Goal: Task Accomplishment & Management: Manage account settings

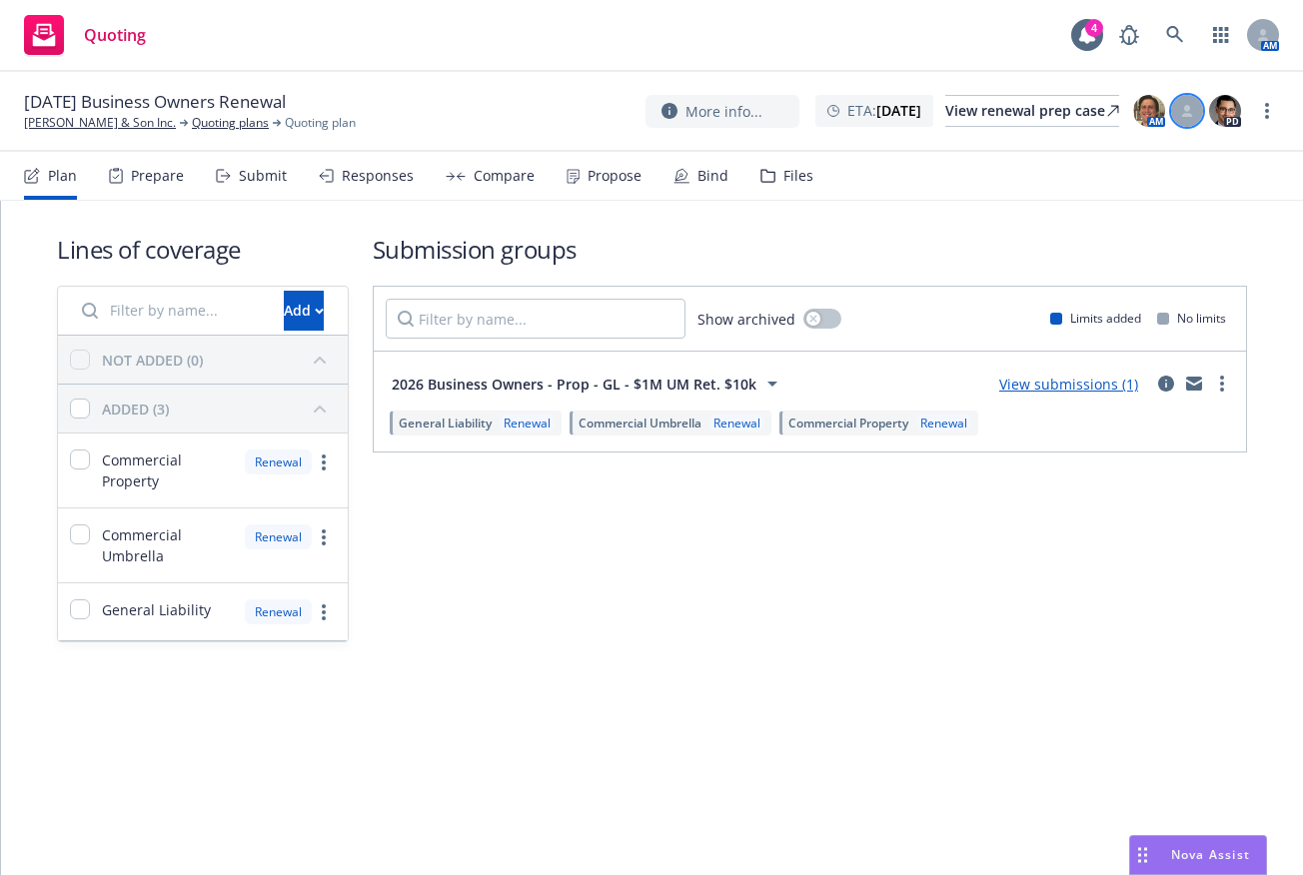
click at [1190, 119] on div at bounding box center [1187, 111] width 32 height 32
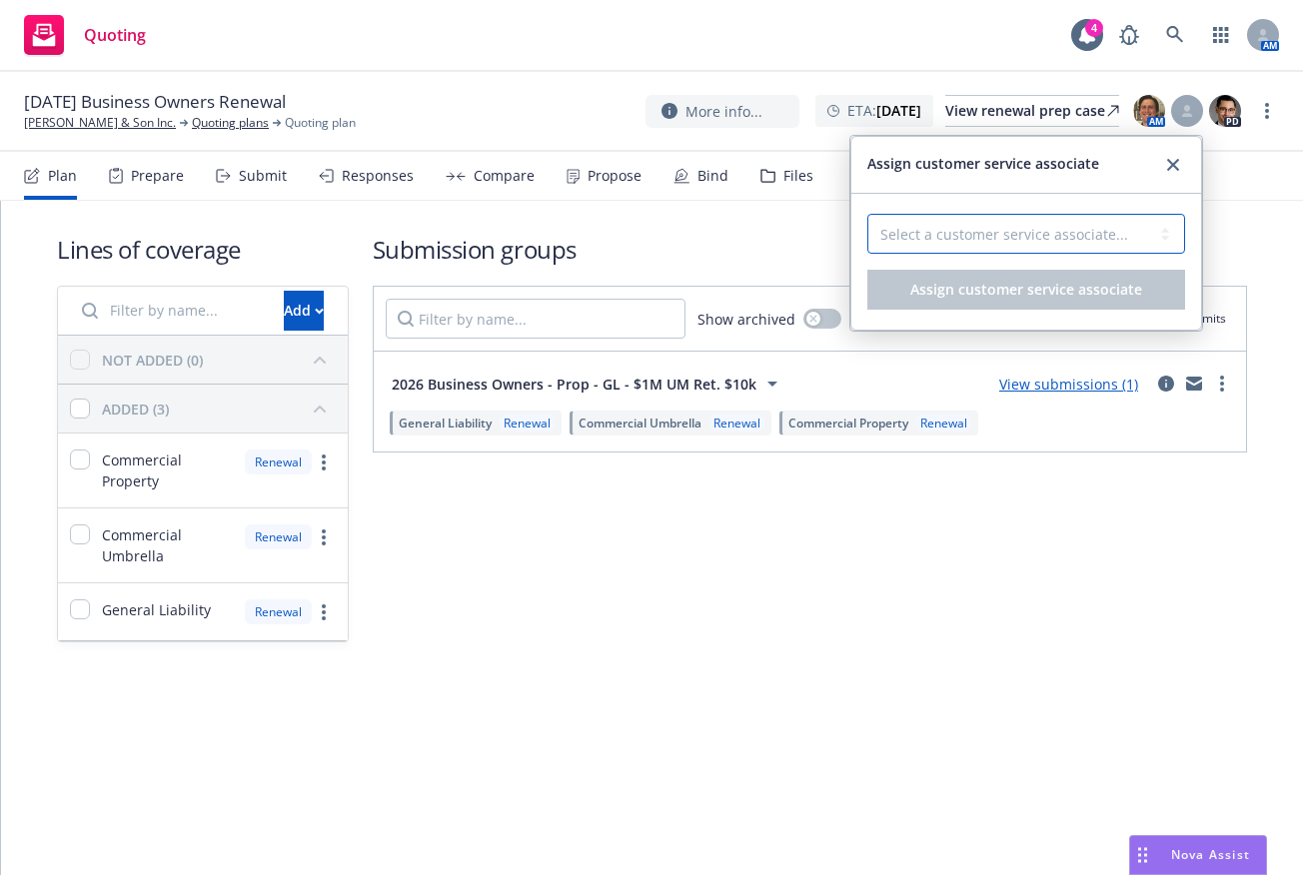
click at [1138, 228] on select "Select a customer service associate... [PERSON_NAME] [PERSON_NAME]" at bounding box center [1026, 234] width 318 height 40
select select "4b1e75e5-47c1-4a13-9c04-5e76a23244f6"
click at [867, 214] on select "Select a customer service associate... Cassidy Maxwell Danielle Duval" at bounding box center [1026, 234] width 318 height 40
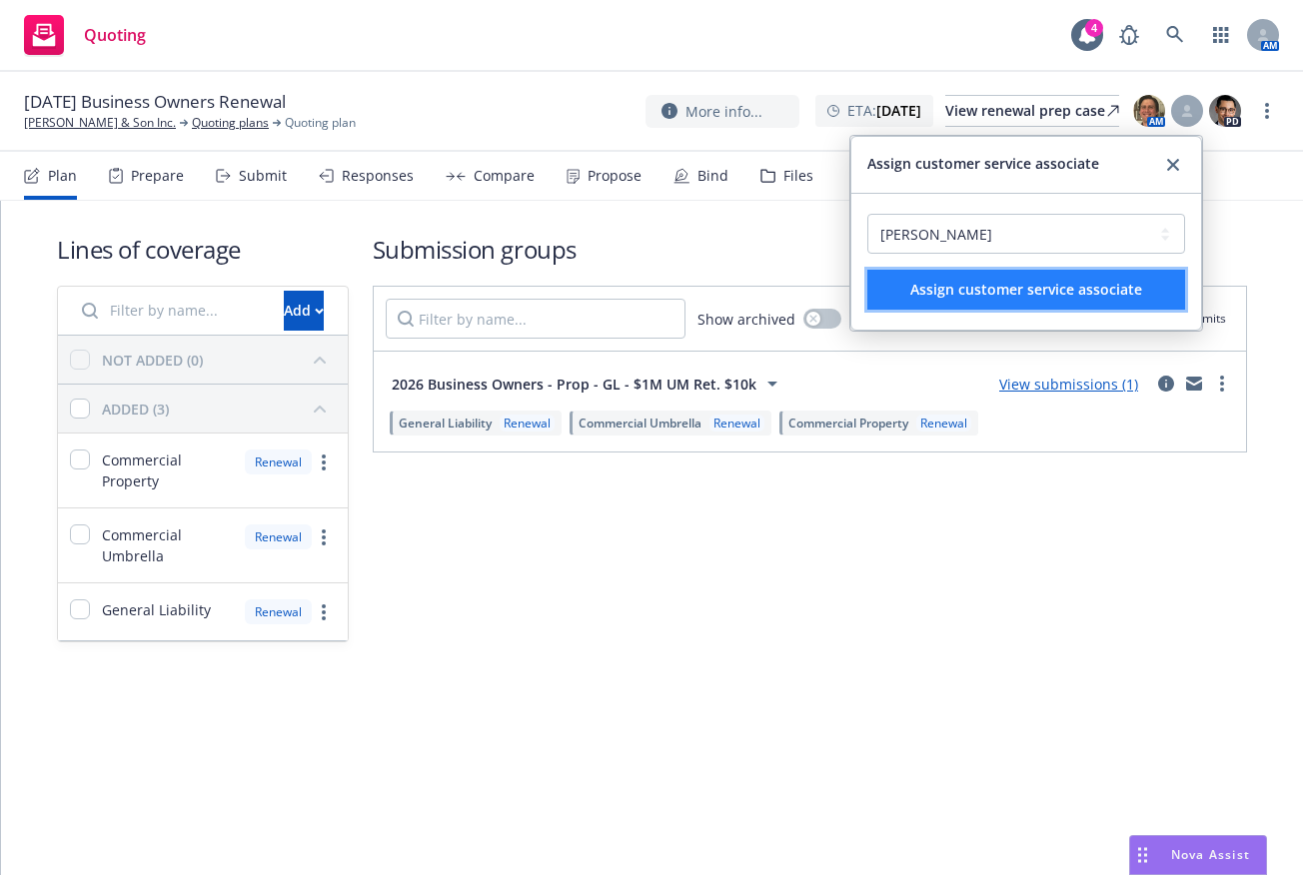
click at [1100, 295] on span "Assign customer service associate" at bounding box center [1026, 289] width 232 height 19
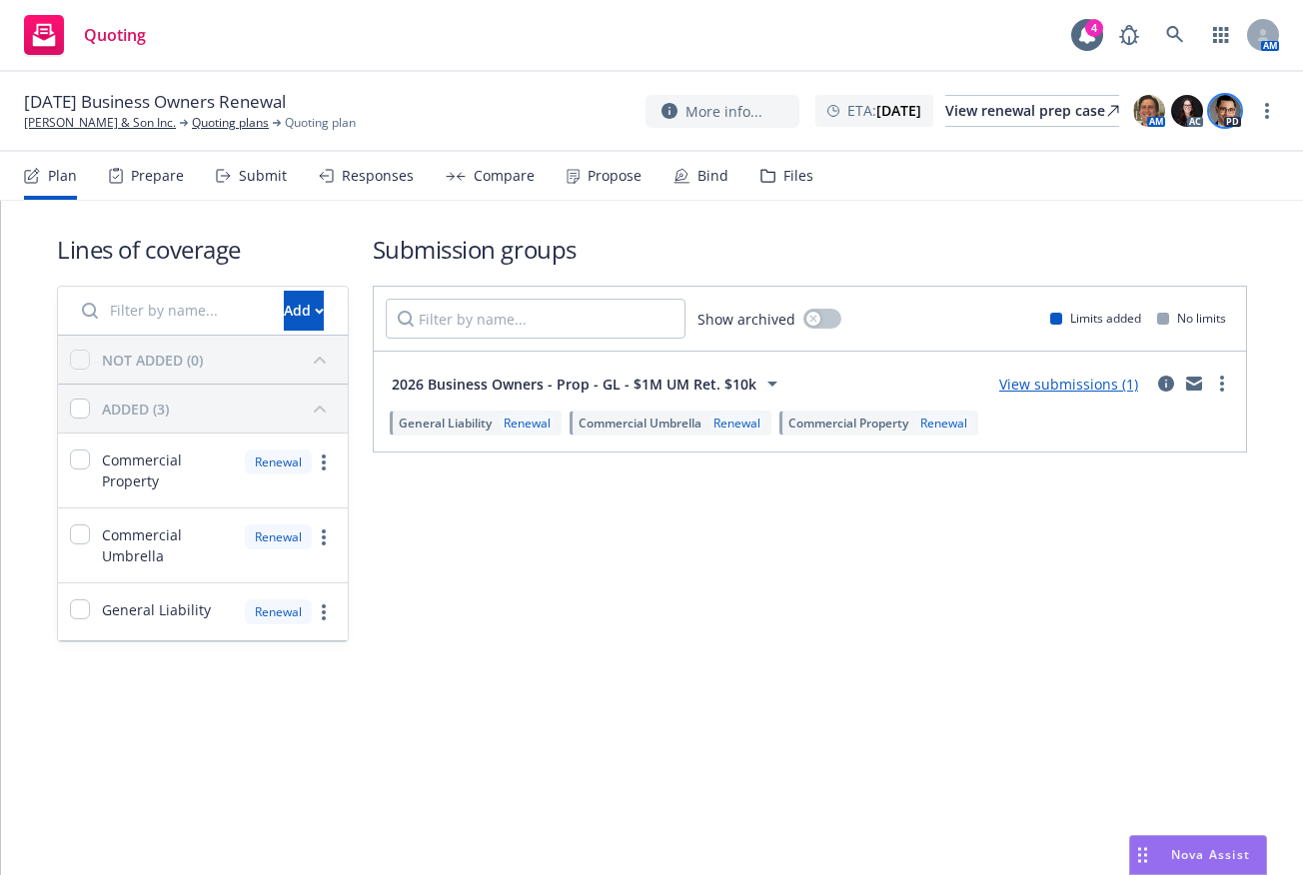
click at [1227, 104] on img at bounding box center [1225, 111] width 32 height 32
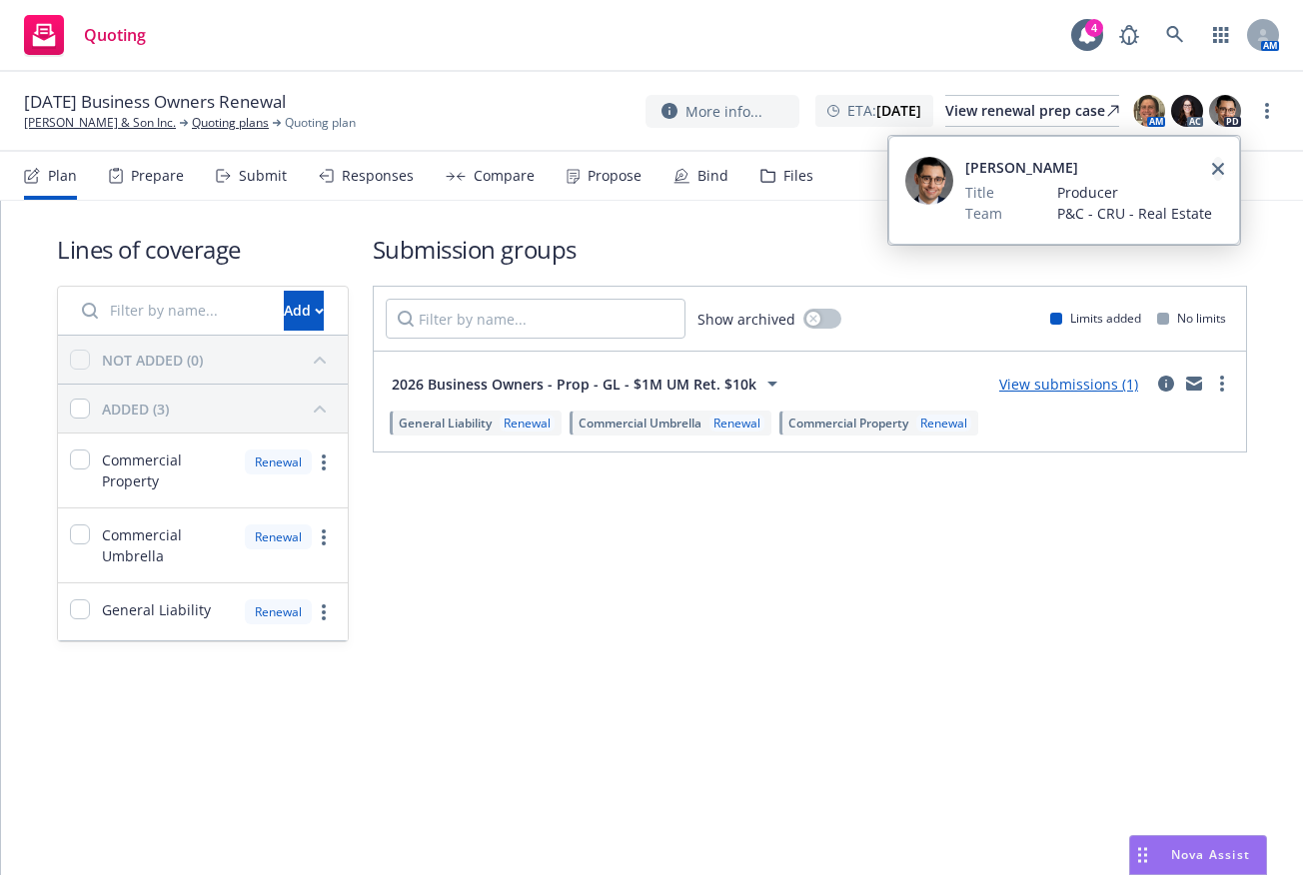
click at [1218, 166] on icon "close" at bounding box center [1218, 169] width 12 height 12
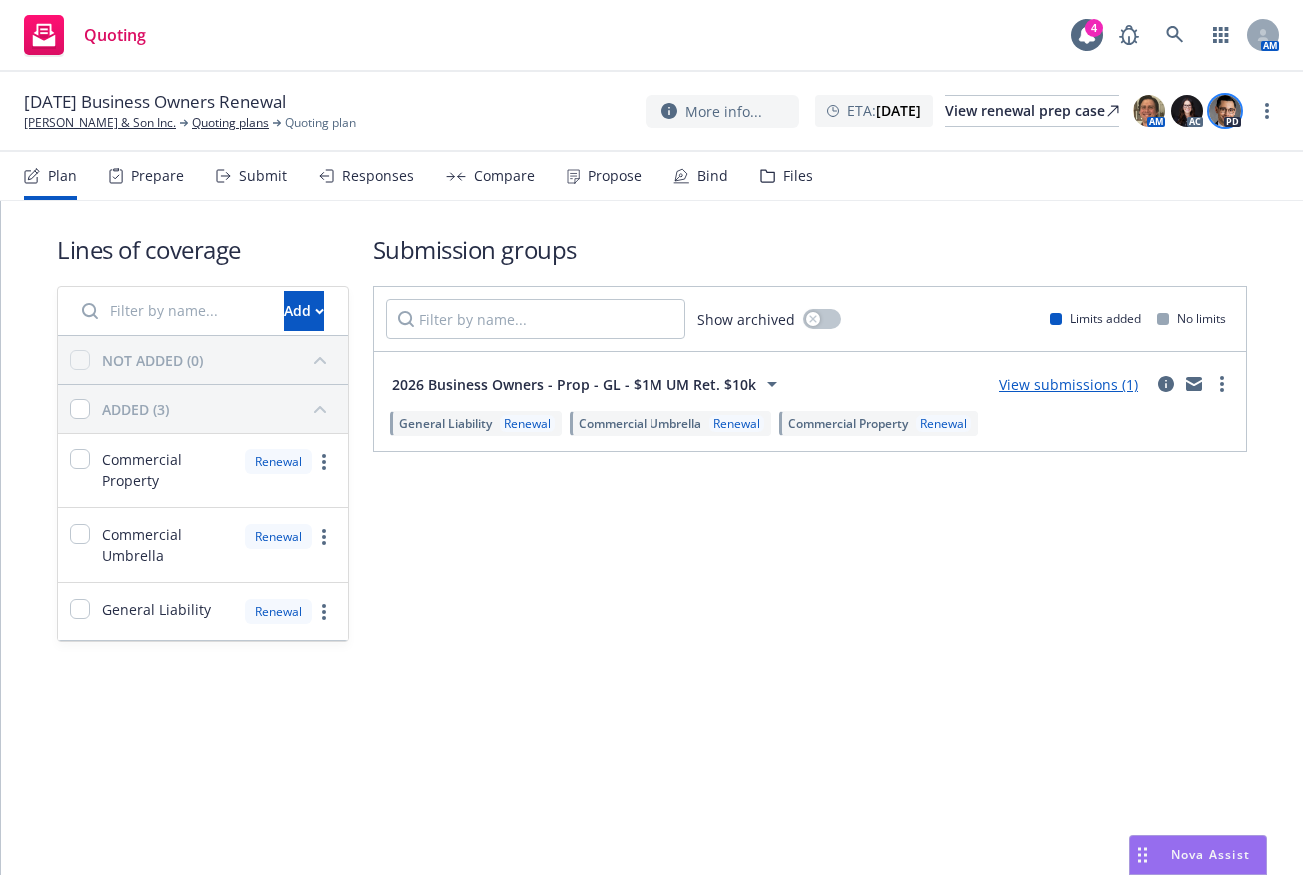
click at [1230, 118] on img at bounding box center [1225, 111] width 32 height 32
click at [1228, 119] on img at bounding box center [1225, 111] width 32 height 32
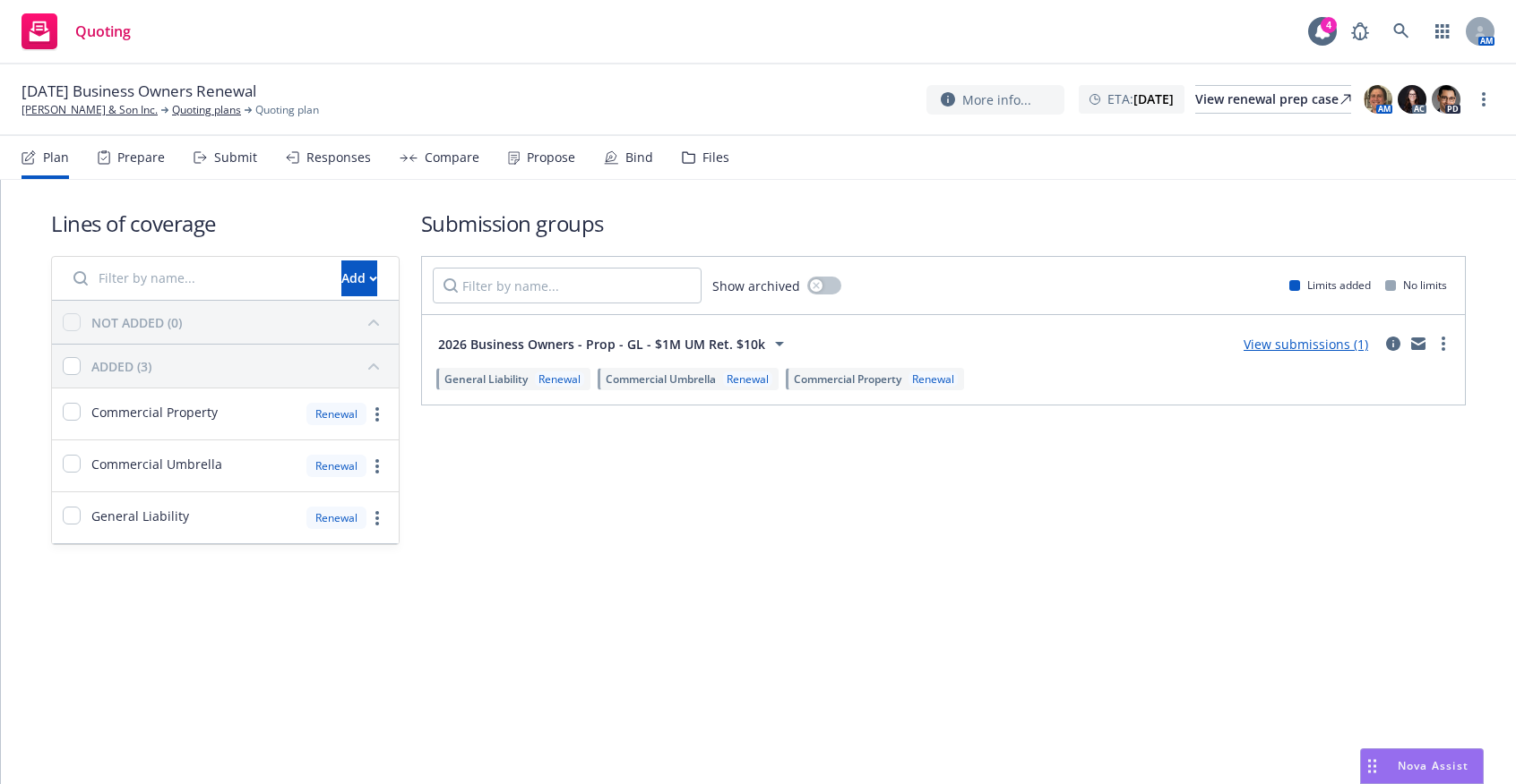
click at [248, 156] on div "Submit" at bounding box center [236, 158] width 43 height 14
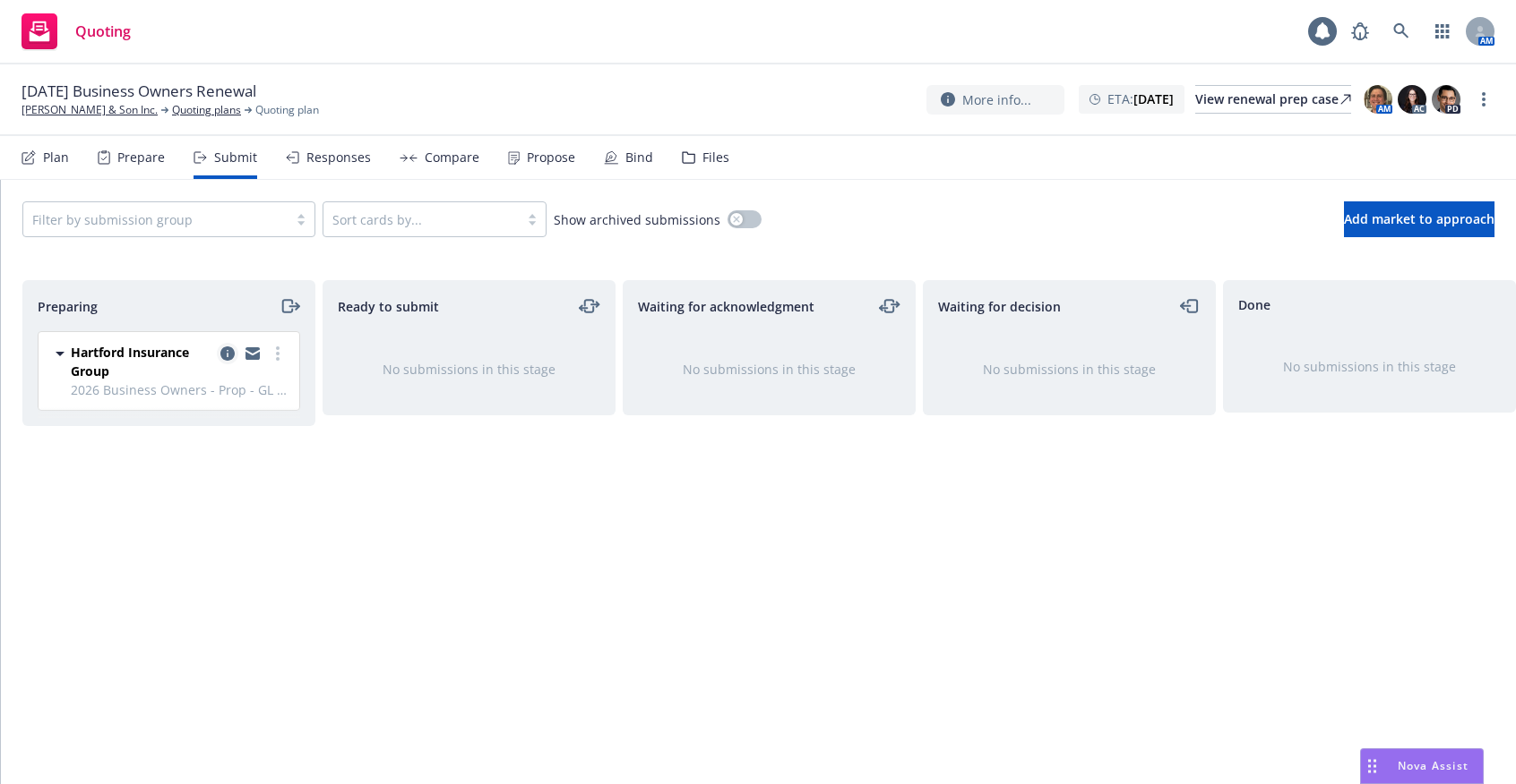
click at [223, 350] on icon "copy logging email" at bounding box center [228, 354] width 14 height 14
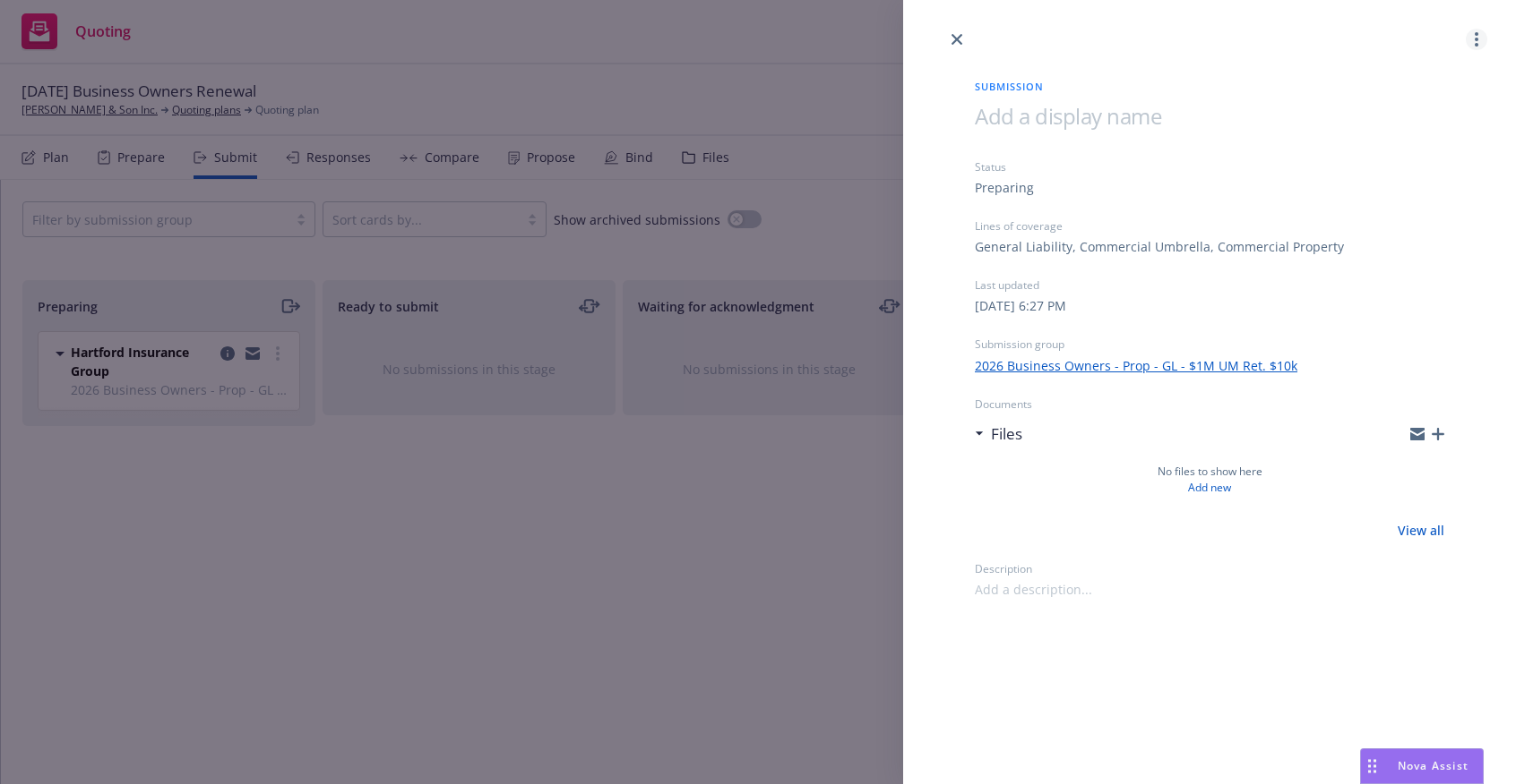
click at [1482, 34] on link "more" at bounding box center [1477, 39] width 22 height 22
click at [1427, 129] on link "Archive submission" at bounding box center [1406, 119] width 160 height 36
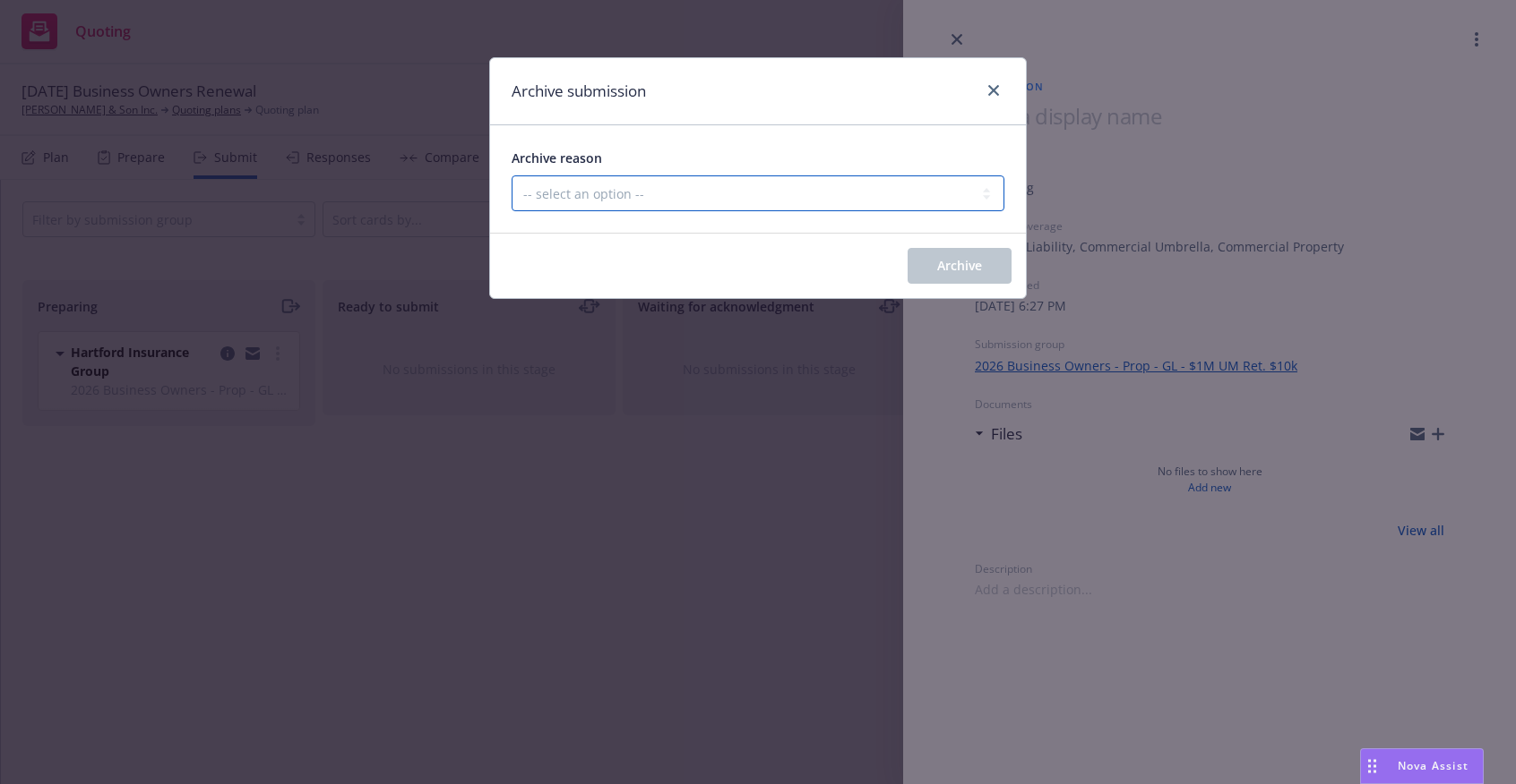
drag, startPoint x: 801, startPoint y: 200, endPoint x: 801, endPoint y: 210, distance: 10.0
click at [801, 200] on select "-- select an option -- Carrier unresponsive Client decided not to proceed with …" at bounding box center [758, 194] width 493 height 36
select select "OTHER"
click at [512, 176] on select "-- select an option -- Carrier unresponsive Client decided not to proceed with …" at bounding box center [758, 194] width 493 height 36
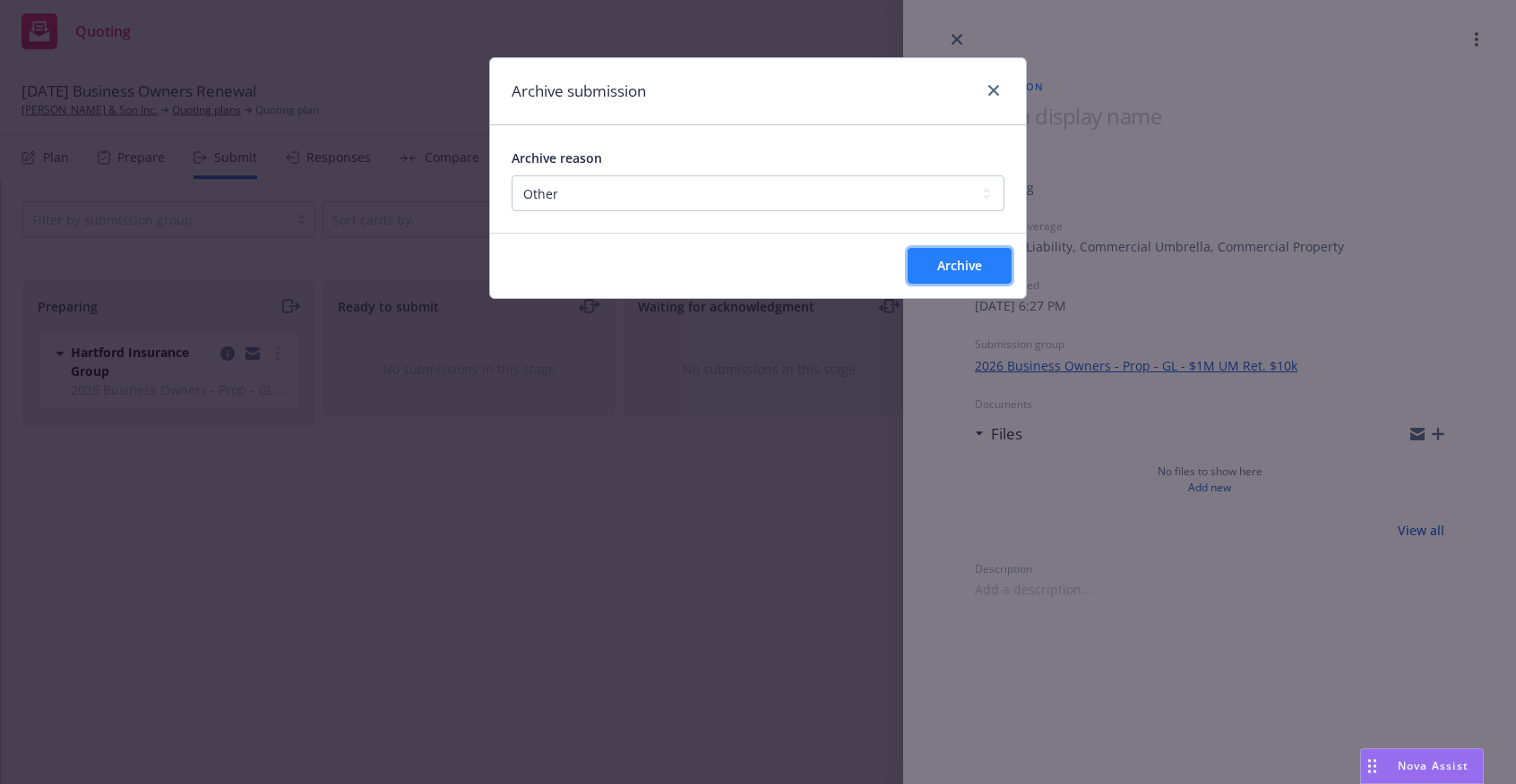
click at [931, 267] on button "Archive" at bounding box center [959, 266] width 104 height 36
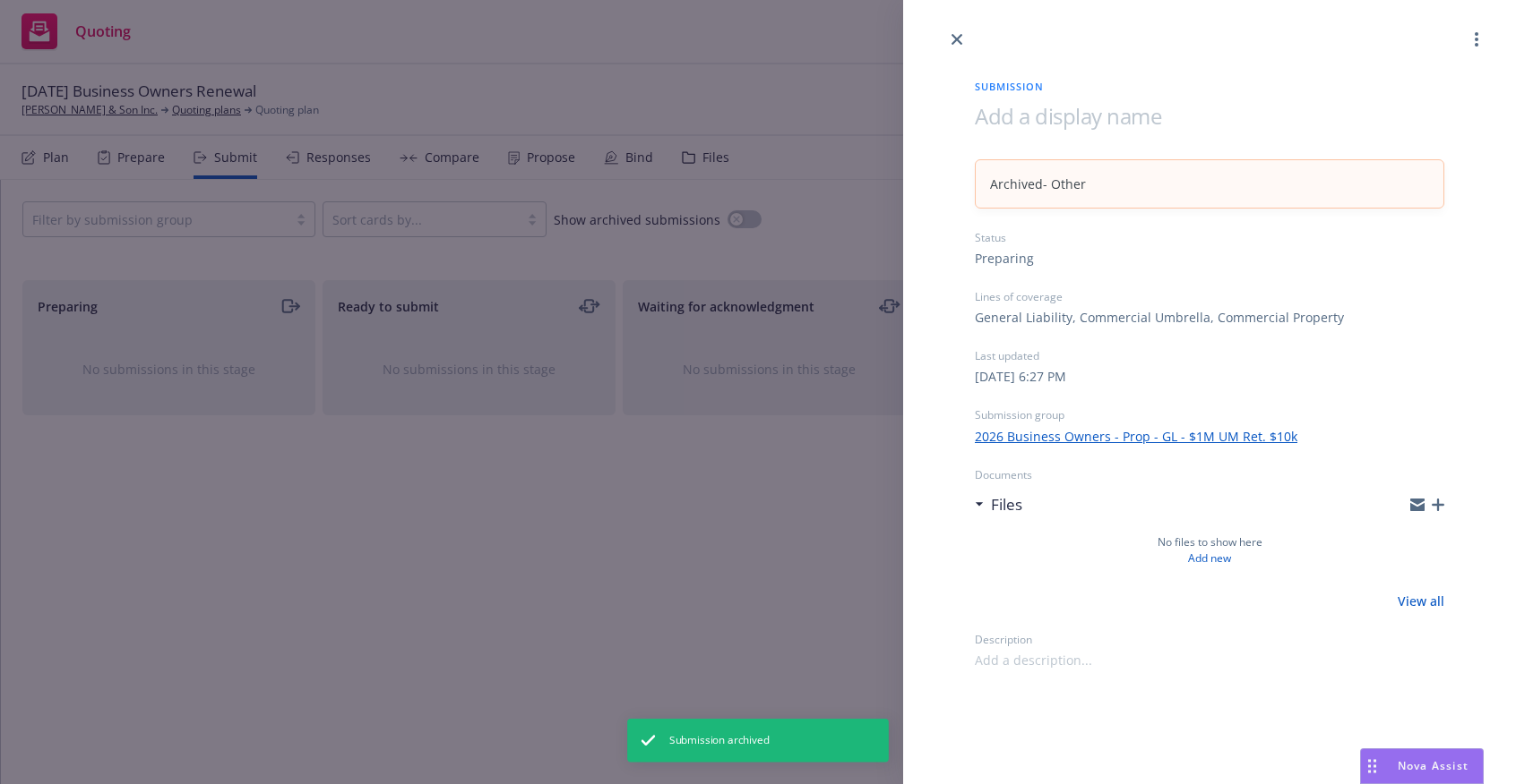
click at [48, 168] on div "Submission Archived - Other Status Preparing Lines of coverage General Liabilit…" at bounding box center [758, 392] width 1516 height 784
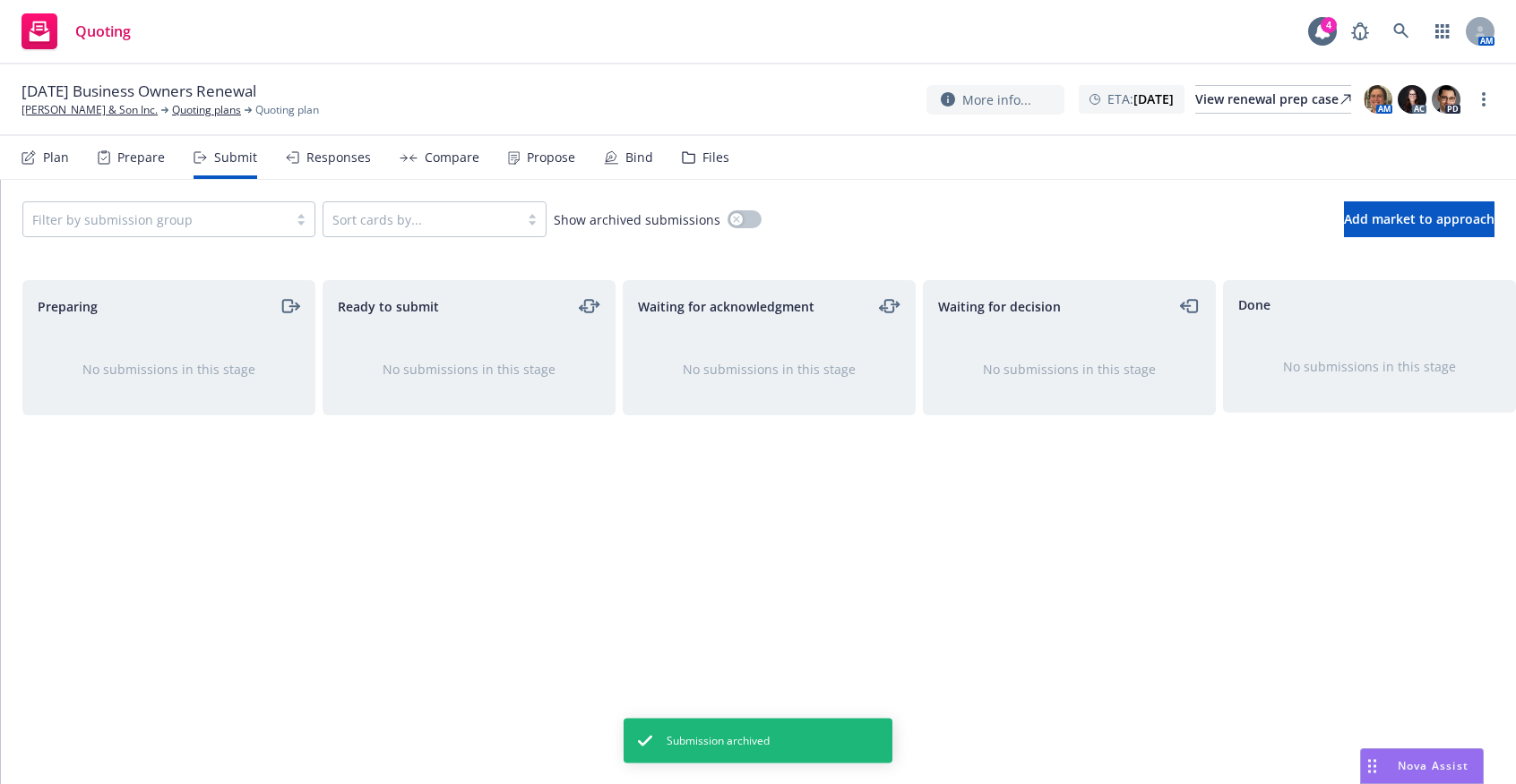
click at [53, 159] on div "Plan" at bounding box center [56, 158] width 26 height 14
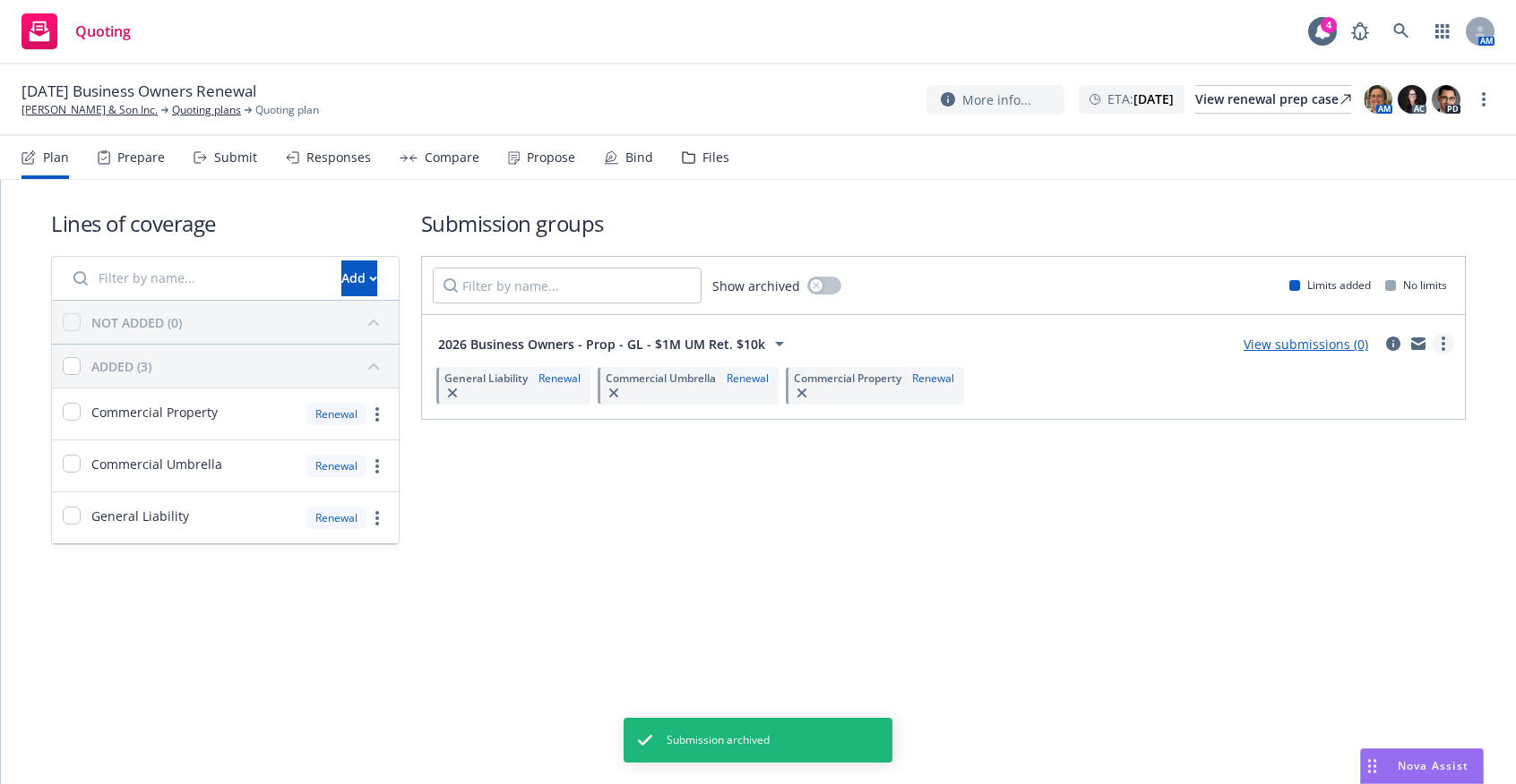
click at [1442, 340] on icon "more" at bounding box center [1443, 344] width 4 height 14
click at [1357, 521] on link "Archive" at bounding box center [1358, 531] width 189 height 36
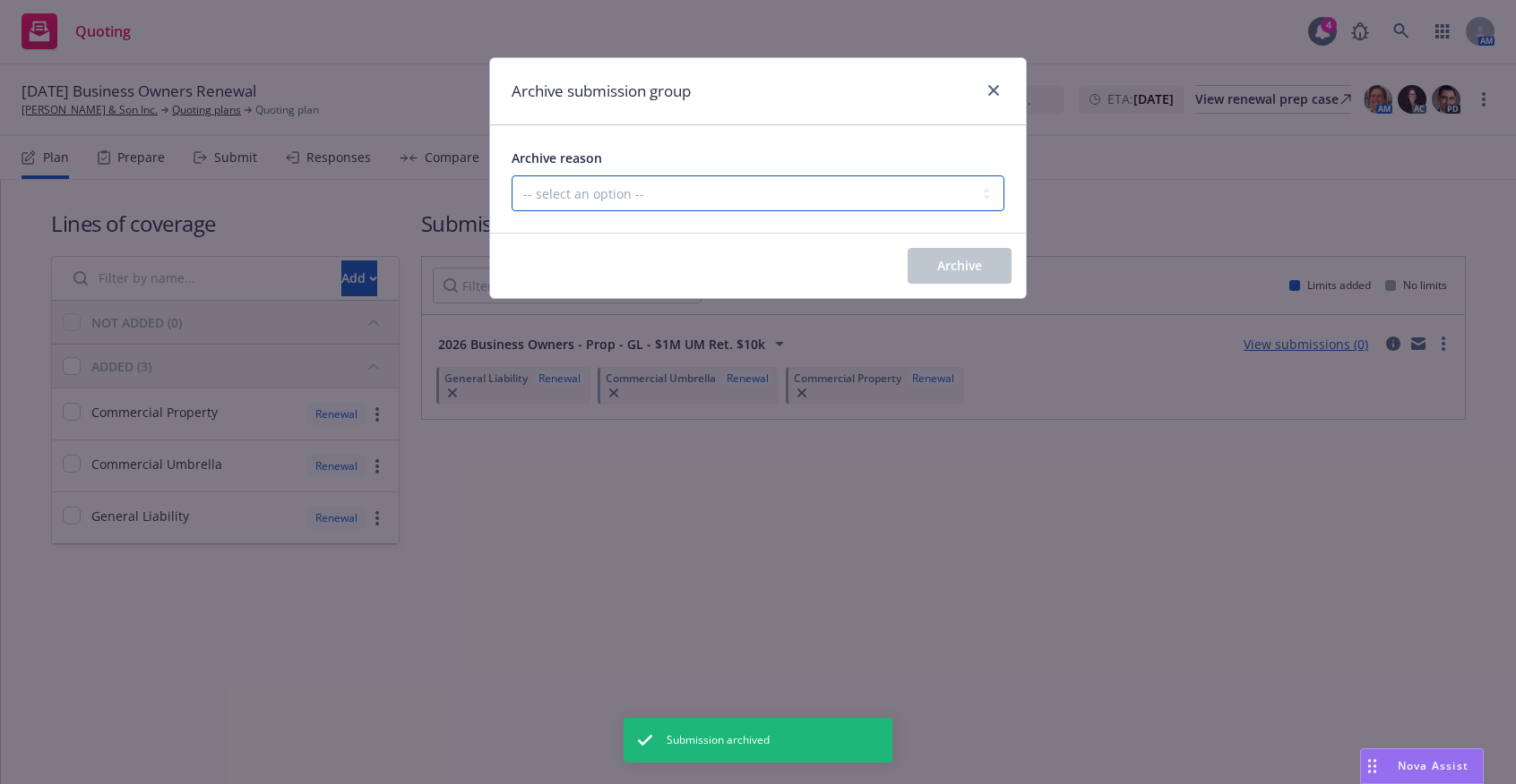
drag, startPoint x: 875, startPoint y: 188, endPoint x: 872, endPoint y: 209, distance: 21.2
click at [875, 188] on select "-- select an option -- Customer no longer needs this coverage Duplicate Histori…" at bounding box center [758, 194] width 493 height 36
select select "POLICY_WILL_BE_AUTO_RENEWED"
click at [512, 176] on select "-- select an option -- Customer no longer needs this coverage Duplicate Histori…" at bounding box center [758, 194] width 493 height 36
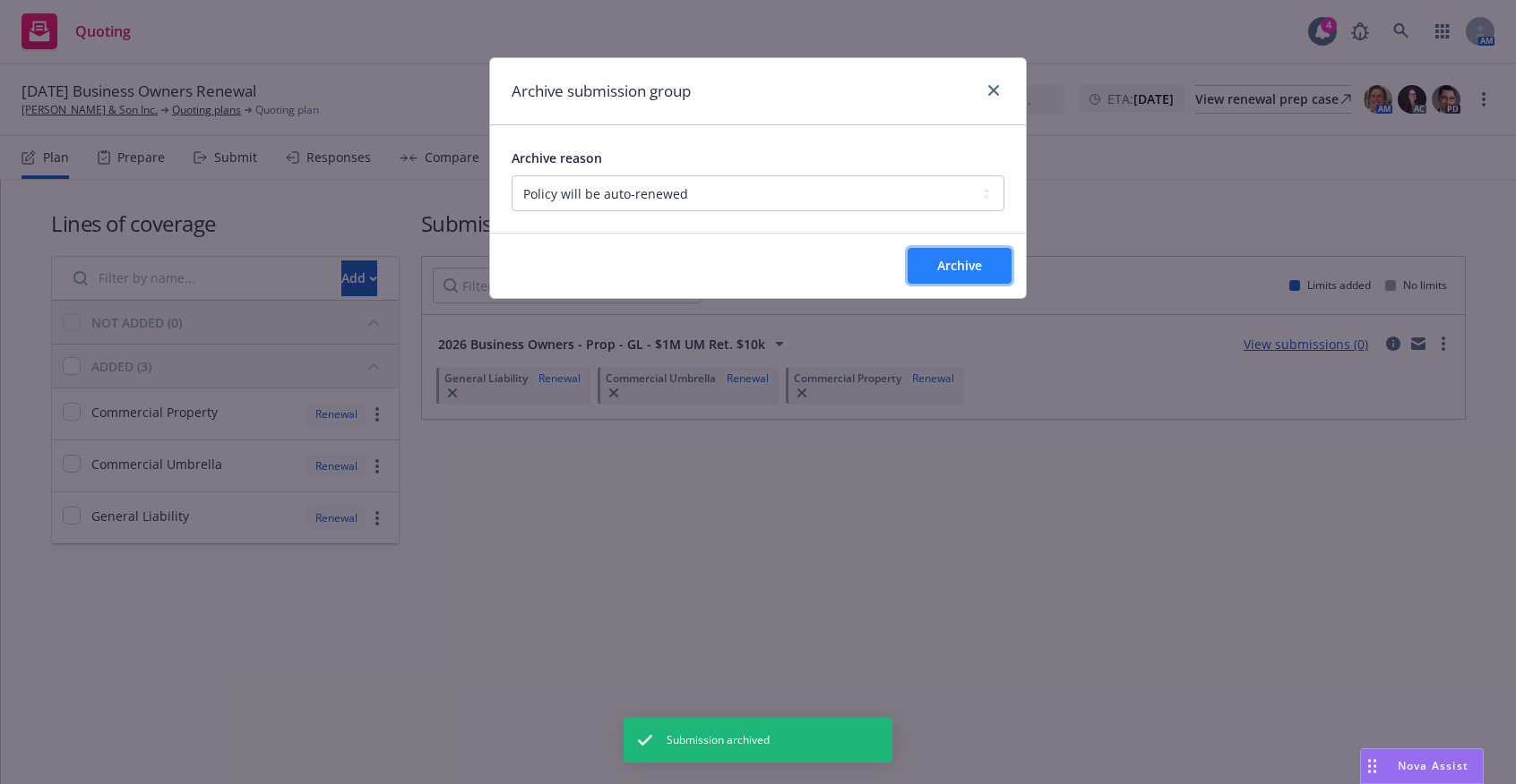
click at [953, 257] on span "Archive" at bounding box center [959, 265] width 45 height 17
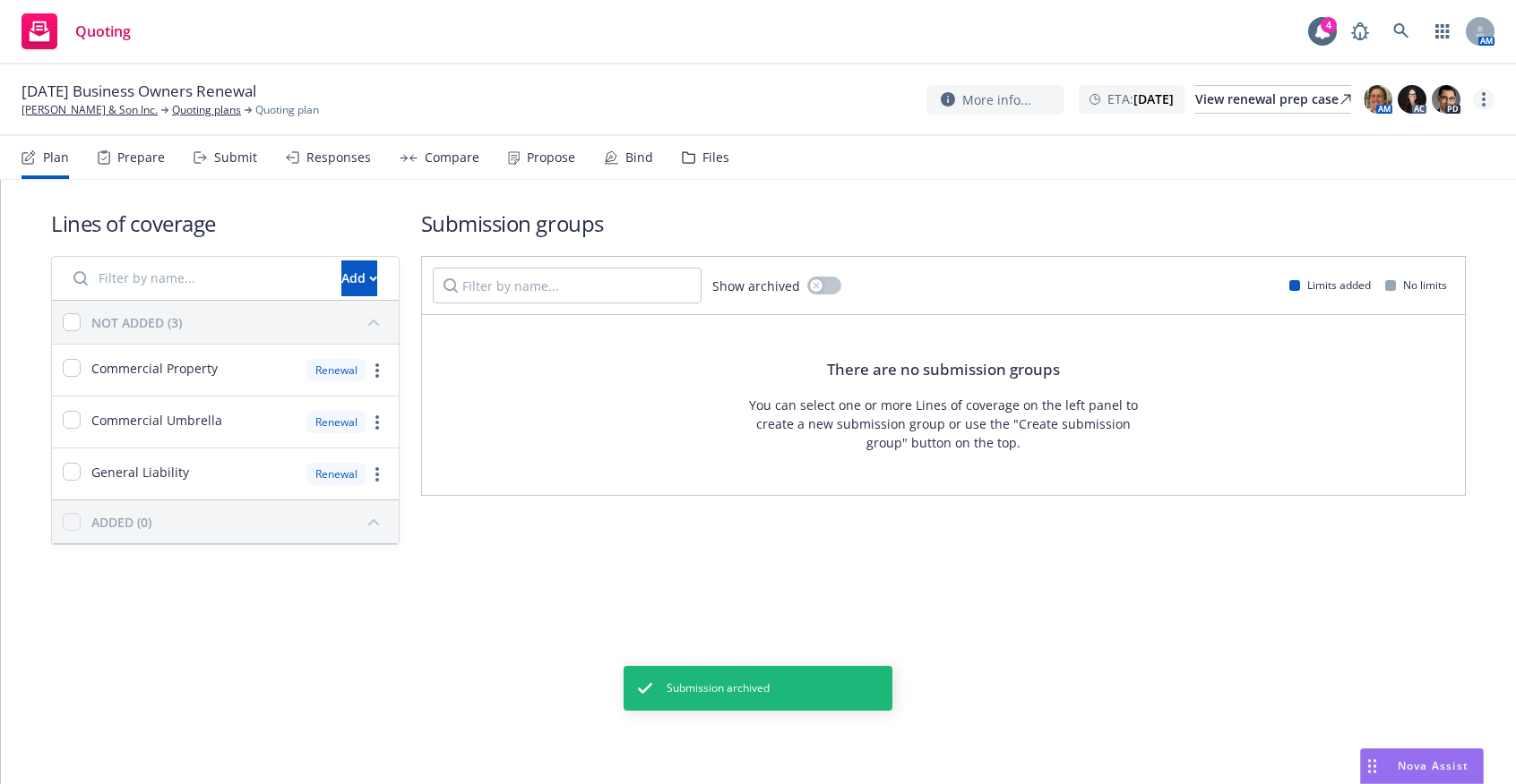
click at [1482, 101] on icon "more" at bounding box center [1484, 99] width 4 height 14
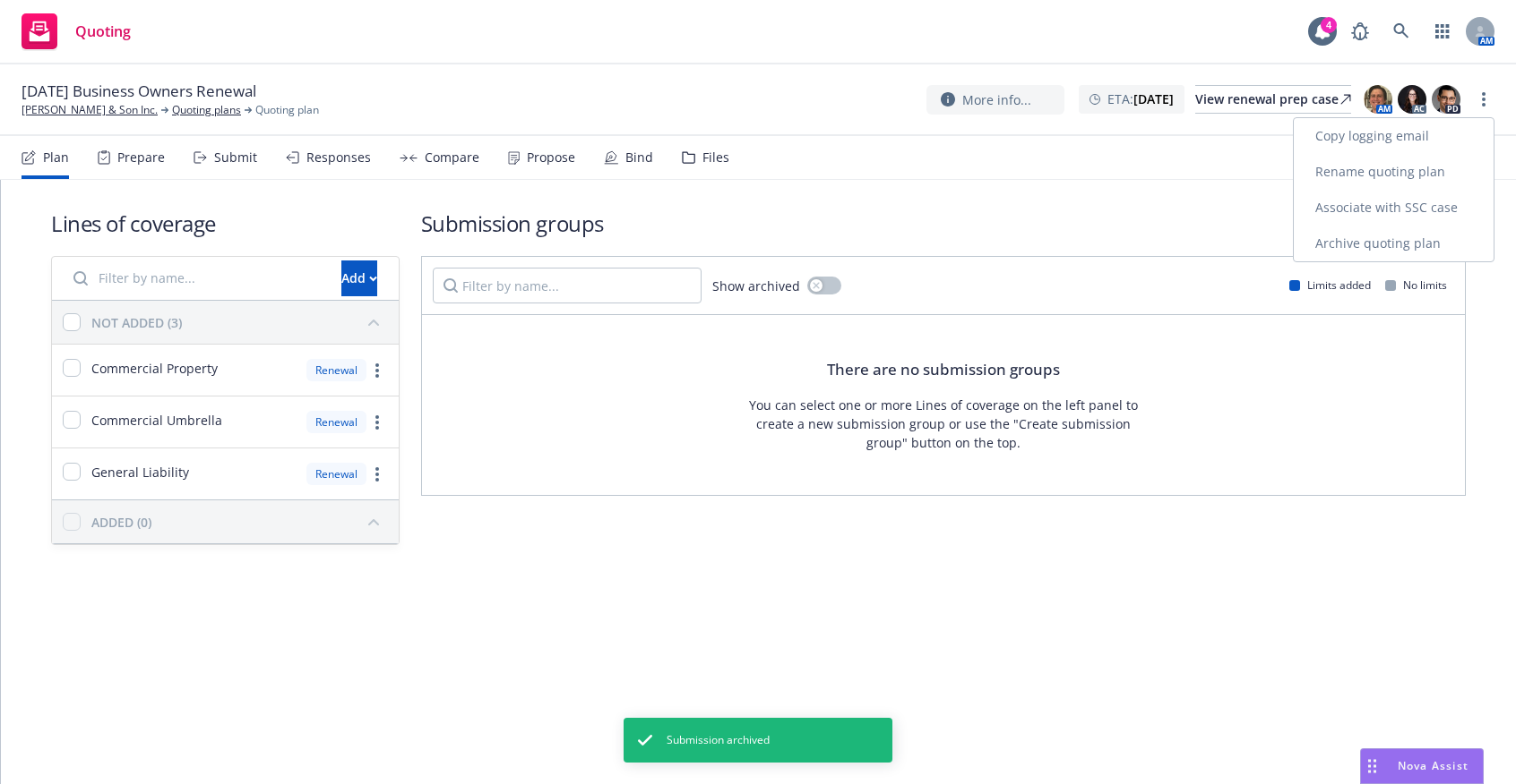
click at [1391, 237] on link "Archive quoting plan" at bounding box center [1393, 244] width 200 height 36
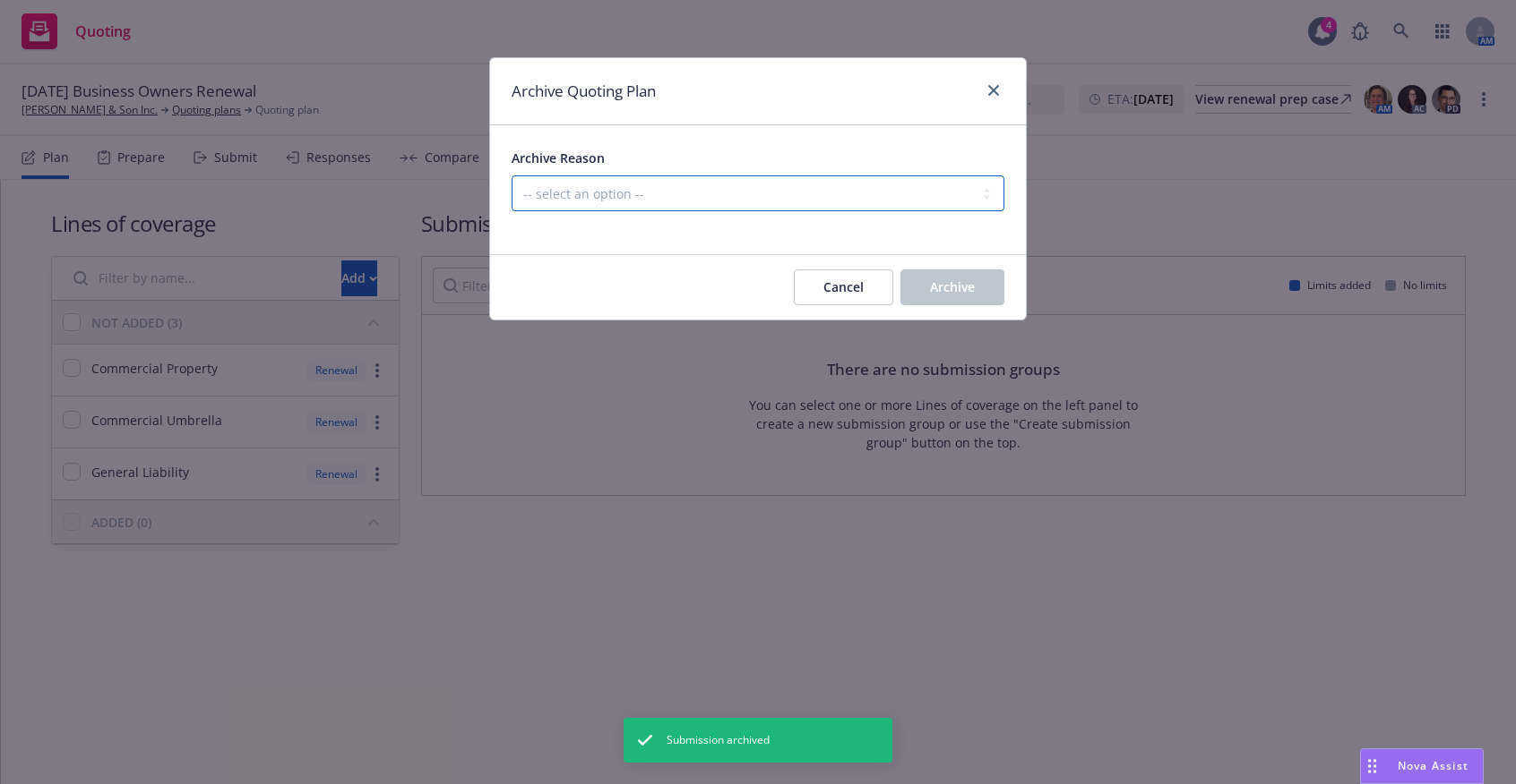
click at [545, 182] on select "-- select an option -- All policies in this renewal plan are auto-renewed Creat…" at bounding box center [758, 194] width 493 height 36
select select "ARCHIVED_RENEWAL_POLICY_AUTO_RENEWED"
click at [512, 176] on select "-- select an option -- All policies in this renewal plan are auto-renewed Creat…" at bounding box center [758, 194] width 493 height 36
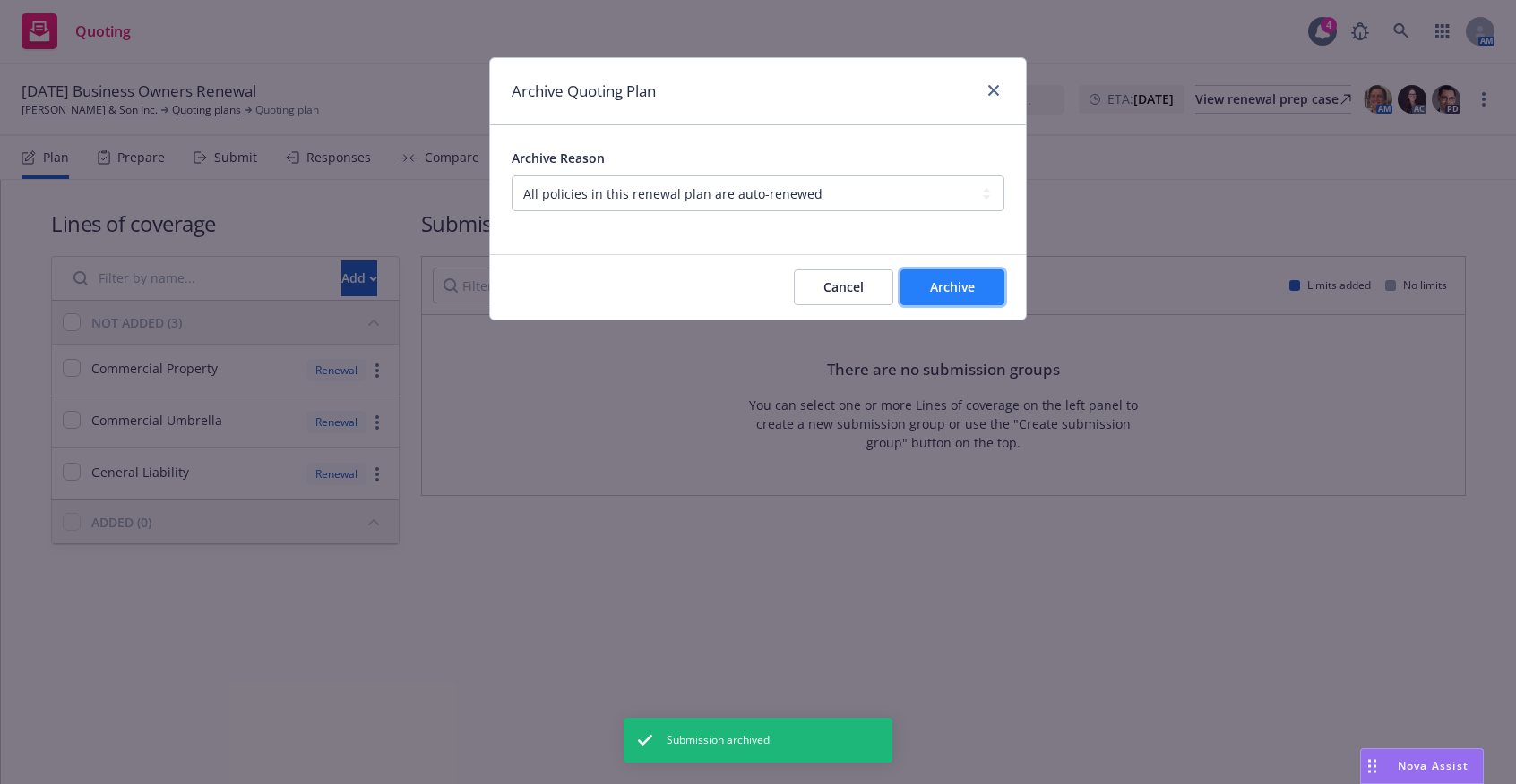
click at [928, 281] on button "Archive" at bounding box center [952, 288] width 104 height 36
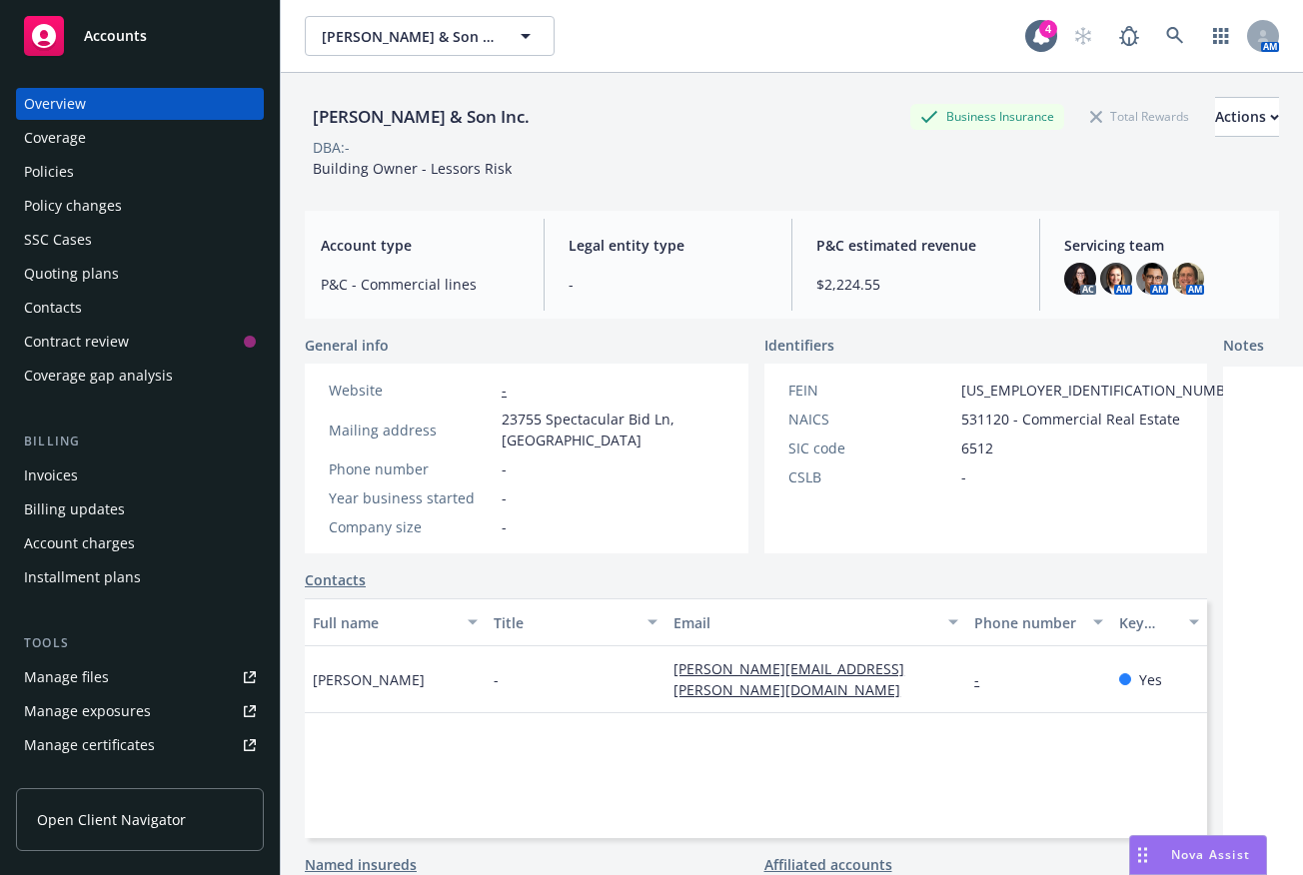
click at [111, 166] on div "Policies" at bounding box center [140, 172] width 232 height 32
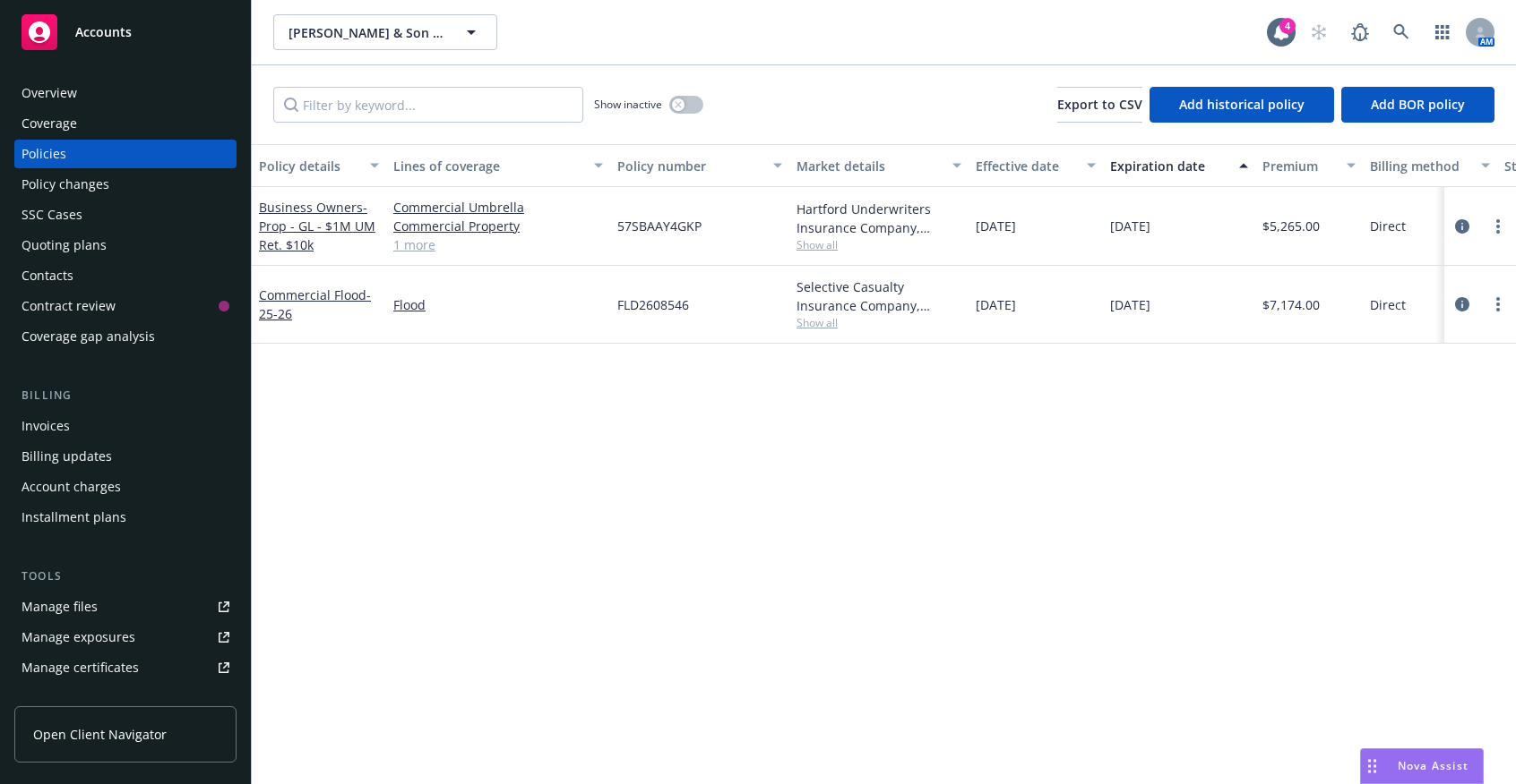
click at [632, 234] on span "57SBAAY4GKP" at bounding box center [659, 226] width 84 height 19
copy span "57SBAAY4GKP"
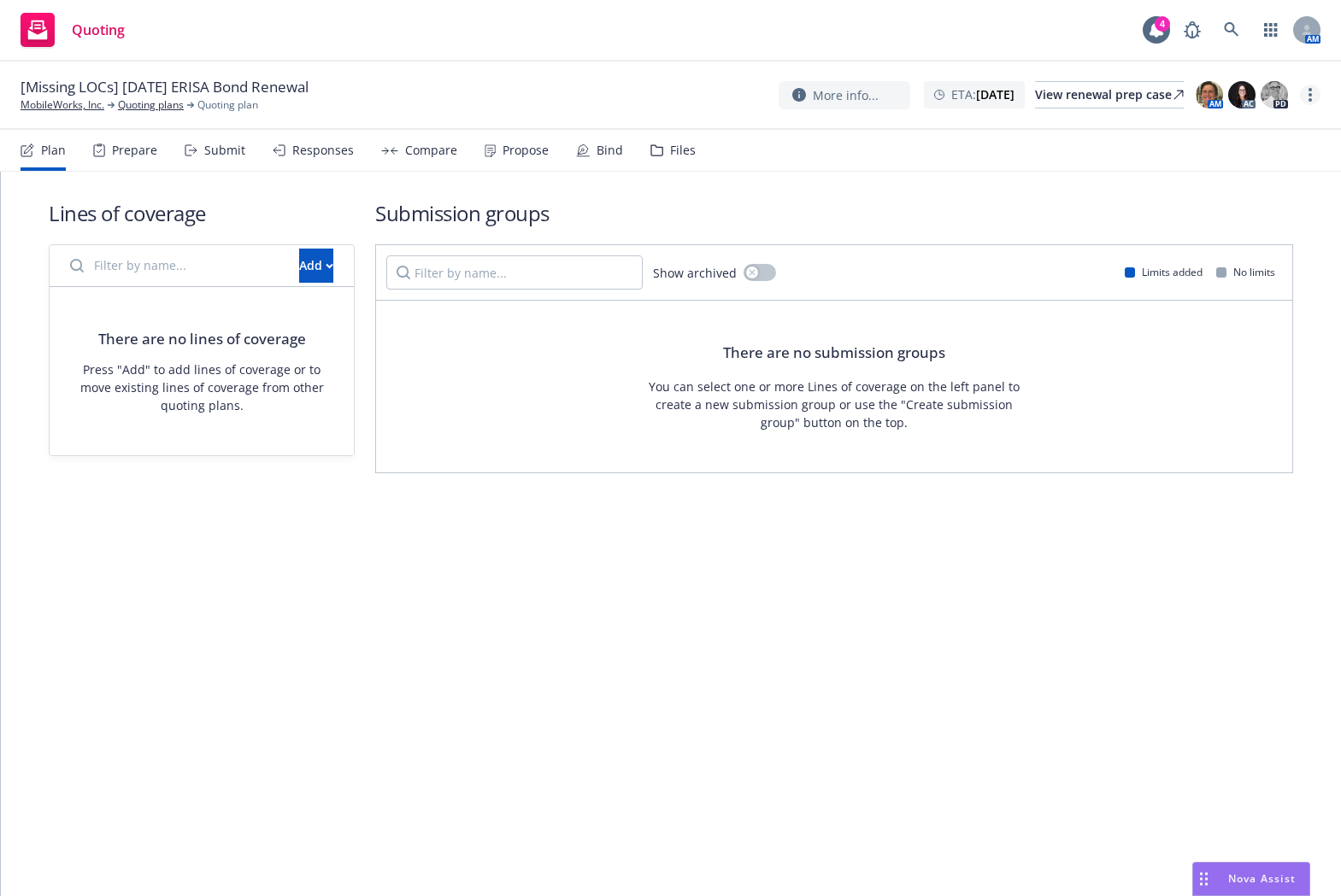
click at [1312, 92] on link "more" at bounding box center [1310, 95] width 21 height 21
drag, startPoint x: 1249, startPoint y: 165, endPoint x: 1169, endPoint y: 165, distance: 80.0
click at [1249, 165] on link "Rename quoting plan" at bounding box center [1224, 164] width 191 height 34
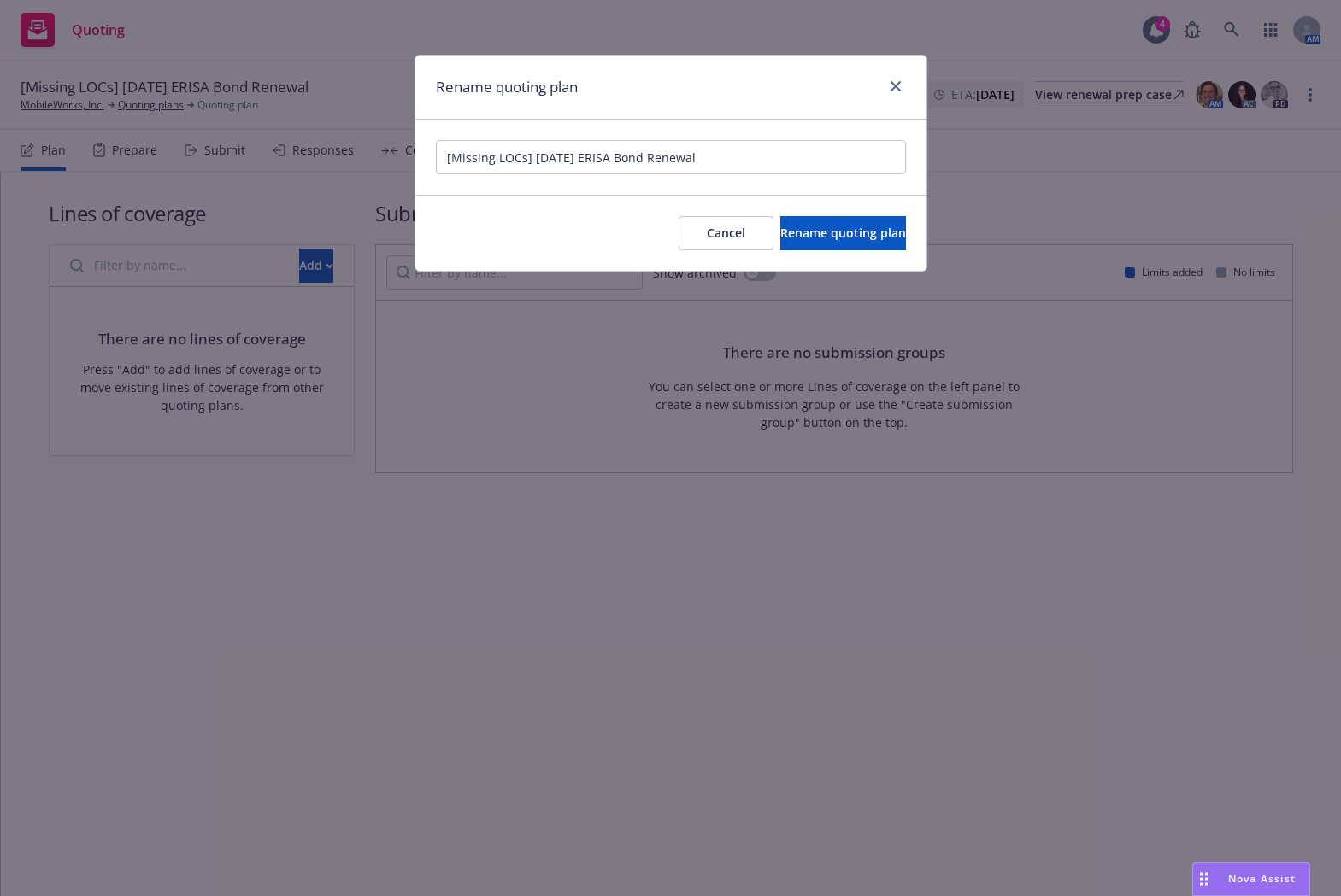
drag, startPoint x: 534, startPoint y: 159, endPoint x: 378, endPoint y: 159, distance: 156.0
click at [378, 159] on div "Rename quoting plan [Missing LOCs] 01/01/26 ERISA Bond Renewal Cancel Rename qu…" at bounding box center [670, 448] width 1341 height 896
type input "01/01/26 ERISA Bond Renewal"
click at [800, 234] on span "Rename quoting plan" at bounding box center [842, 233] width 126 height 16
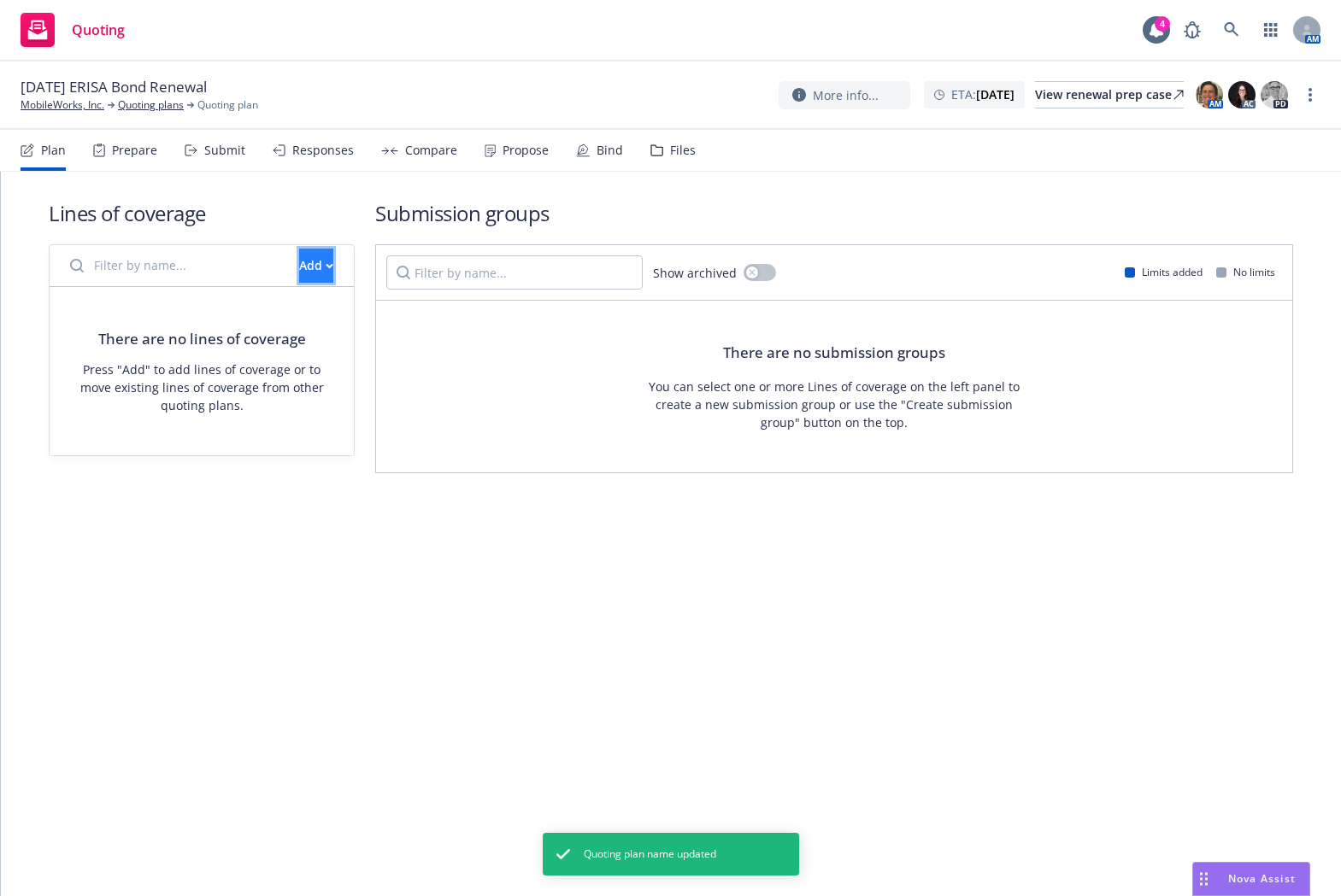
click at [299, 271] on div "Add" at bounding box center [316, 266] width 34 height 32
click at [355, 342] on span "Pull in policy to be renewed" at bounding box center [344, 344] width 200 height 16
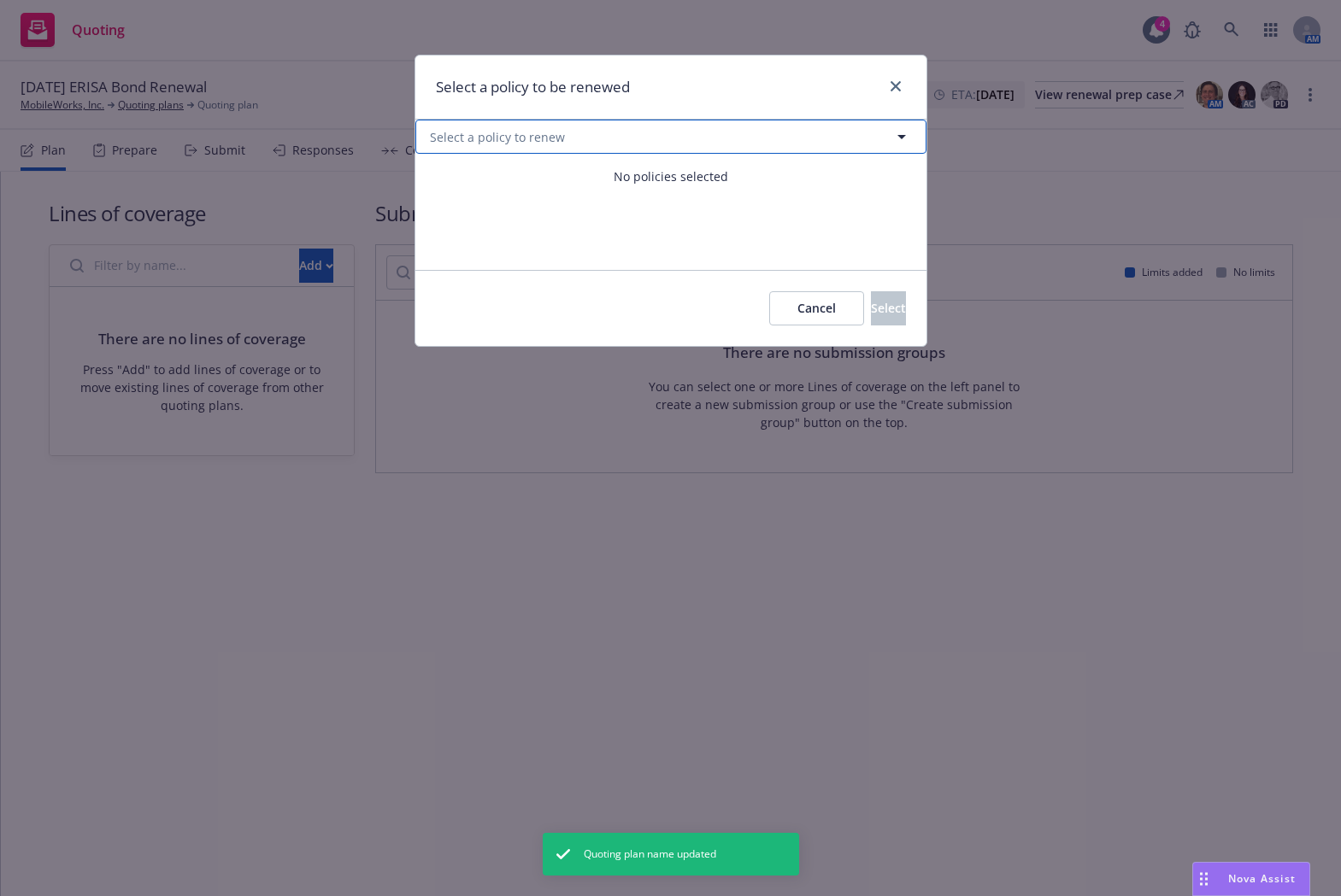
click at [456, 150] on button "Select a policy to renew" at bounding box center [671, 137] width 511 height 34
select select "ACTIVE"
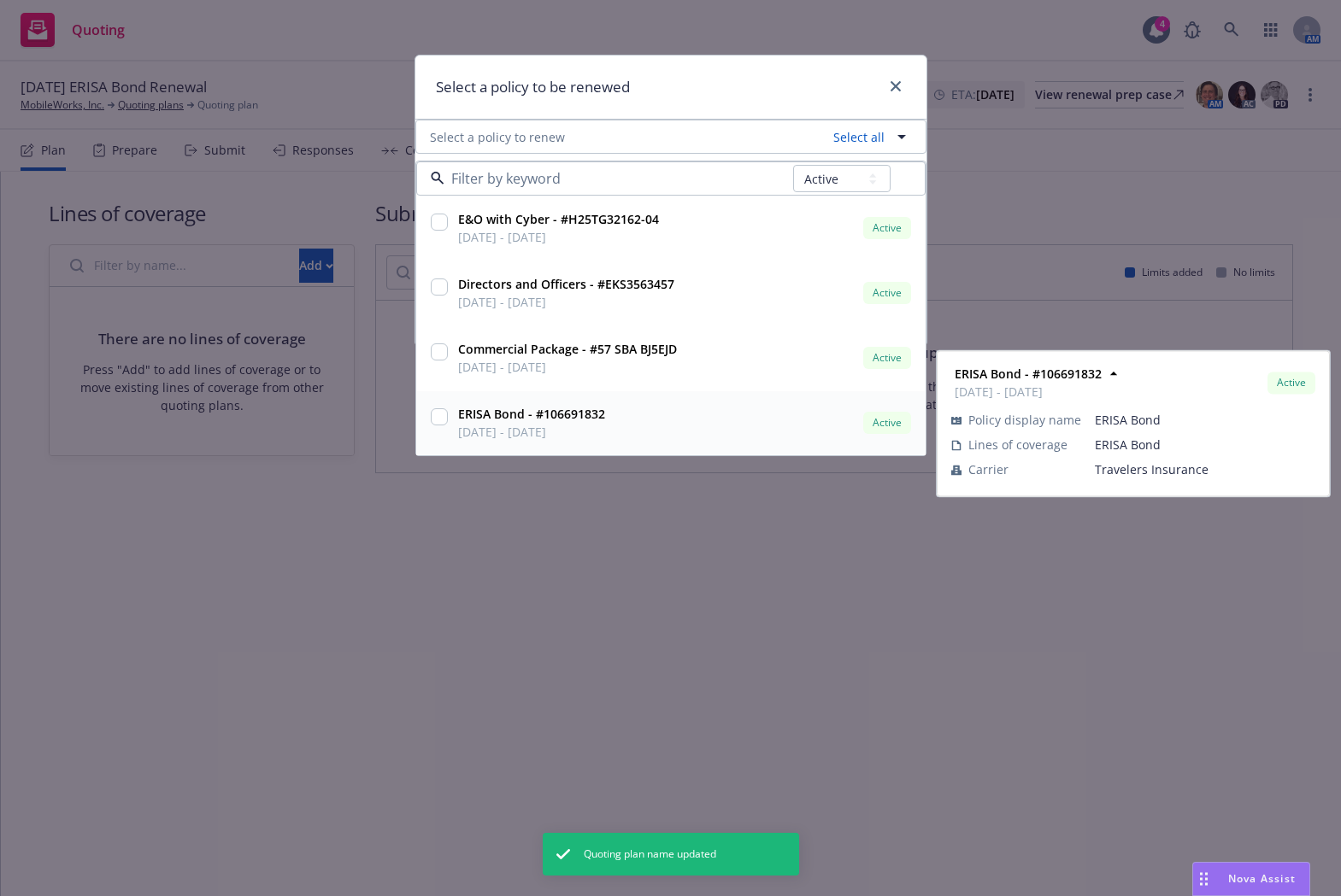
click at [433, 413] on input "checkbox" at bounding box center [440, 417] width 17 height 17
checkbox input "true"
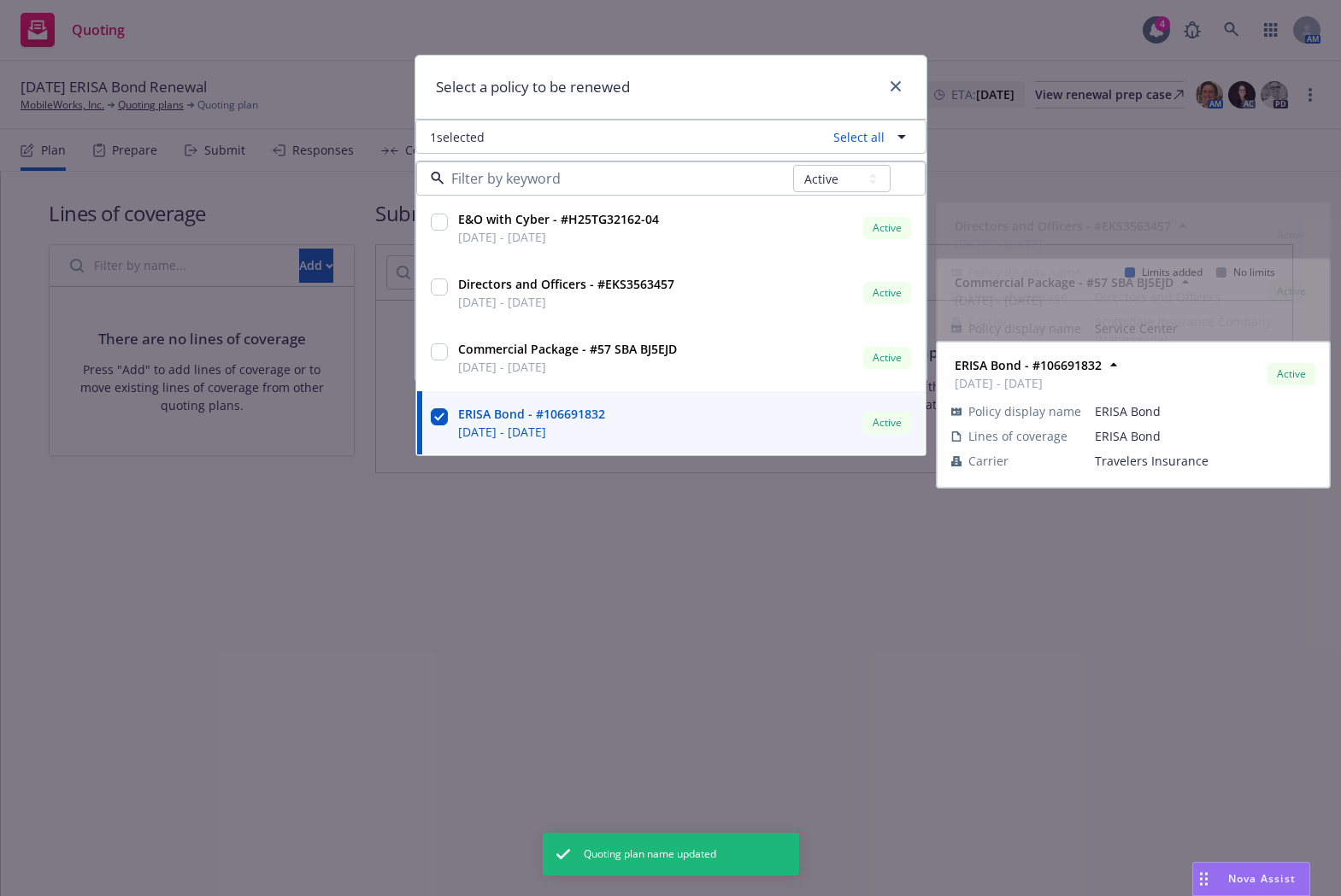
click at [735, 85] on div "Select a policy to be renewed" at bounding box center [671, 87] width 511 height 64
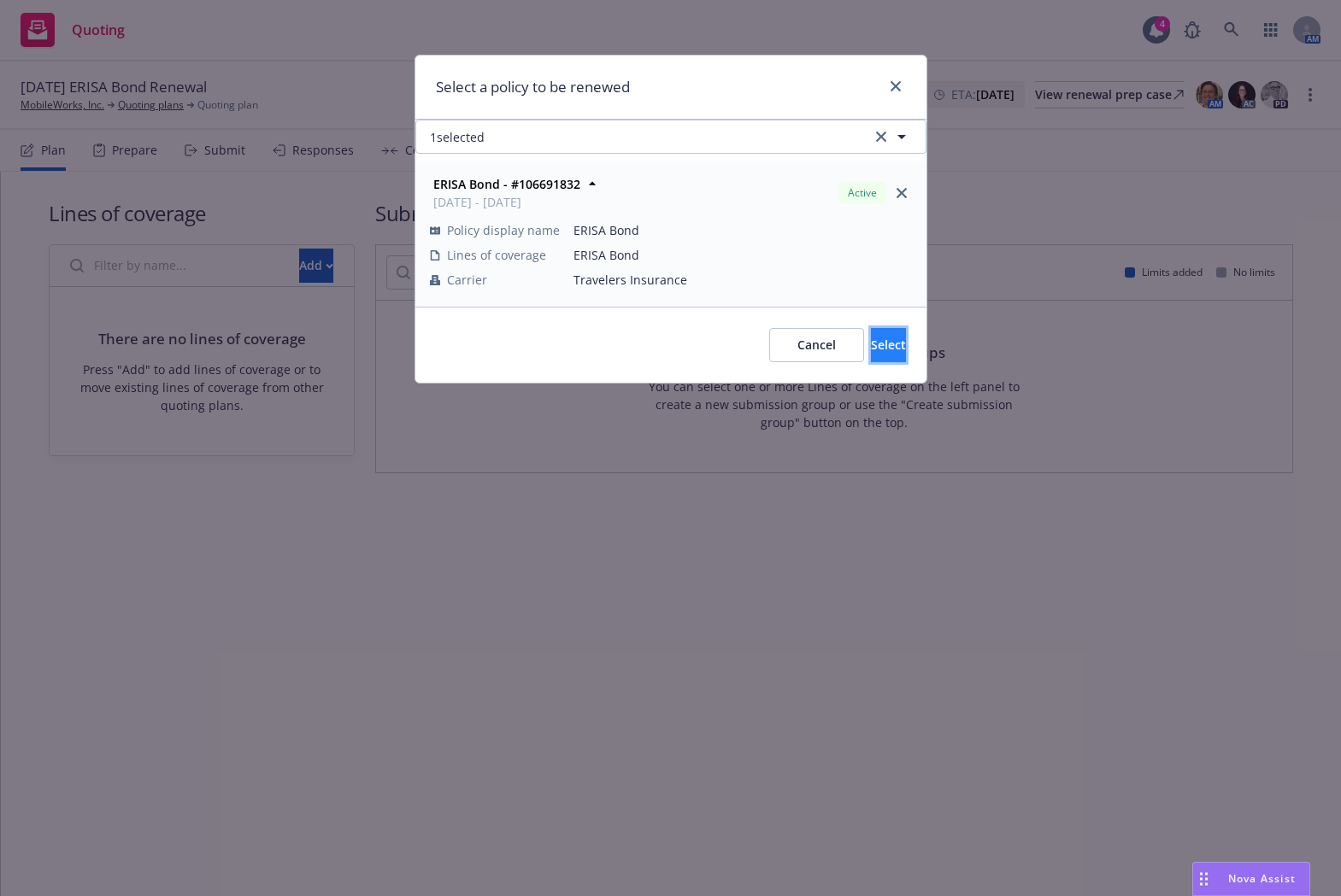
click at [871, 341] on span "Select" at bounding box center [888, 345] width 35 height 16
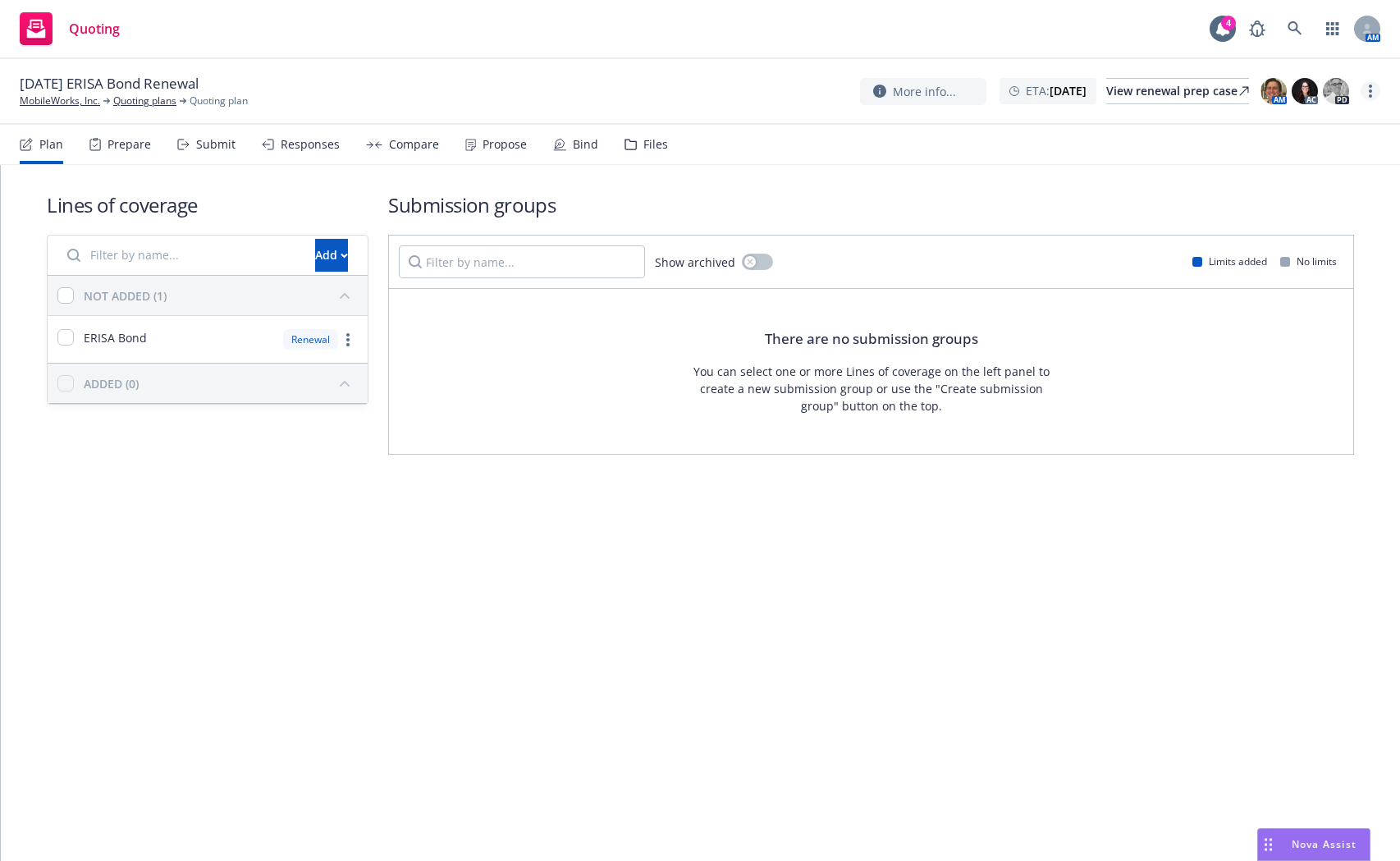
click at [1360, 88] on link "more" at bounding box center [1370, 91] width 20 height 20
click at [1299, 241] on link "Archive quoting plan" at bounding box center [1288, 256] width 183 height 33
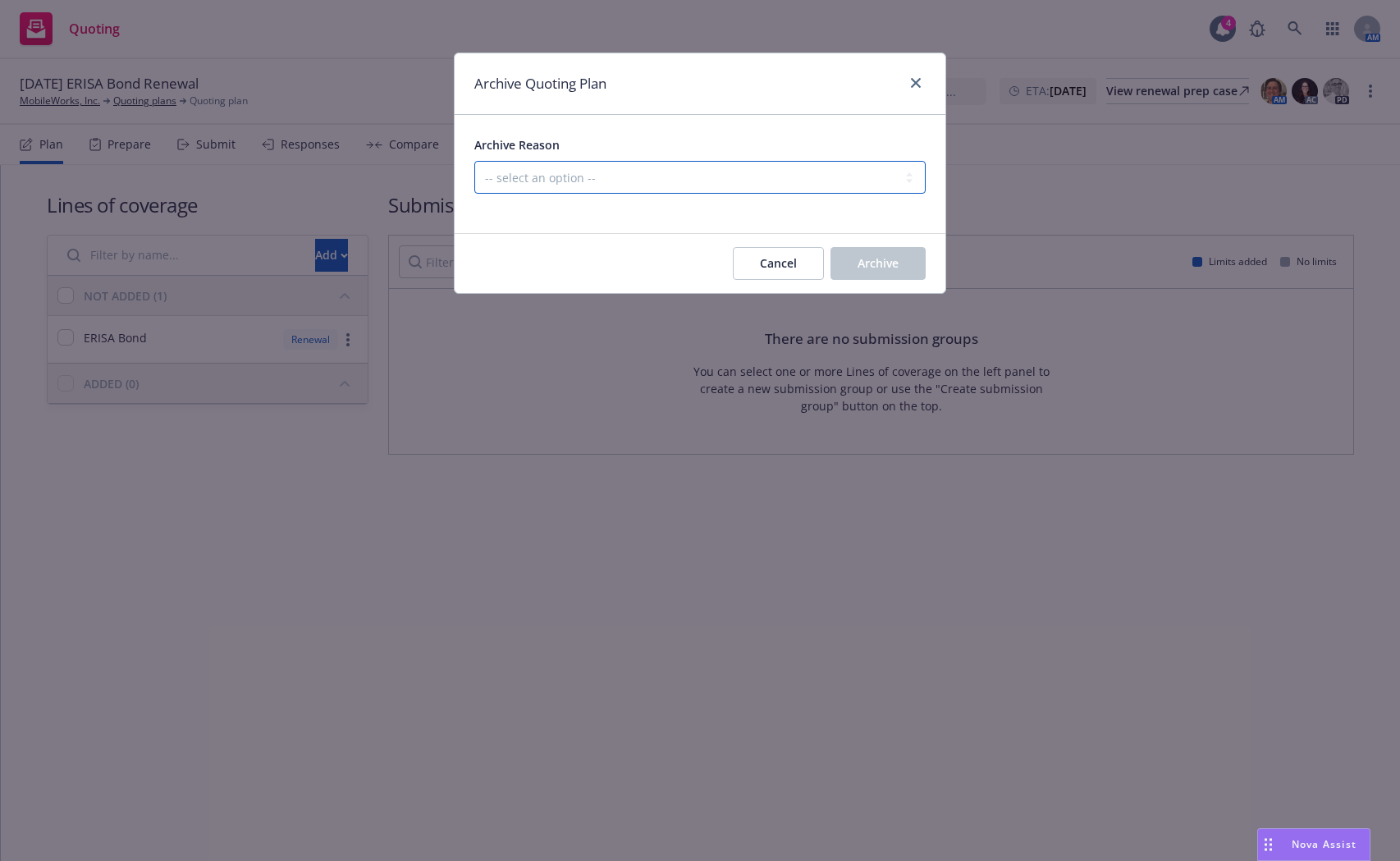
click at [847, 169] on select "-- select an option -- All policies in this renewal plan are auto-renewed Creat…" at bounding box center [700, 177] width 452 height 33
click at [475, 161] on select "-- select an option -- All policies in this renewal plan are auto-renewed Creat…" at bounding box center [700, 177] width 452 height 33
drag, startPoint x: 856, startPoint y: 266, endPoint x: 769, endPoint y: 155, distance: 141.0
click at [769, 155] on form "Archive Reason -- select an option -- All policies in this renewal plan are aut…" at bounding box center [700, 204] width 491 height 178
click at [773, 173] on select "-- select an option -- All policies in this renewal plan are auto-renewed Creat…" at bounding box center [700, 177] width 452 height 33
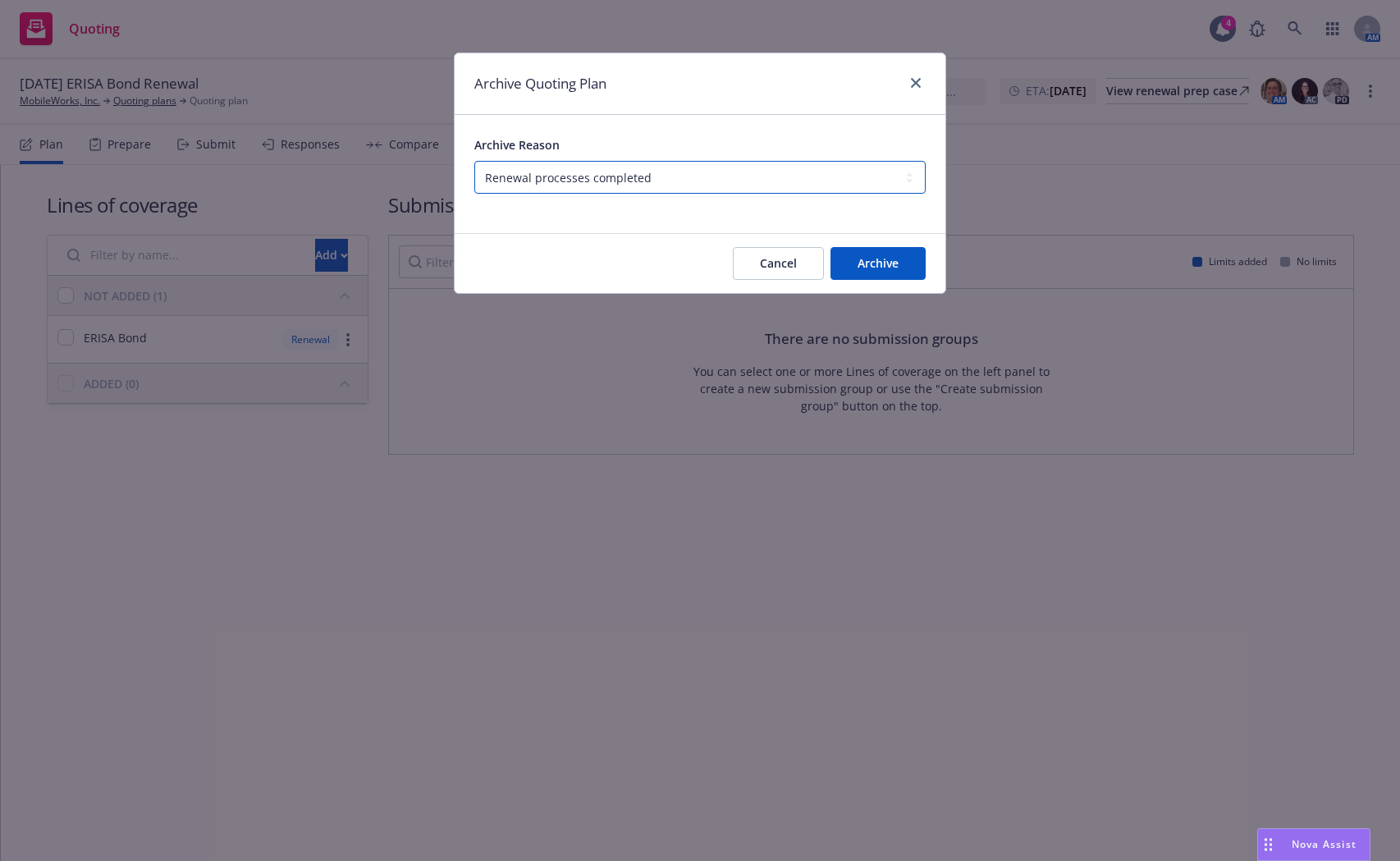
select select "ARCHIVED_RENEWAL_POLICY_AUTO_RENEWED"
click at [475, 161] on select "-- select an option -- All policies in this renewal plan are auto-renewed Creat…" at bounding box center [700, 177] width 452 height 33
click at [865, 260] on span "Archive" at bounding box center [878, 263] width 41 height 16
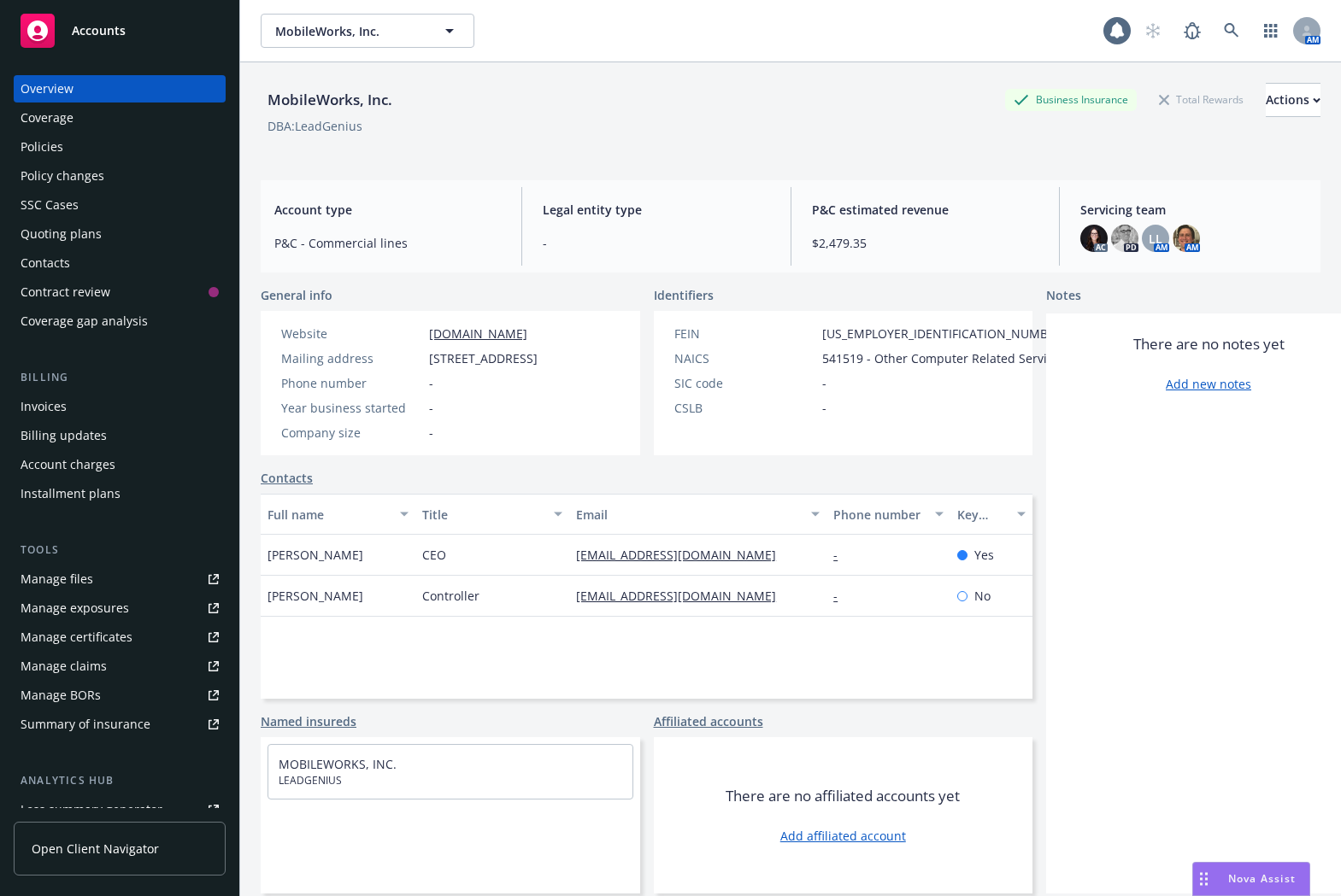
click at [88, 138] on div "Policies" at bounding box center [120, 147] width 198 height 27
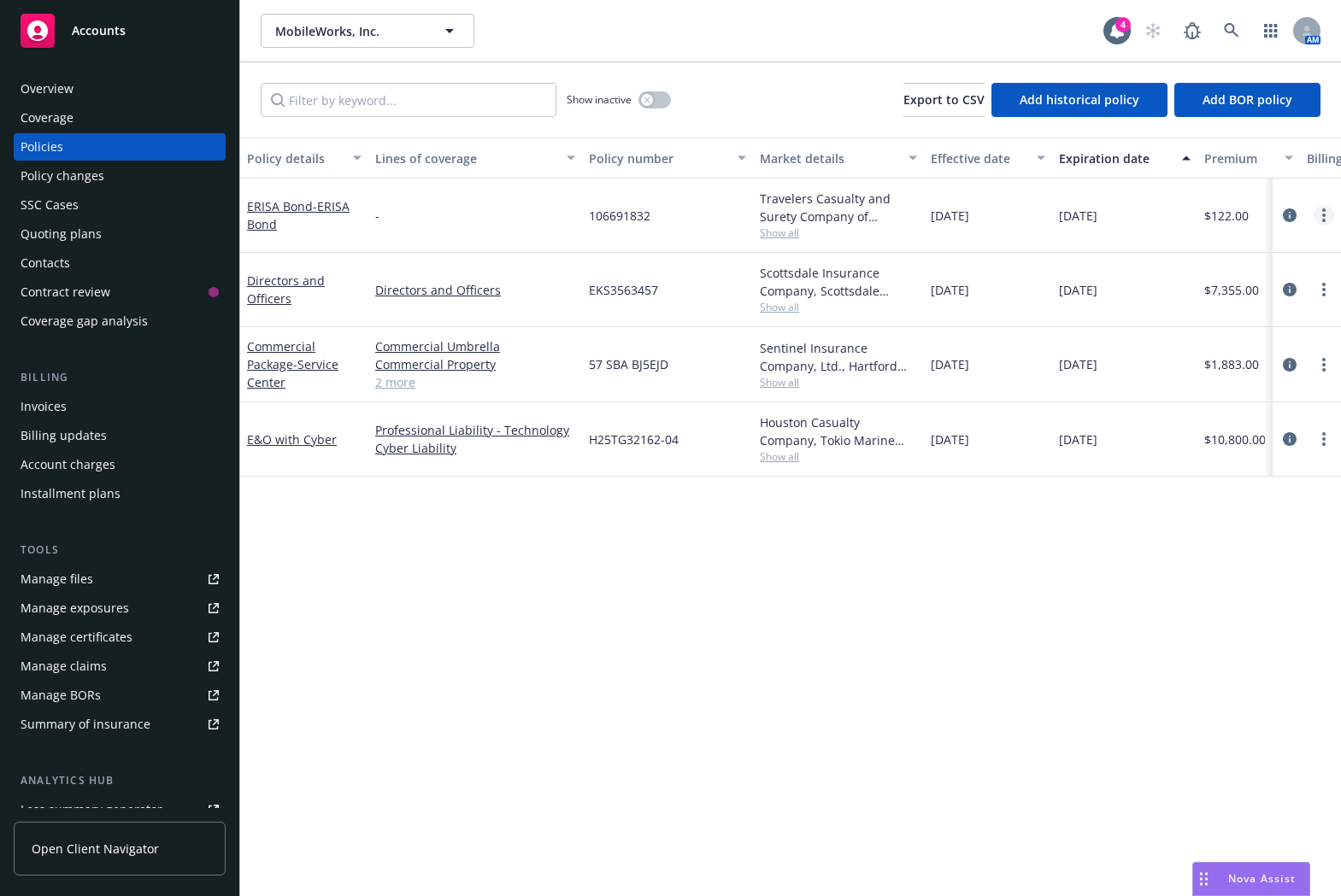
click at [1327, 215] on link "more" at bounding box center [1324, 215] width 21 height 21
click at [1275, 257] on link "Manage lines of coverage" at bounding box center [1232, 251] width 201 height 34
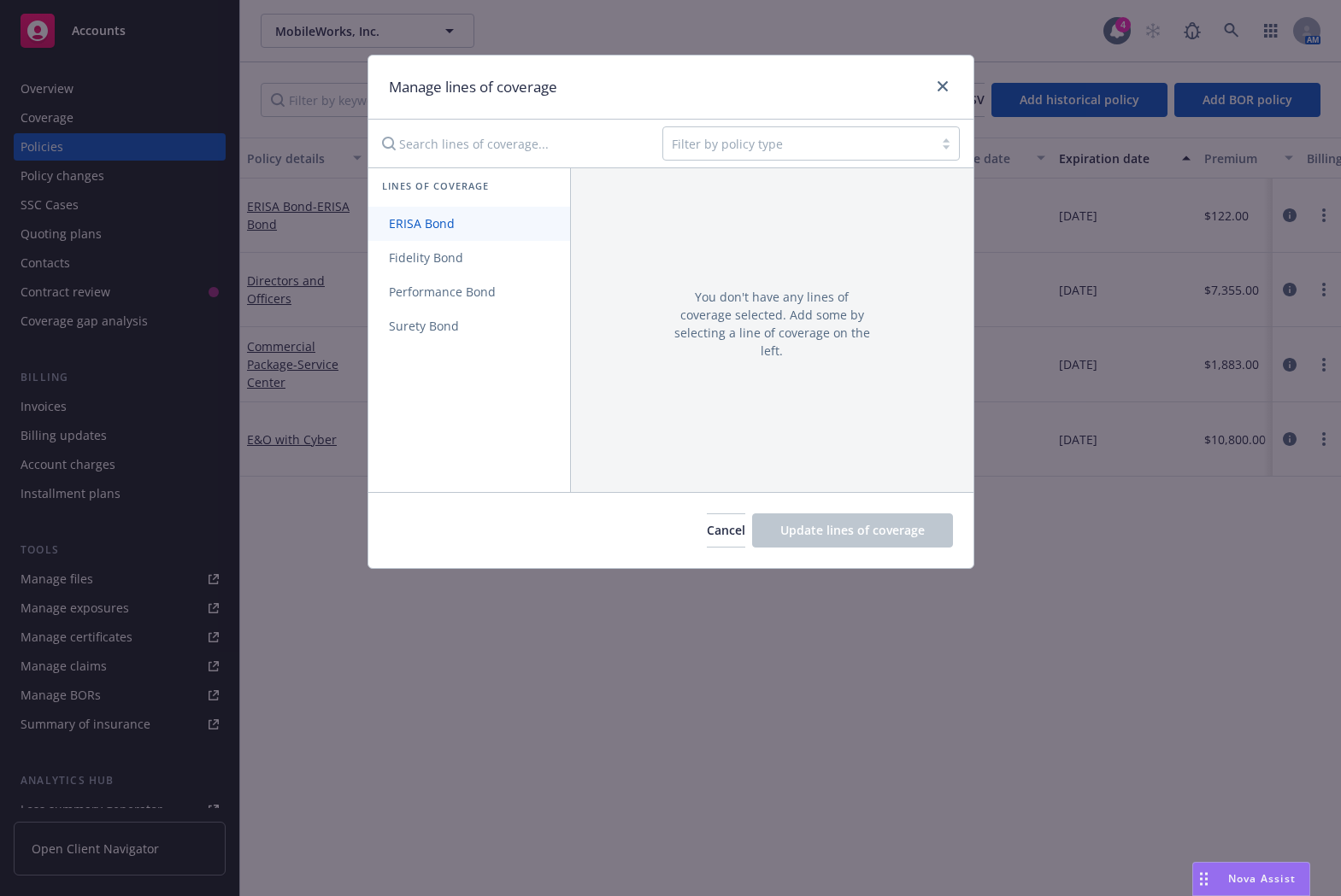
click at [477, 221] on link "ERISA Bond" at bounding box center [470, 224] width 202 height 34
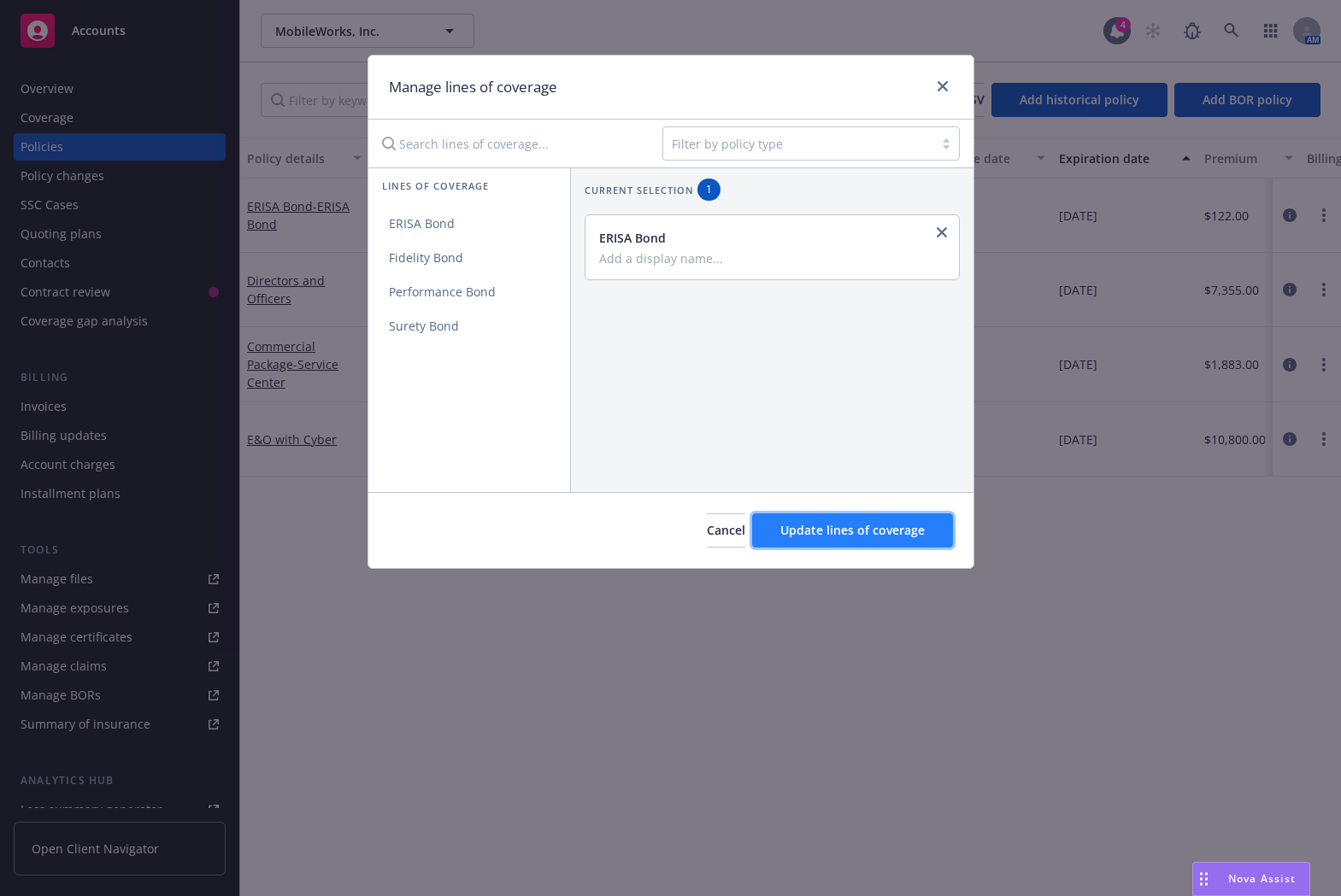
click at [812, 528] on span "Update lines of coverage" at bounding box center [852, 530] width 145 height 16
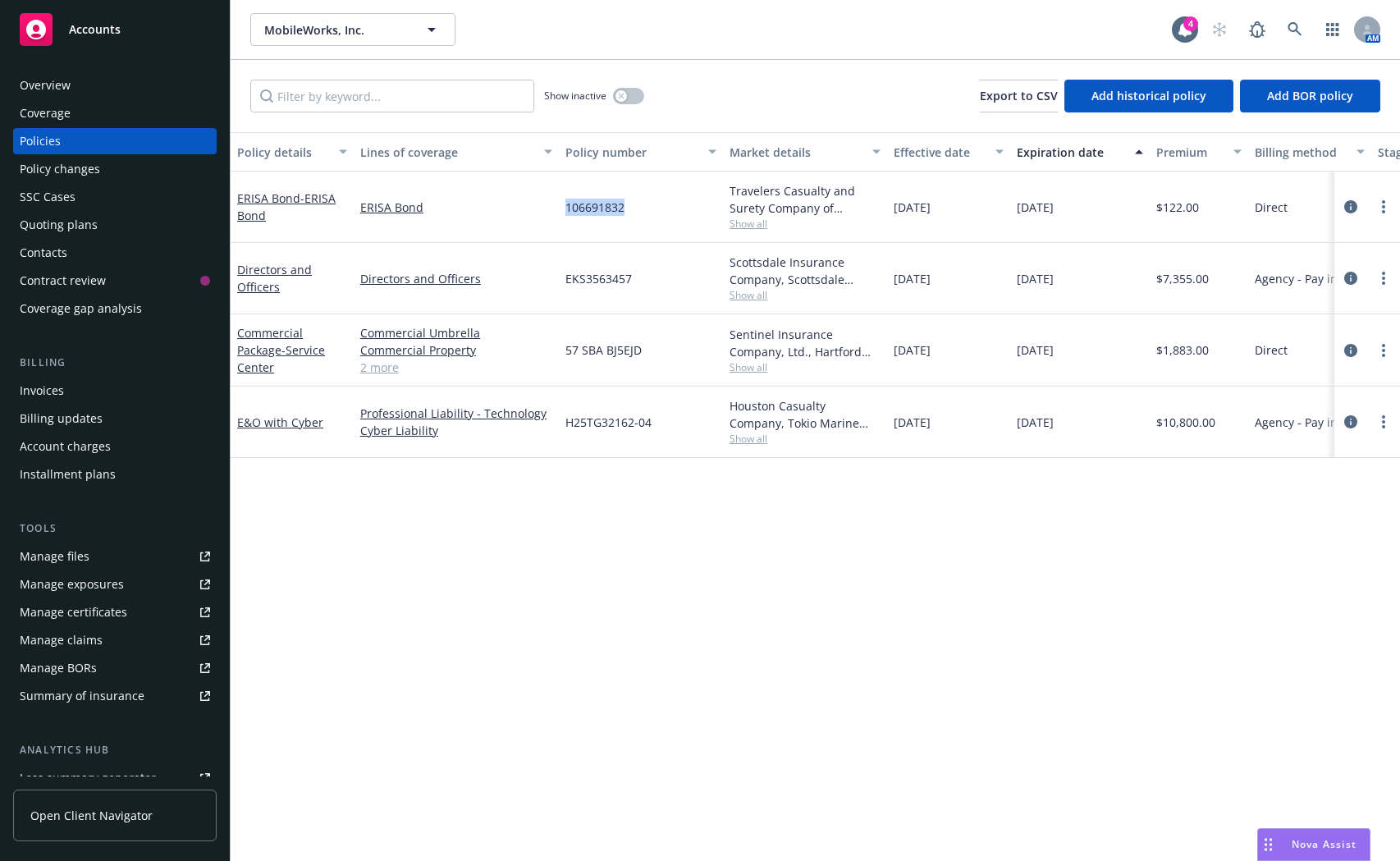
drag, startPoint x: 645, startPoint y: 212, endPoint x: 563, endPoint y: 219, distance: 82.3
click at [563, 219] on div "106691832" at bounding box center [640, 207] width 164 height 71
copy span "106691832"
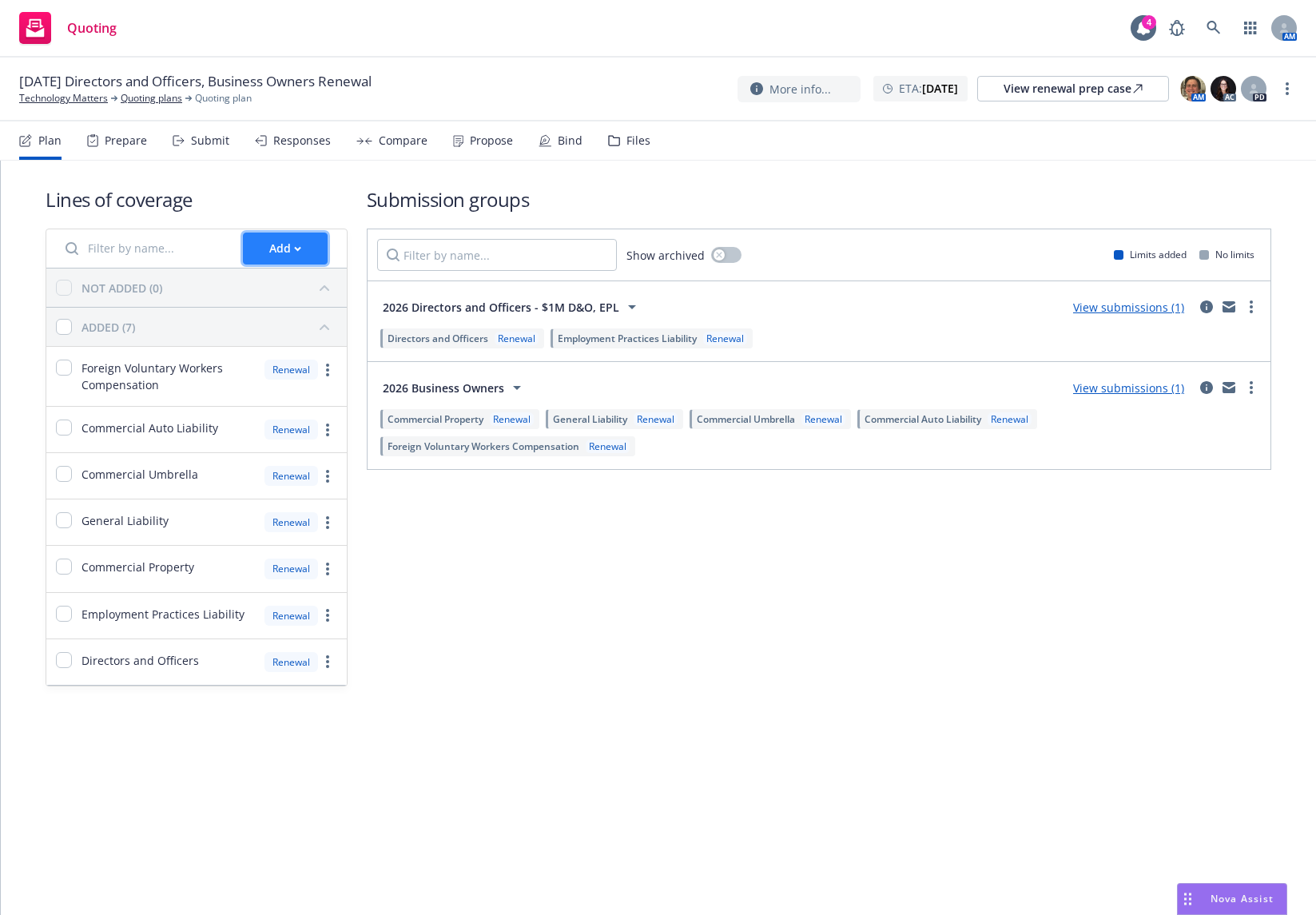
click at [285, 113] on div "Add" at bounding box center [285, 249] width 32 height 30
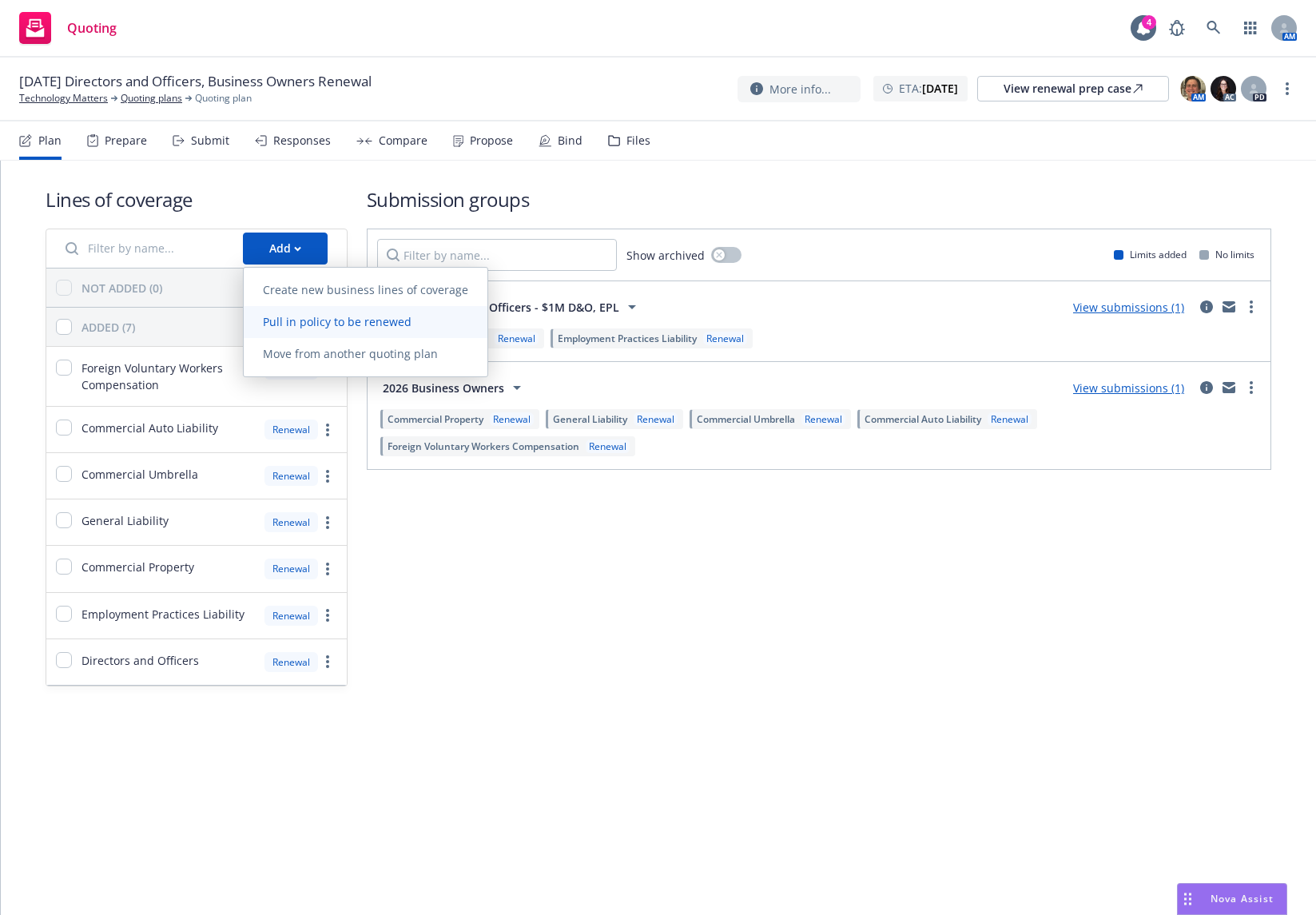
click at [317, 113] on span "Pull in policy to be renewed" at bounding box center [337, 322] width 187 height 15
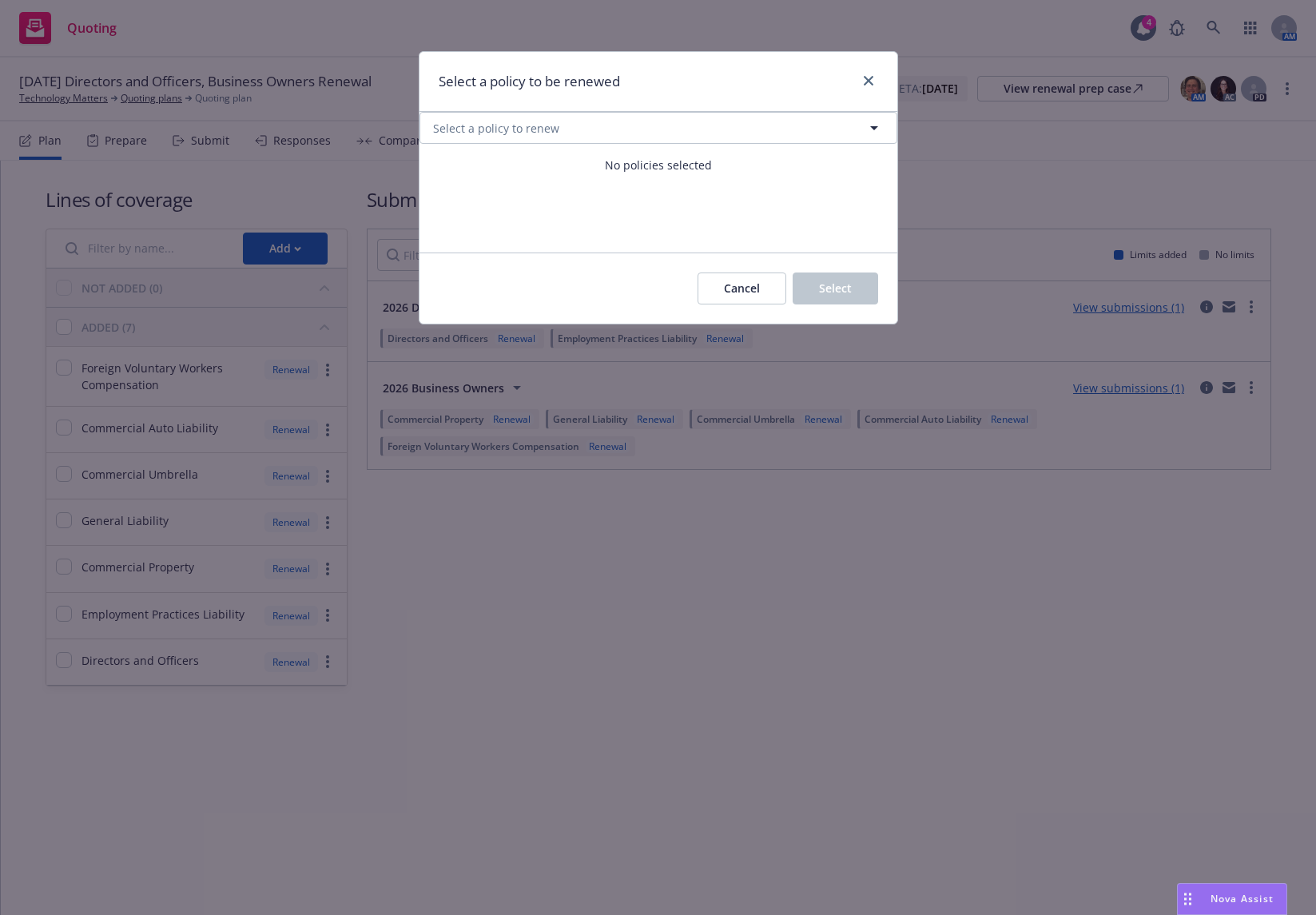
click at [433, 113] on div "No policies selected" at bounding box center [659, 165] width 478 height 42
click at [433, 113] on button "Select a policy to renew" at bounding box center [659, 128] width 478 height 32
select select "ACTIVE"
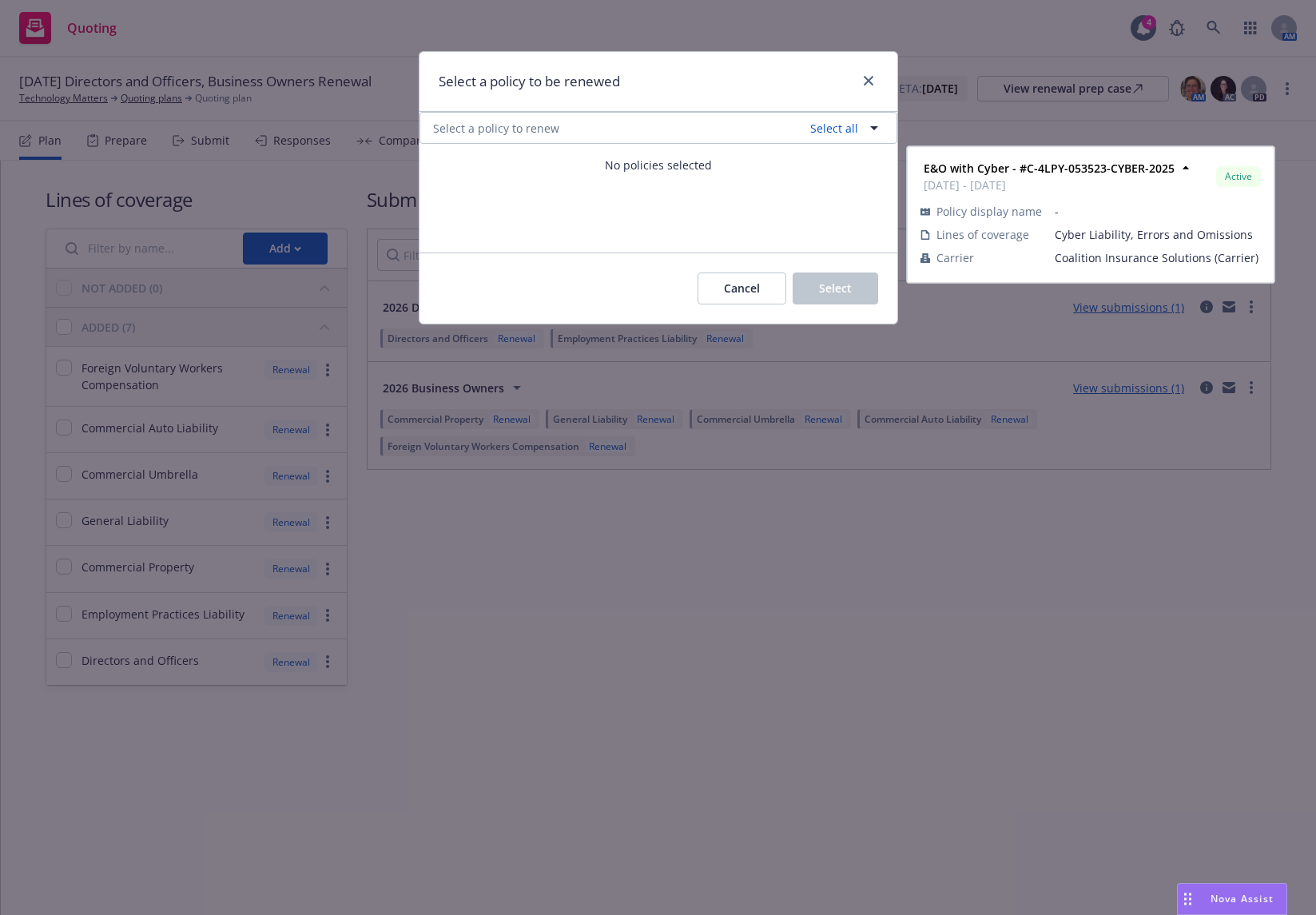
click at [433, 113] on input "checkbox" at bounding box center [442, 208] width 16 height 16
checkbox input "true"
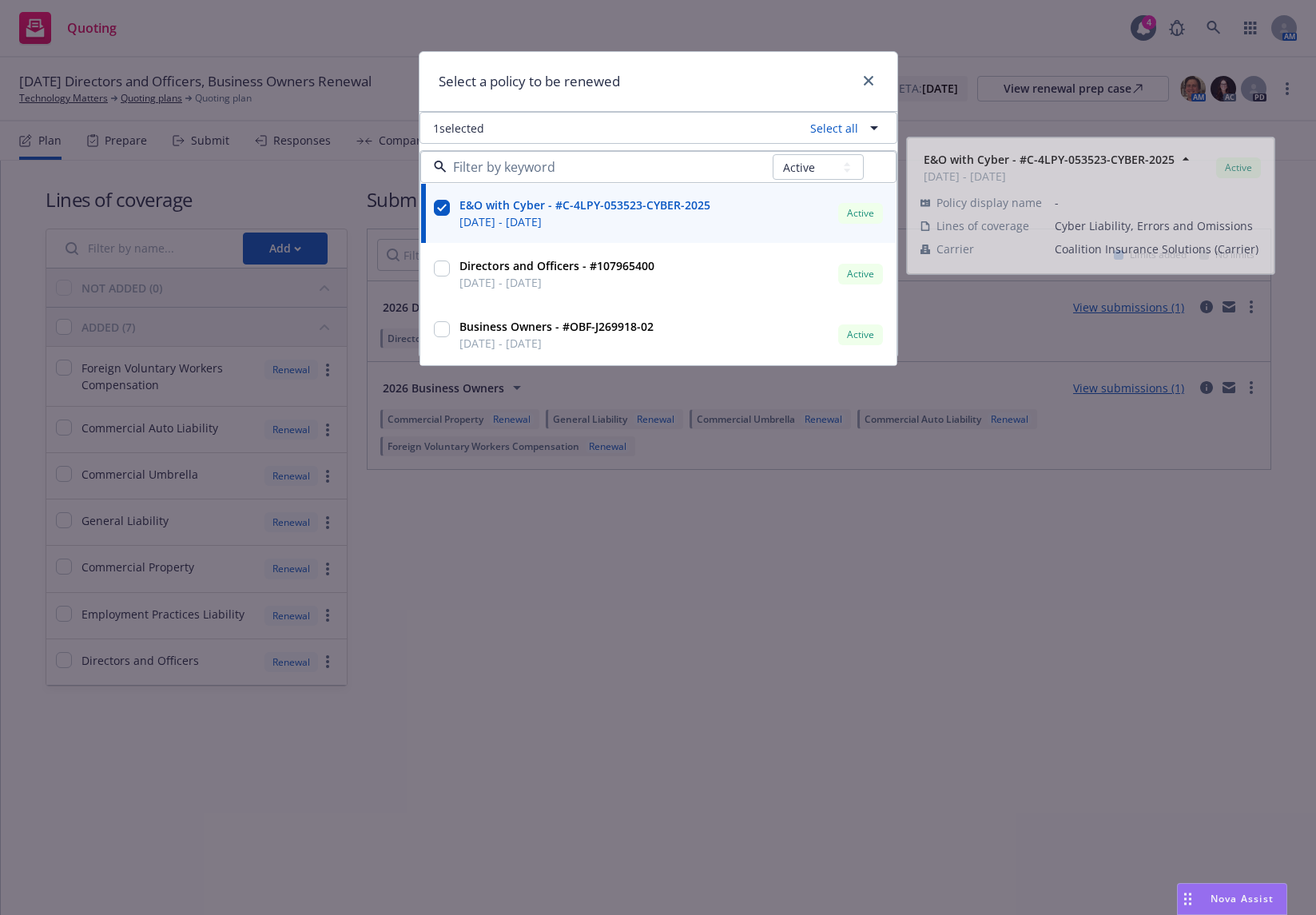
click at [433, 99] on div "Select a policy to be renewed" at bounding box center [659, 82] width 478 height 60
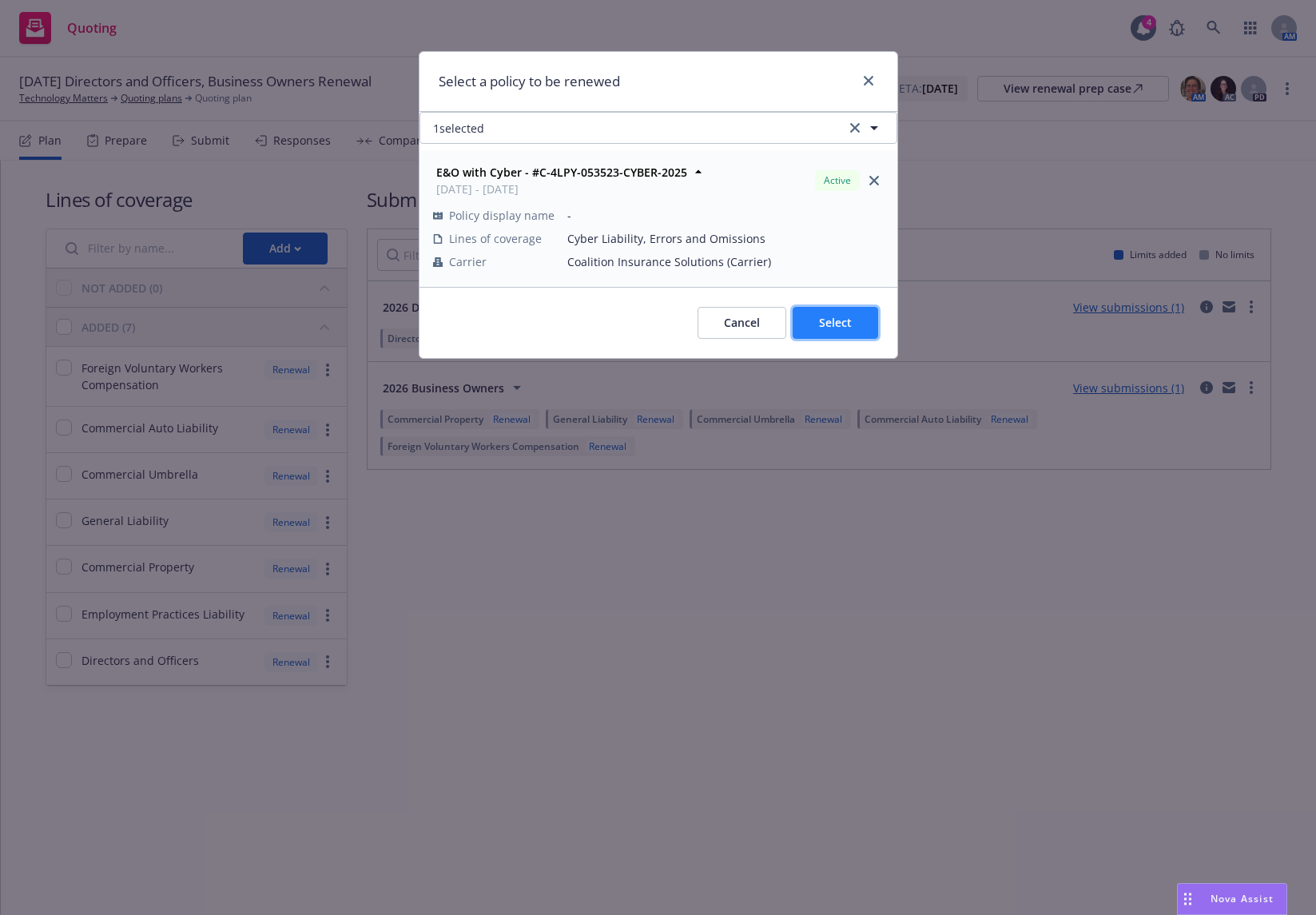
click at [433, 113] on button "Select" at bounding box center [835, 323] width 86 height 32
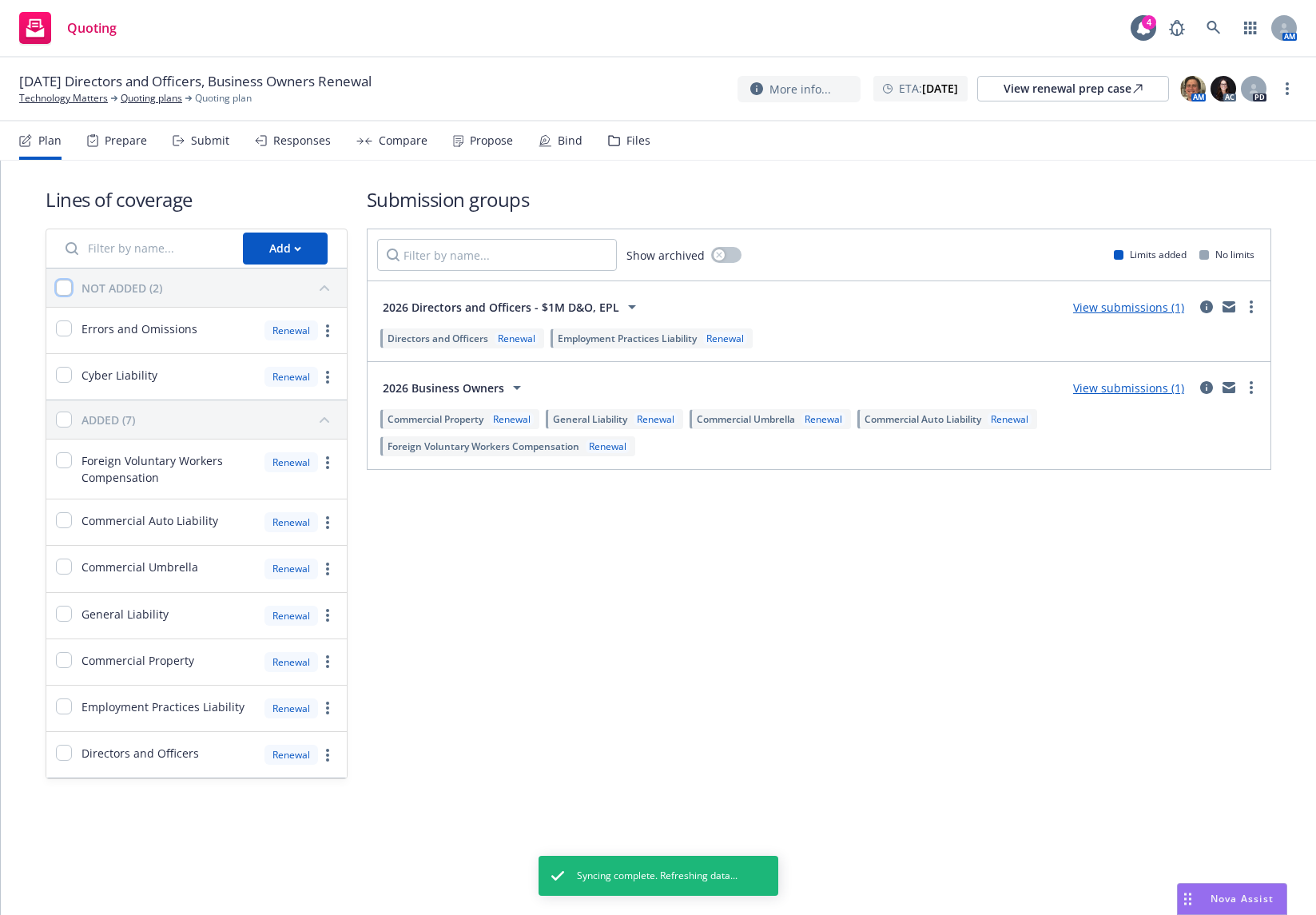
click at [62, 113] on input "checkbox" at bounding box center [64, 288] width 16 height 16
checkbox input "true"
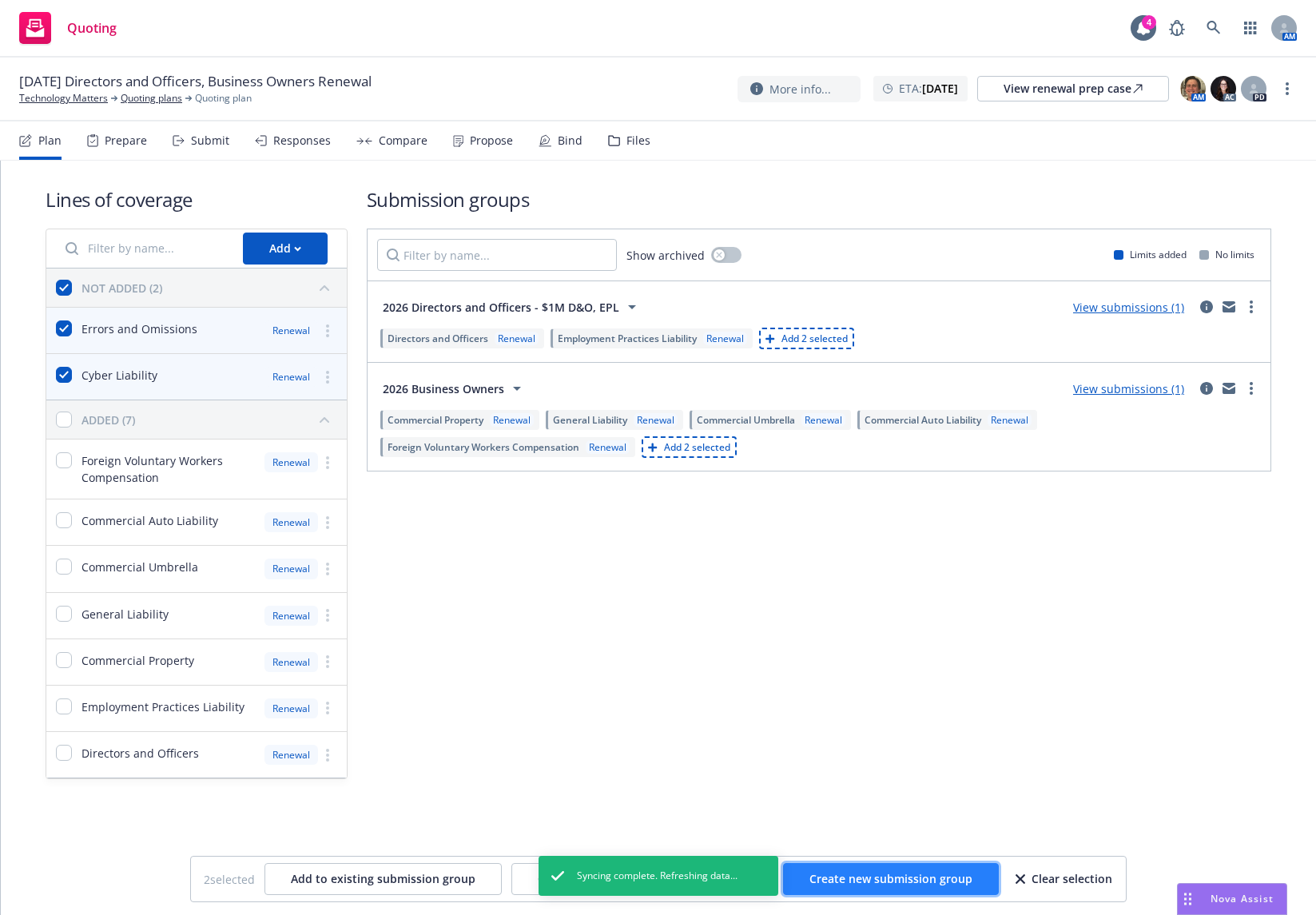
click at [433, 113] on span "Create new submission group" at bounding box center [891, 878] width 163 height 15
checkbox input "false"
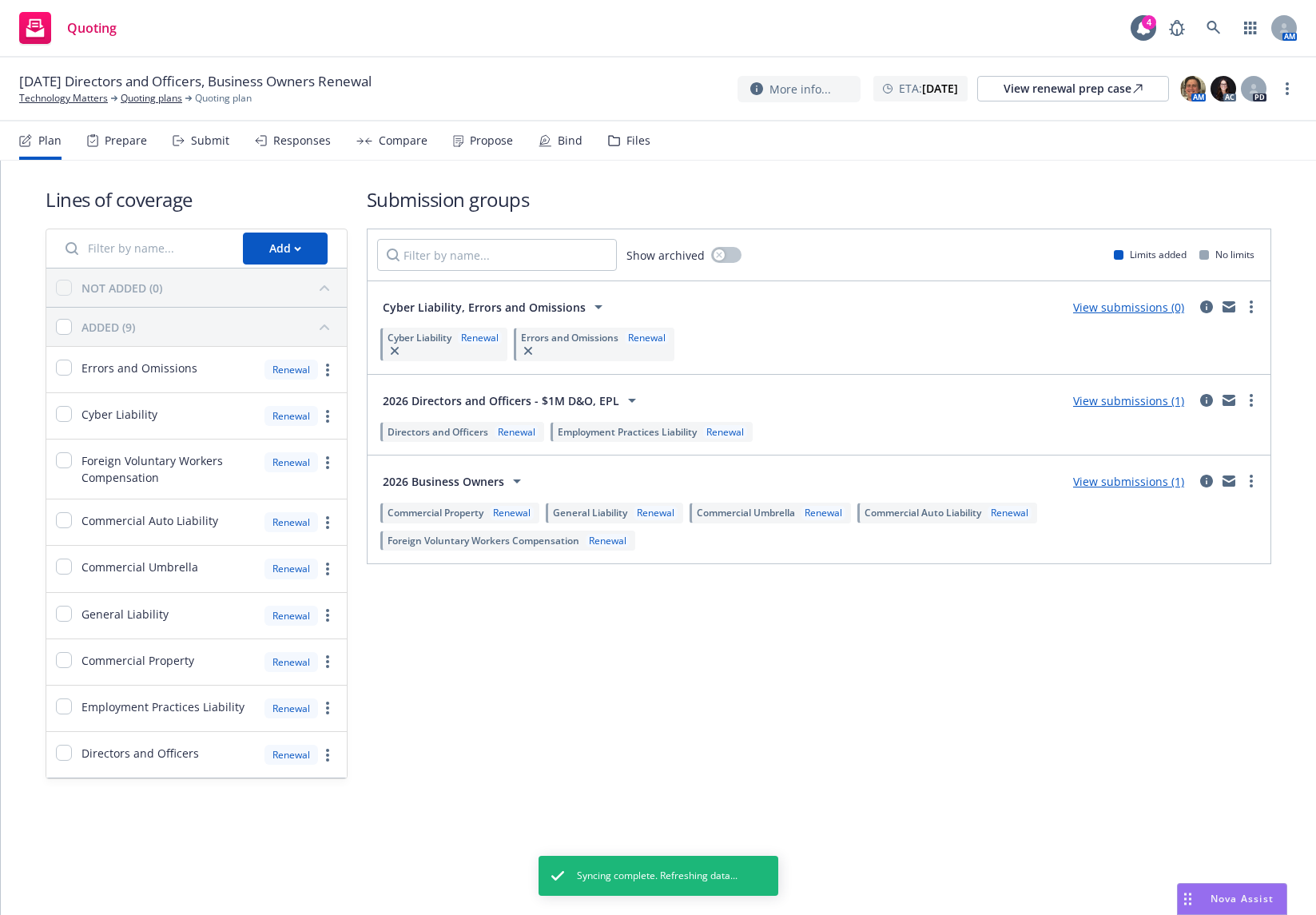
click at [211, 113] on div "Submit" at bounding box center [210, 141] width 38 height 13
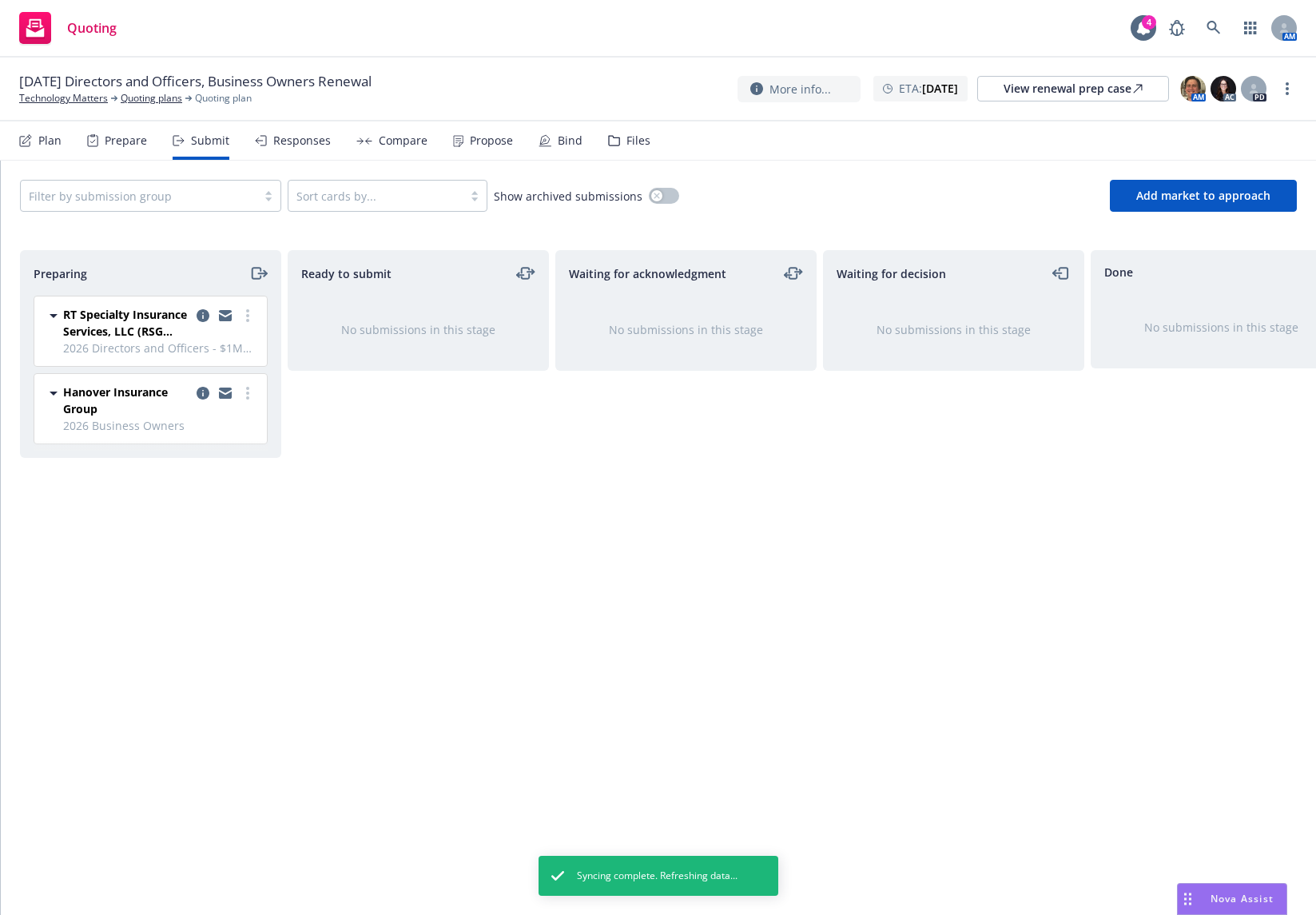
click at [153, 113] on div at bounding box center [138, 196] width 220 height 19
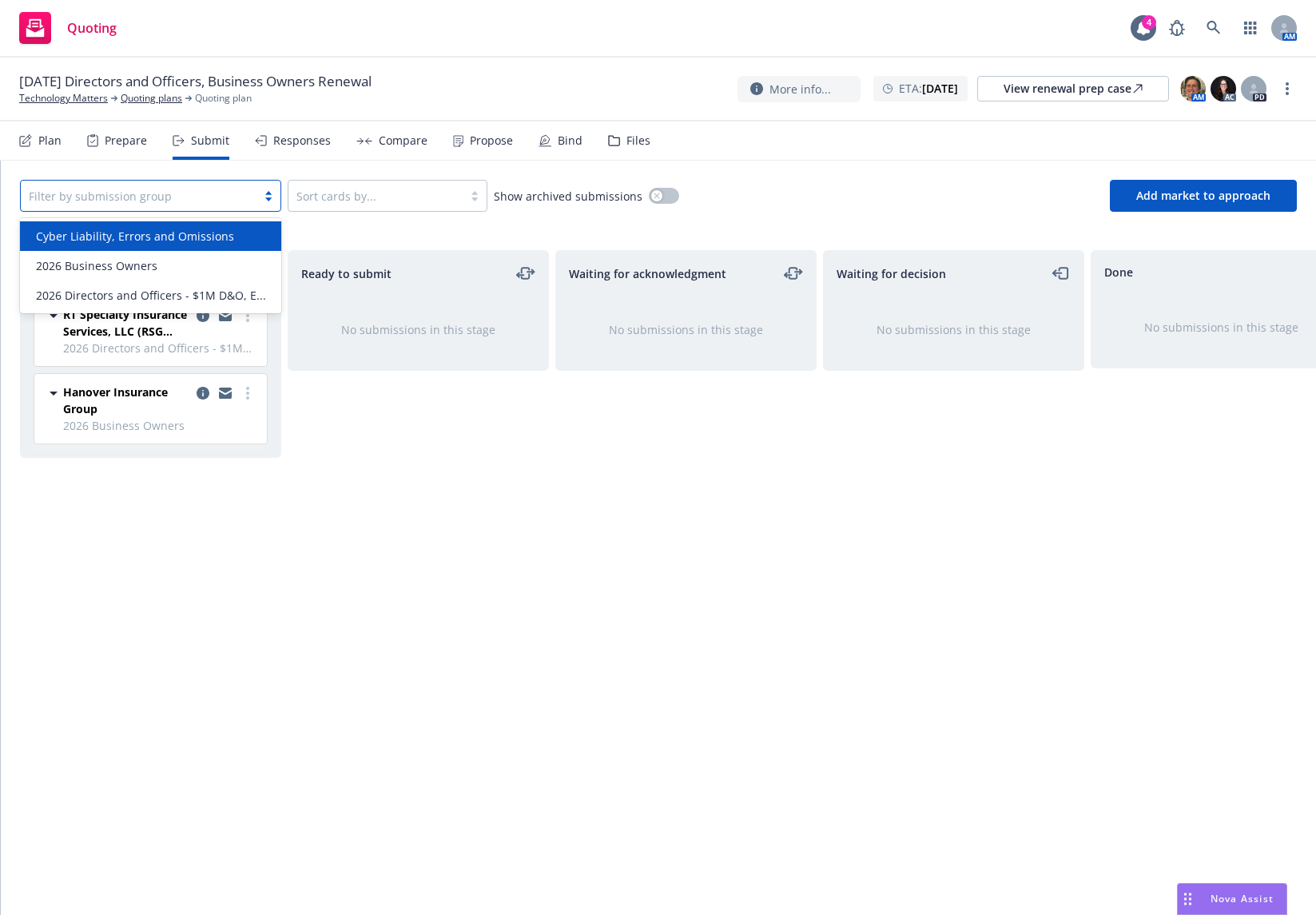
click at [170, 113] on span "Cyber Liability, Errors and Omissions" at bounding box center [135, 236] width 198 height 17
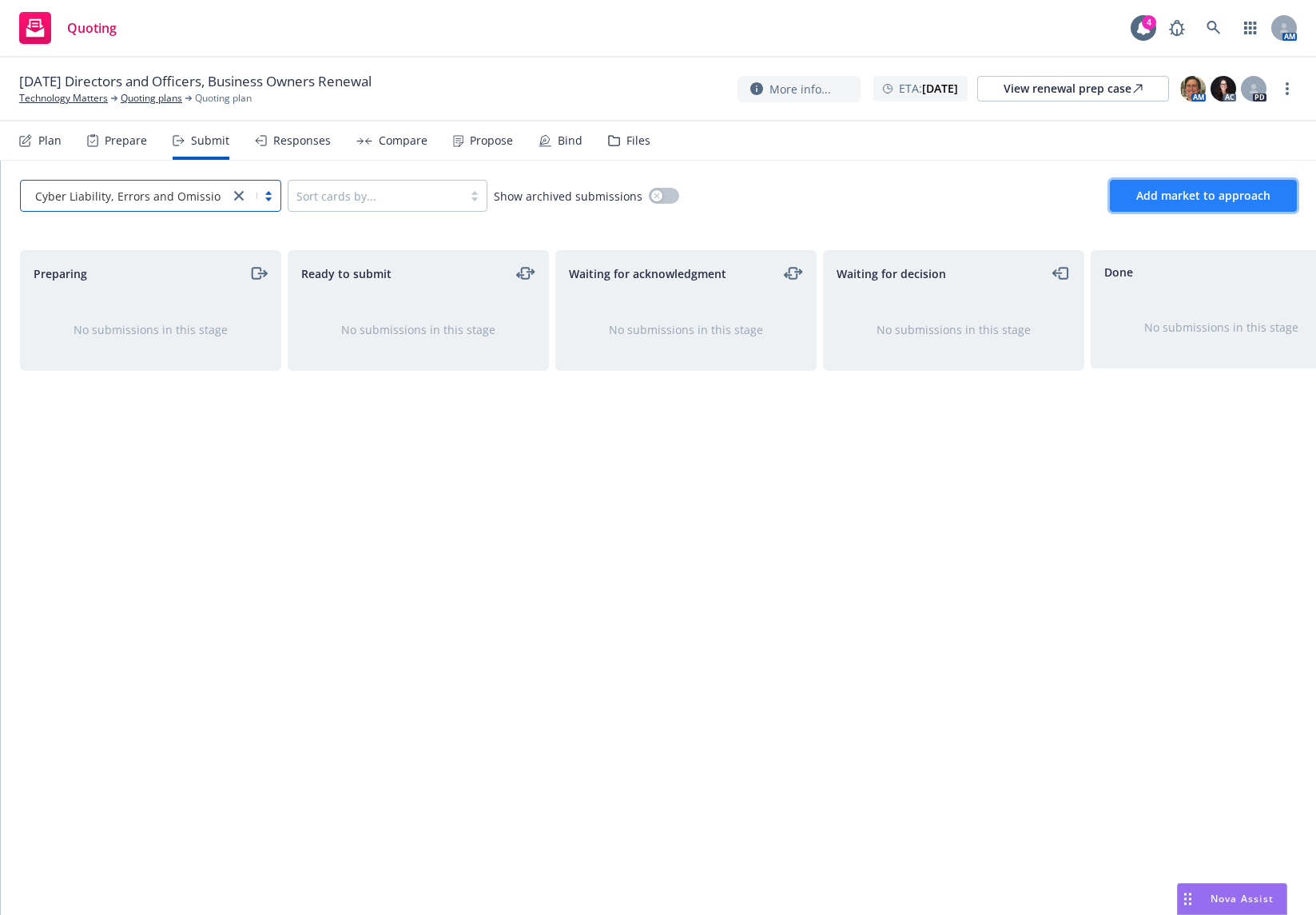
click at [433, 113] on button "Add market to approach" at bounding box center [1203, 196] width 187 height 32
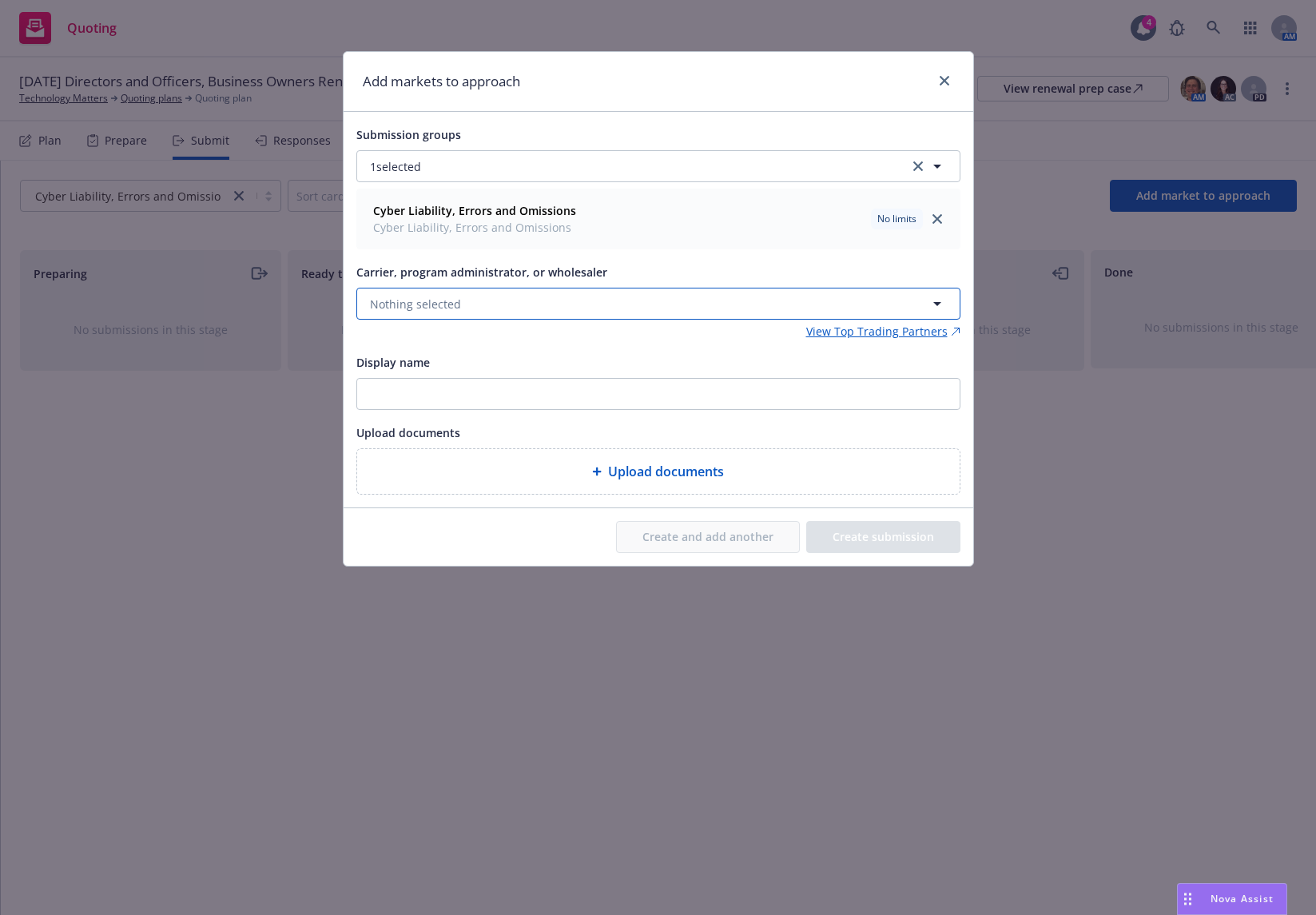
click at [433, 113] on button "Nothing selected" at bounding box center [658, 304] width 604 height 32
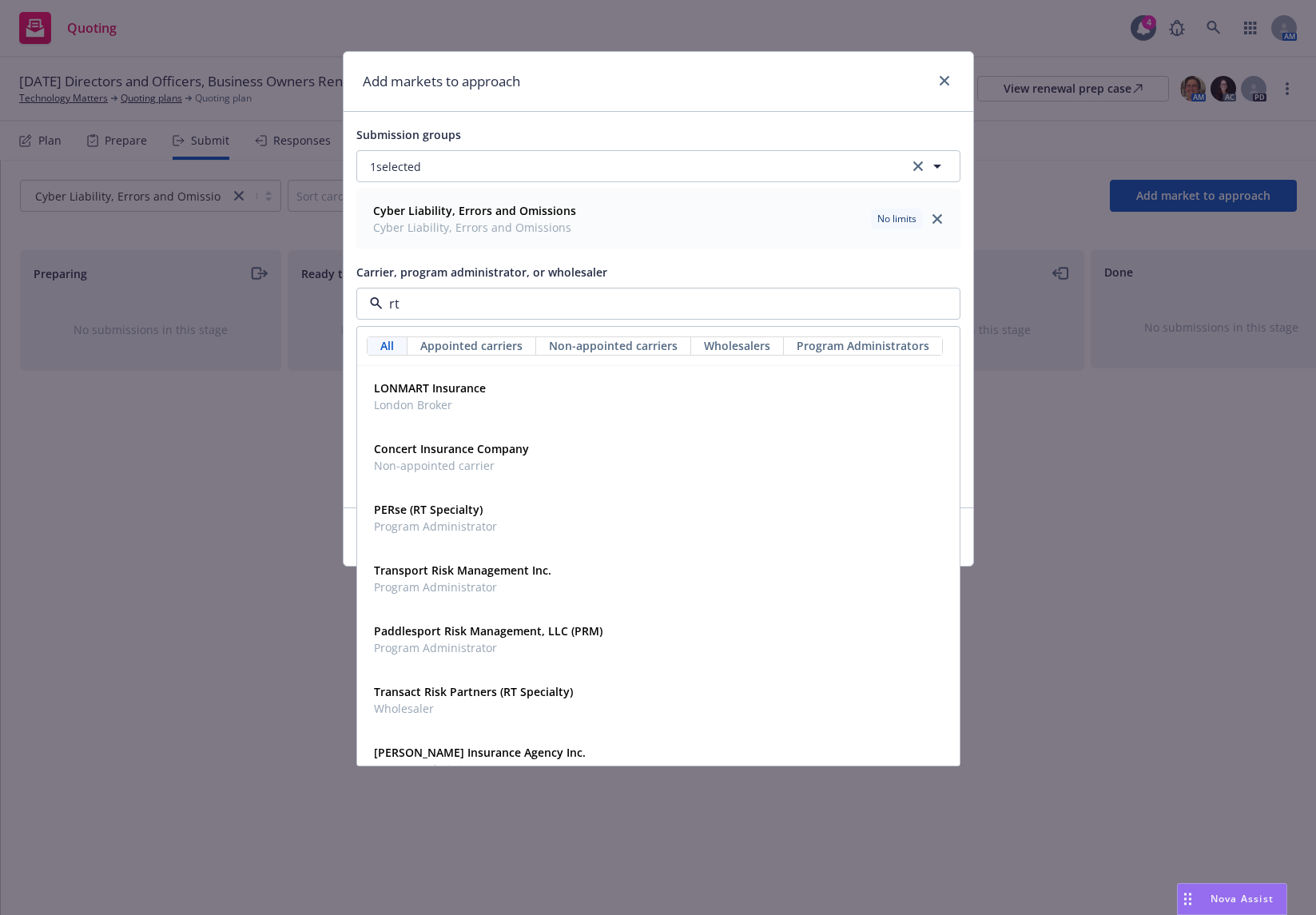
type input "rt s"
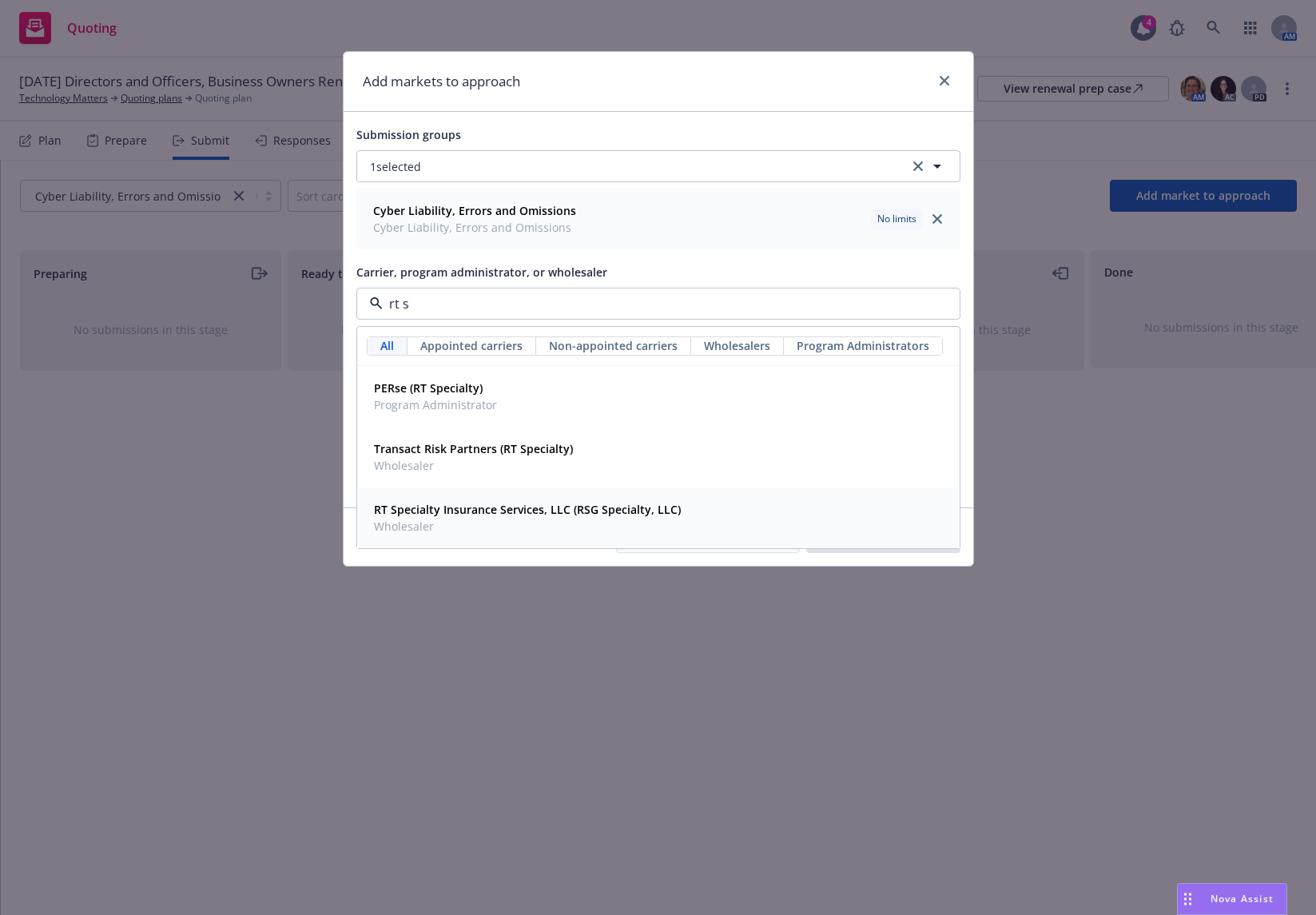
click at [433, 113] on strong "RT Specialty Insurance Services, LLC (RSG Specialty, LLC)" at bounding box center [528, 509] width 307 height 15
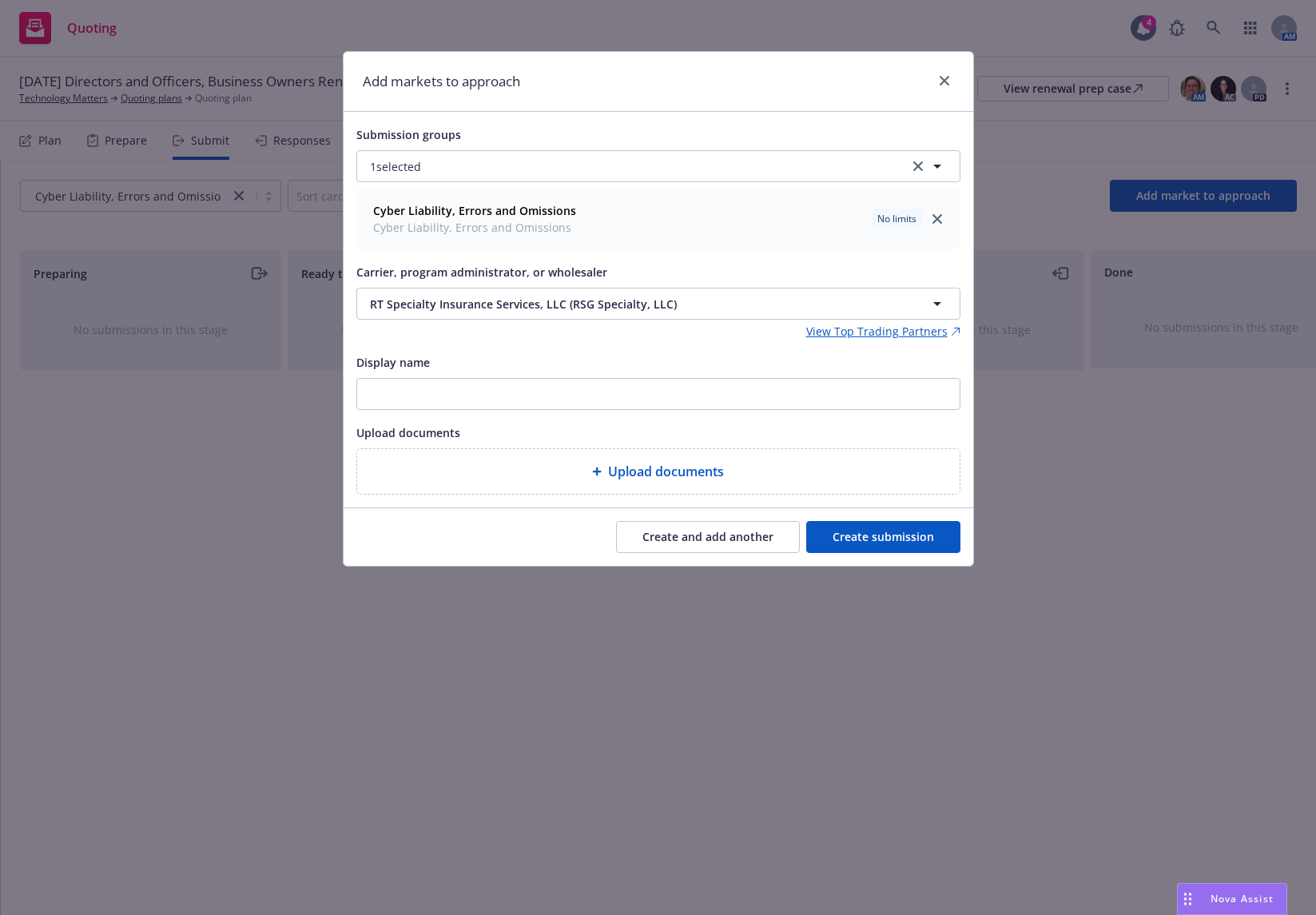
click at [433, 113] on button "Create submission" at bounding box center [883, 537] width 154 height 32
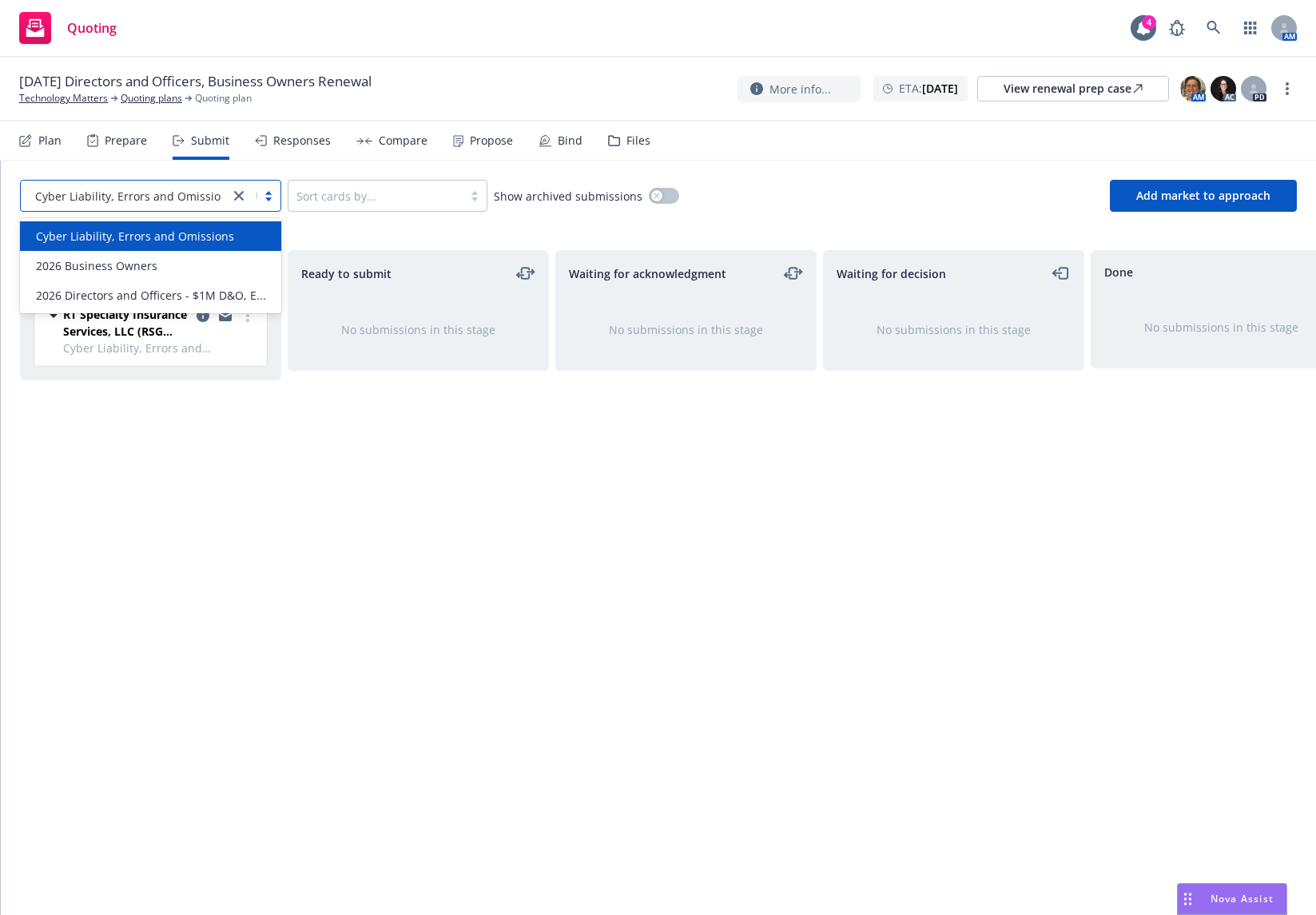
click at [237, 113] on icon "close" at bounding box center [239, 196] width 10 height 10
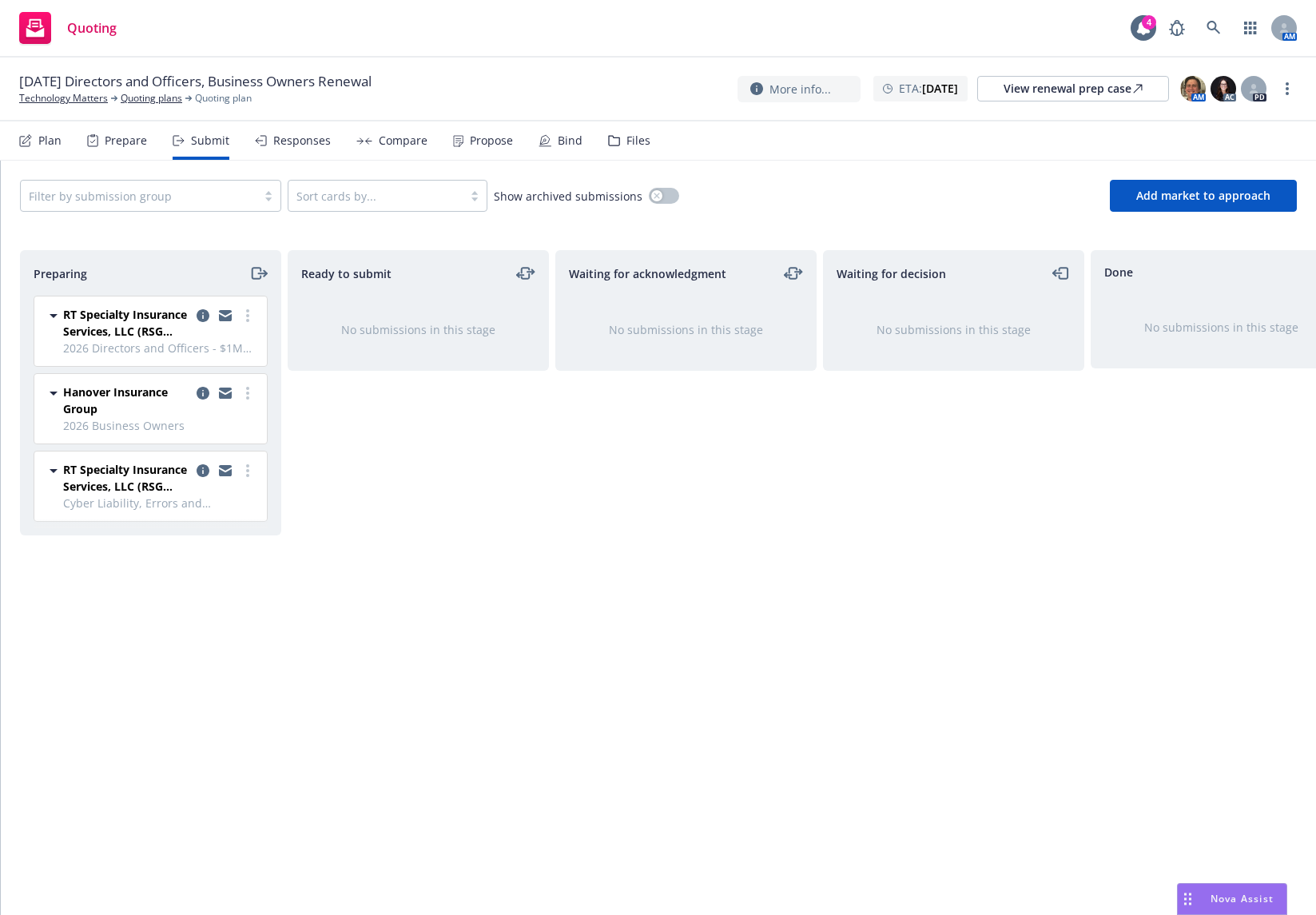
click at [395, 113] on div "Ready to submit No submissions in this stage" at bounding box center [418, 565] width 261 height 631
click at [433, 113] on div "Ready to submit No submissions in this stage" at bounding box center [418, 565] width 261 height 631
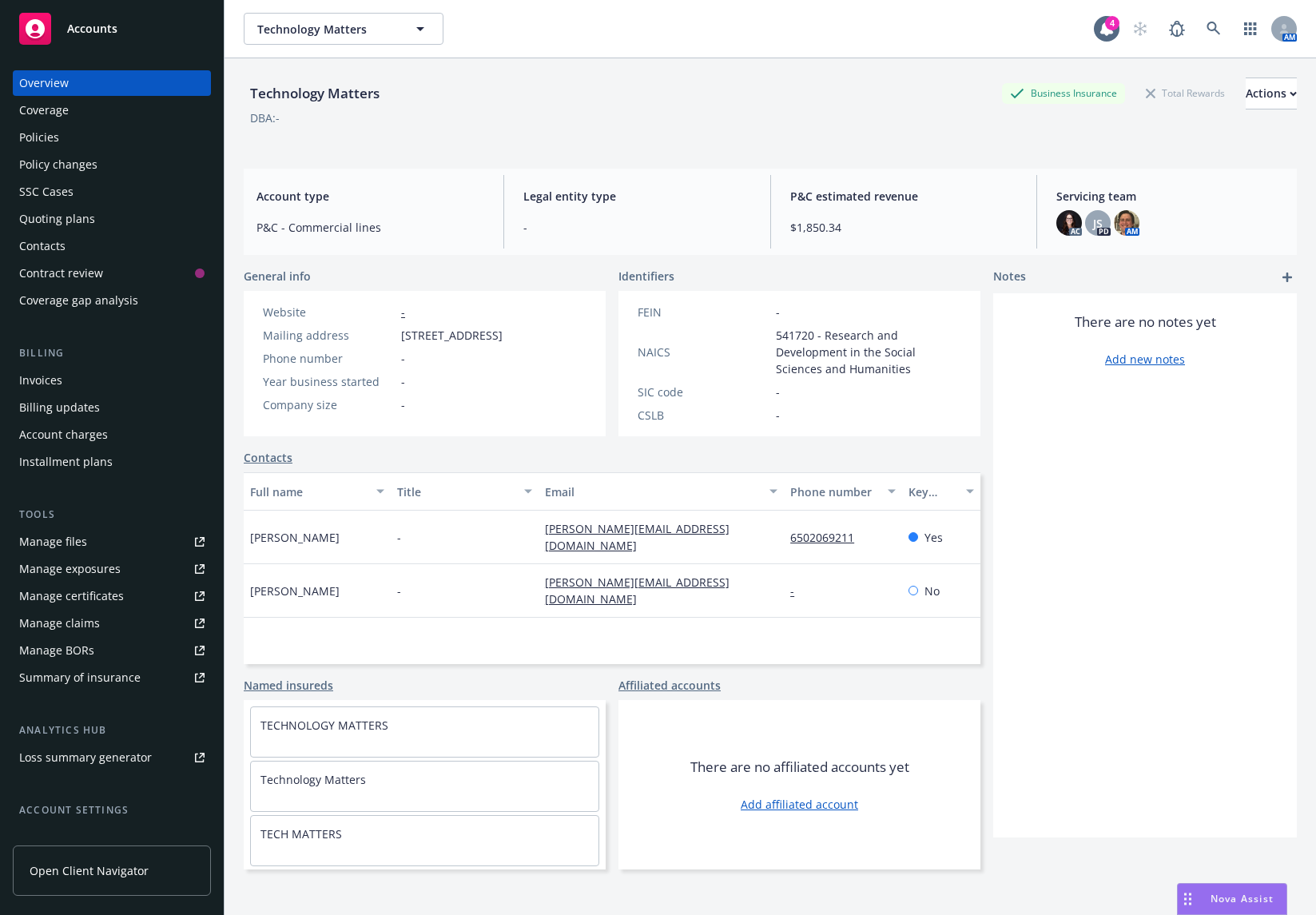
click at [101, 146] on div "Policies" at bounding box center [112, 138] width 185 height 26
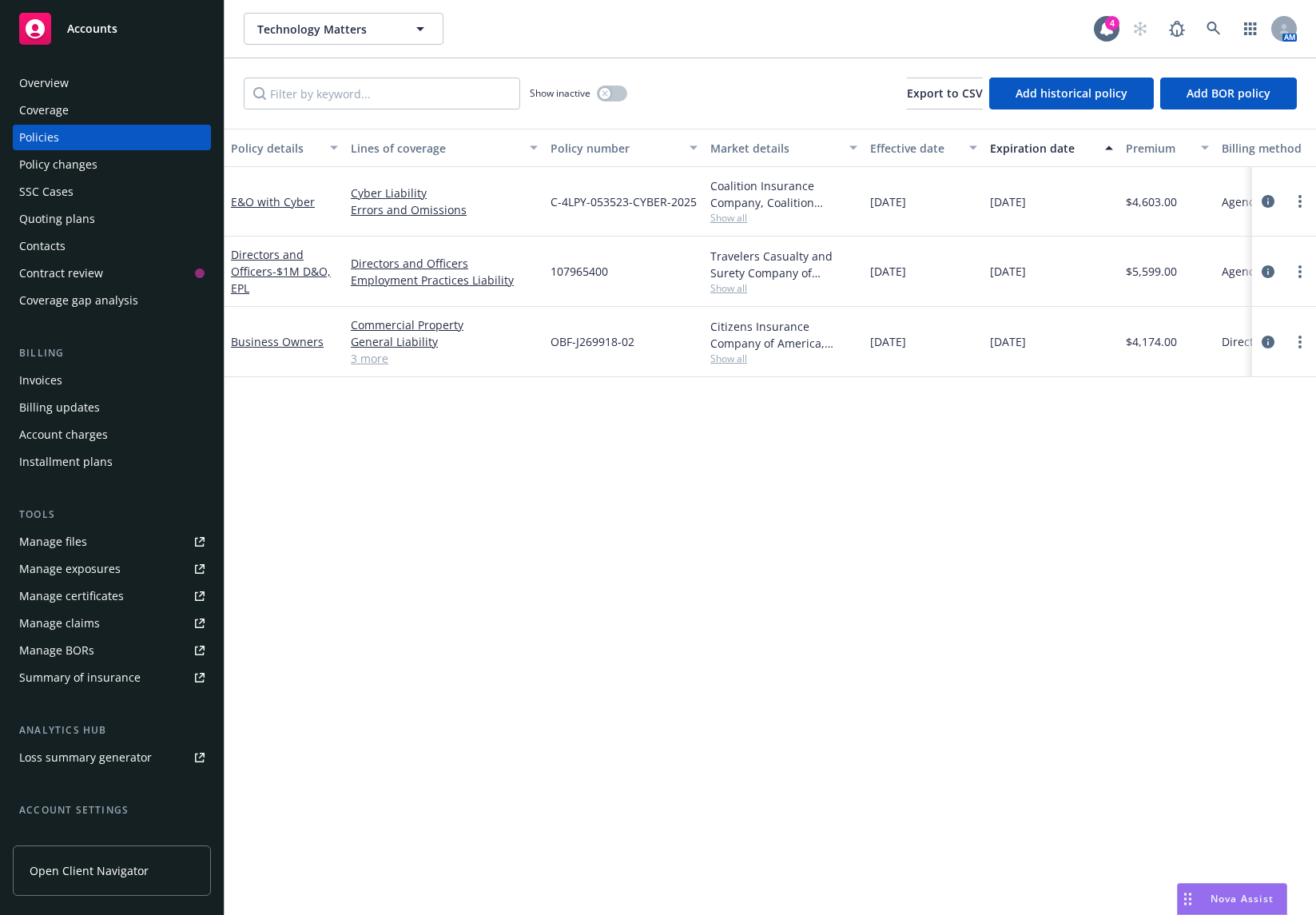
click at [736, 218] on span "Show all" at bounding box center [784, 218] width 147 height 14
drag, startPoint x: 405, startPoint y: 536, endPoint x: 254, endPoint y: 255, distance: 319.0
click at [405, 536] on div "Policy details Lines of coverage Policy number Market details Effective date Ex…" at bounding box center [770, 521] width 1091 height 786
click at [1012, 421] on div "Policy details Lines of coverage Policy number Market details Effective date Ex…" at bounding box center [770, 521] width 1091 height 786
click at [716, 362] on span "Show all" at bounding box center [784, 358] width 147 height 14
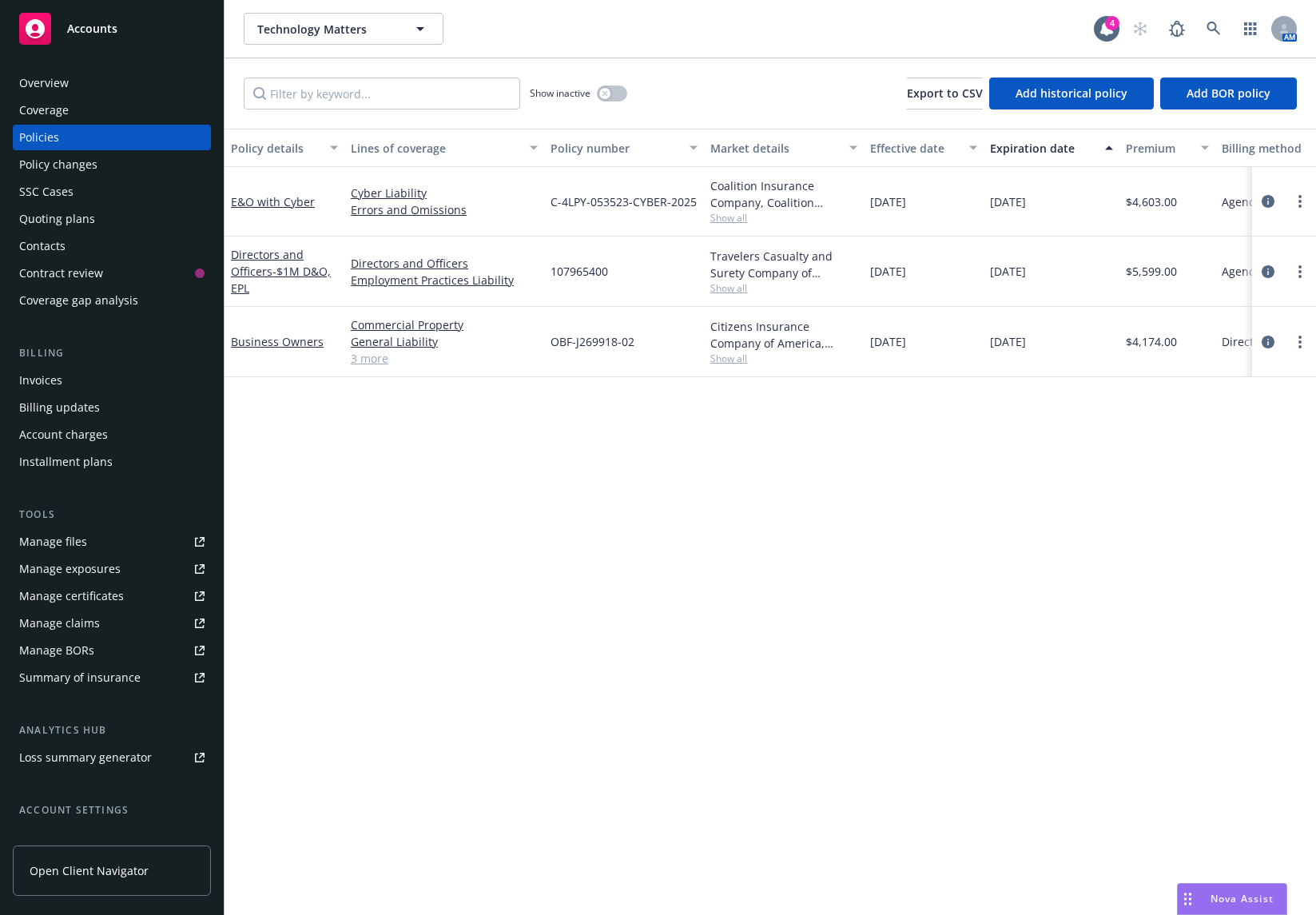
click at [389, 450] on div "Policy details Lines of coverage Policy number Market details Effective date Ex…" at bounding box center [770, 521] width 1091 height 786
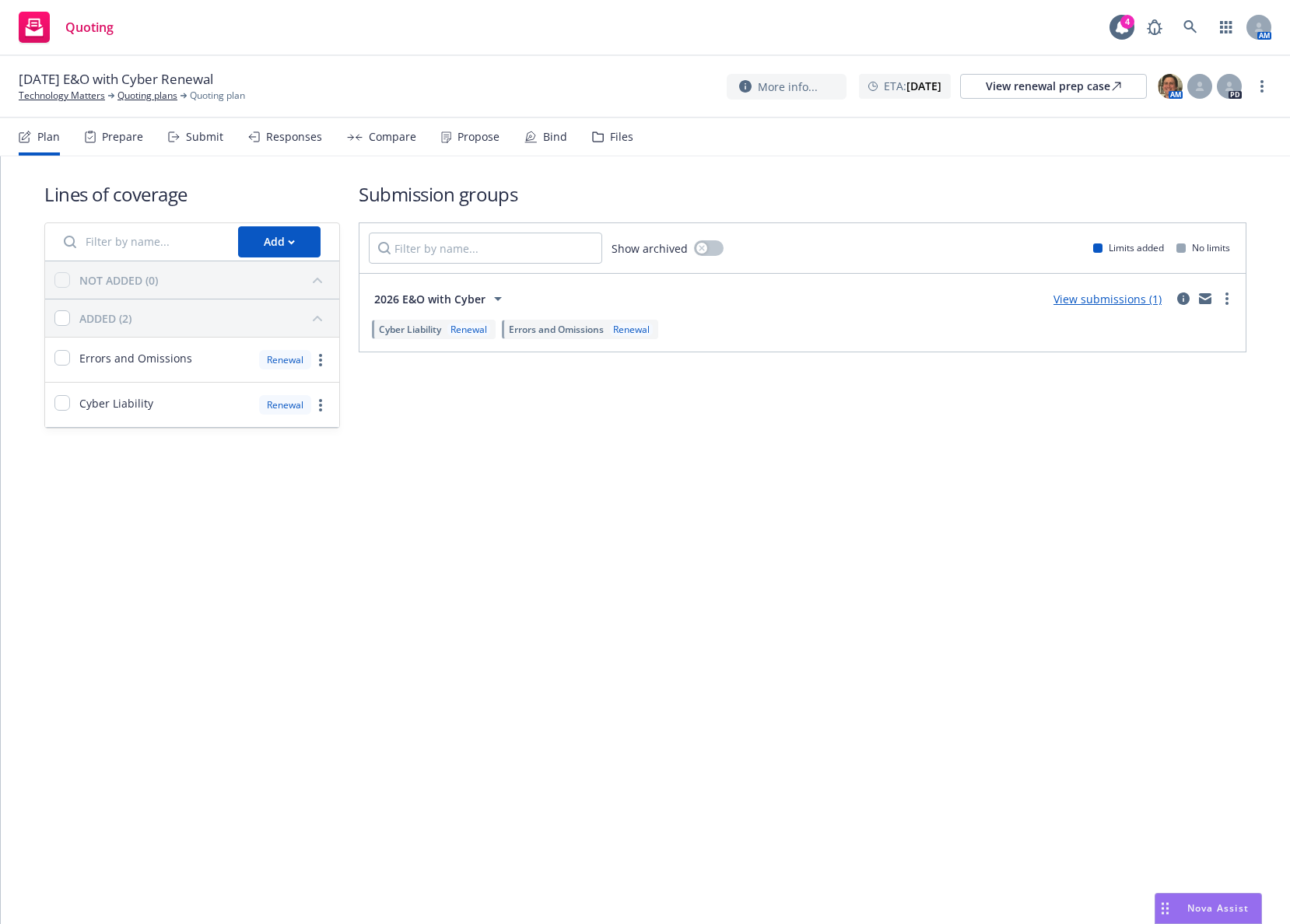
click at [199, 132] on div "Submit" at bounding box center [205, 137] width 37 height 12
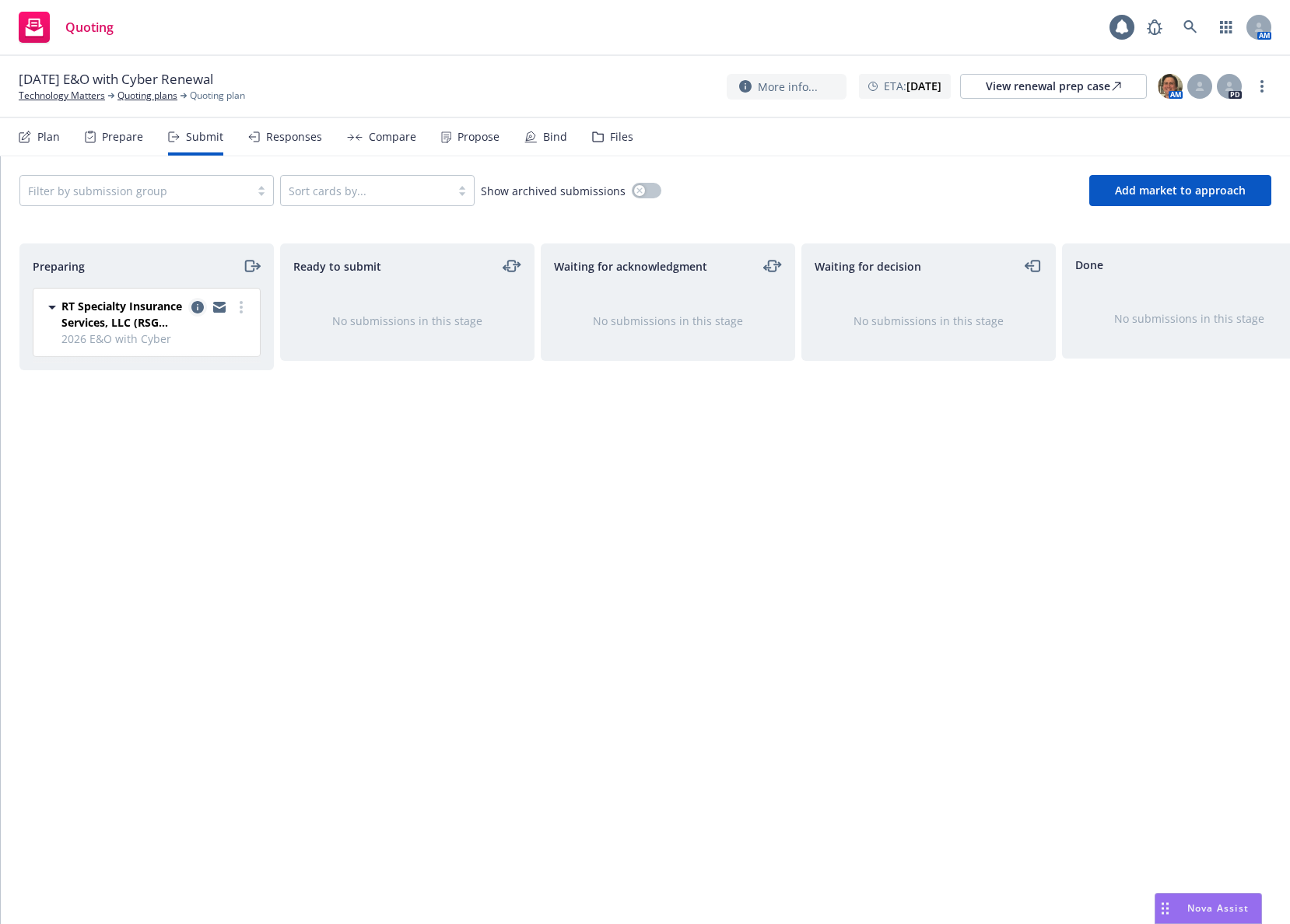
click at [199, 307] on icon "copy logging email" at bounding box center [198, 307] width 12 height 12
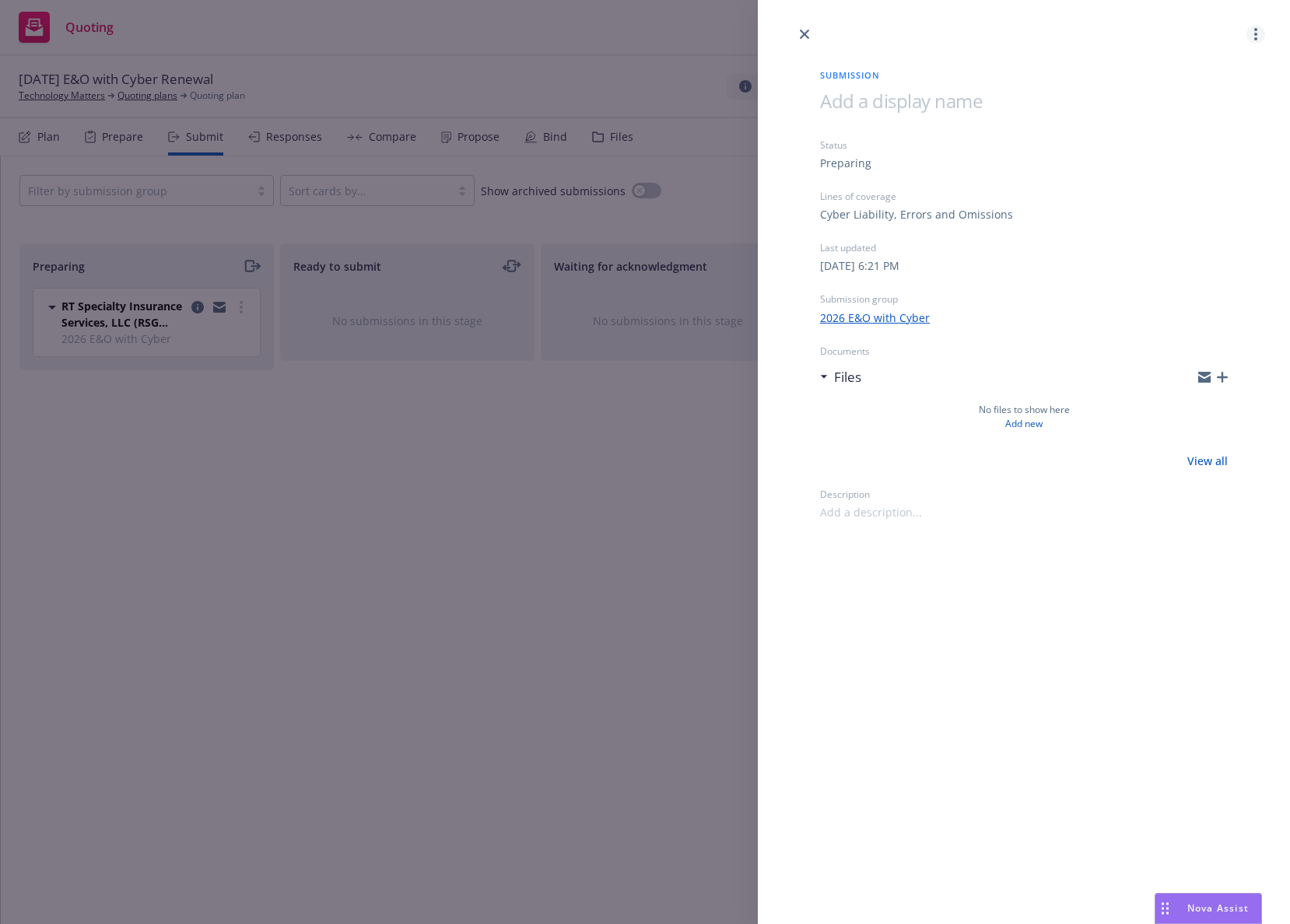
click at [1261, 36] on link "more" at bounding box center [1256, 34] width 19 height 19
click at [1209, 107] on span "Archive submission" at bounding box center [1194, 103] width 139 height 15
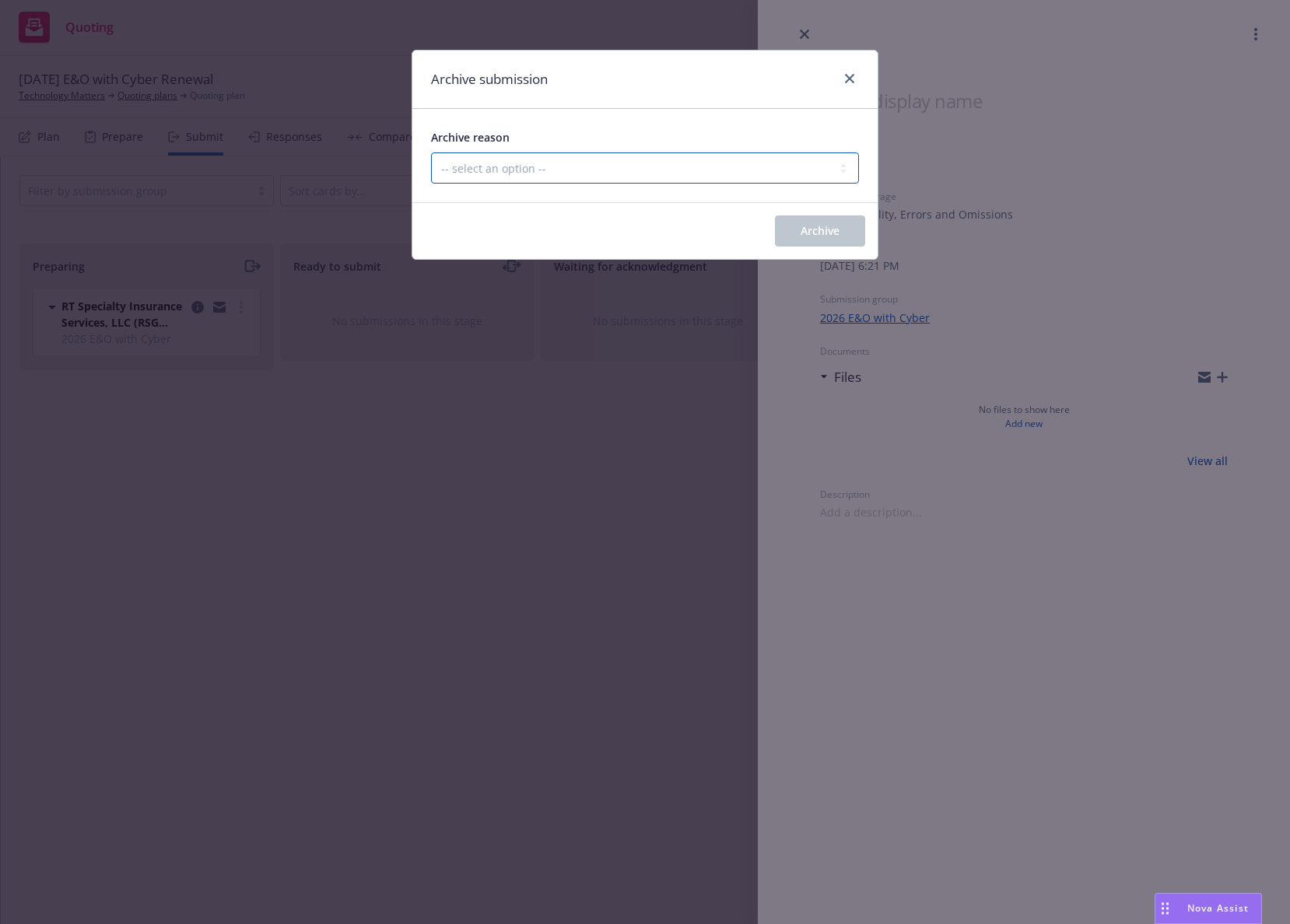
click at [566, 176] on select "-- select an option -- Carrier unresponsive Client decided not to proceed with …" at bounding box center [645, 168] width 428 height 31
select select "MADE_BY_MISTAKE"
click at [431, 153] on select "-- select an option -- Carrier unresponsive Client decided not to proceed with …" at bounding box center [645, 168] width 428 height 31
click at [802, 230] on span "Archive" at bounding box center [820, 230] width 39 height 15
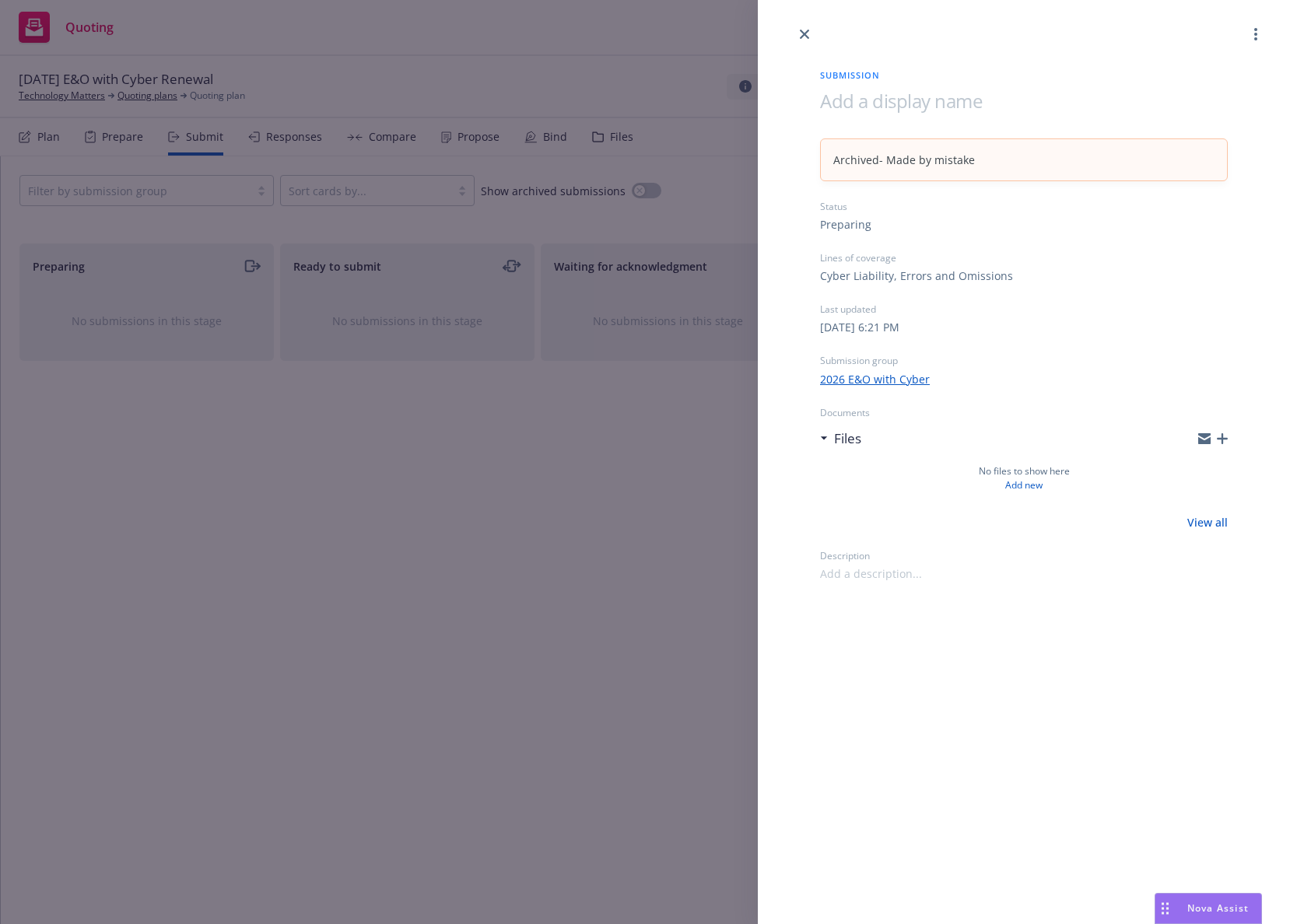
drag, startPoint x: 88, startPoint y: 138, endPoint x: 74, endPoint y: 137, distance: 14.0
click at [79, 137] on div "Submission Archived - Made by mistake Status Preparing Lines of coverage Cyber …" at bounding box center [645, 462] width 1290 height 924
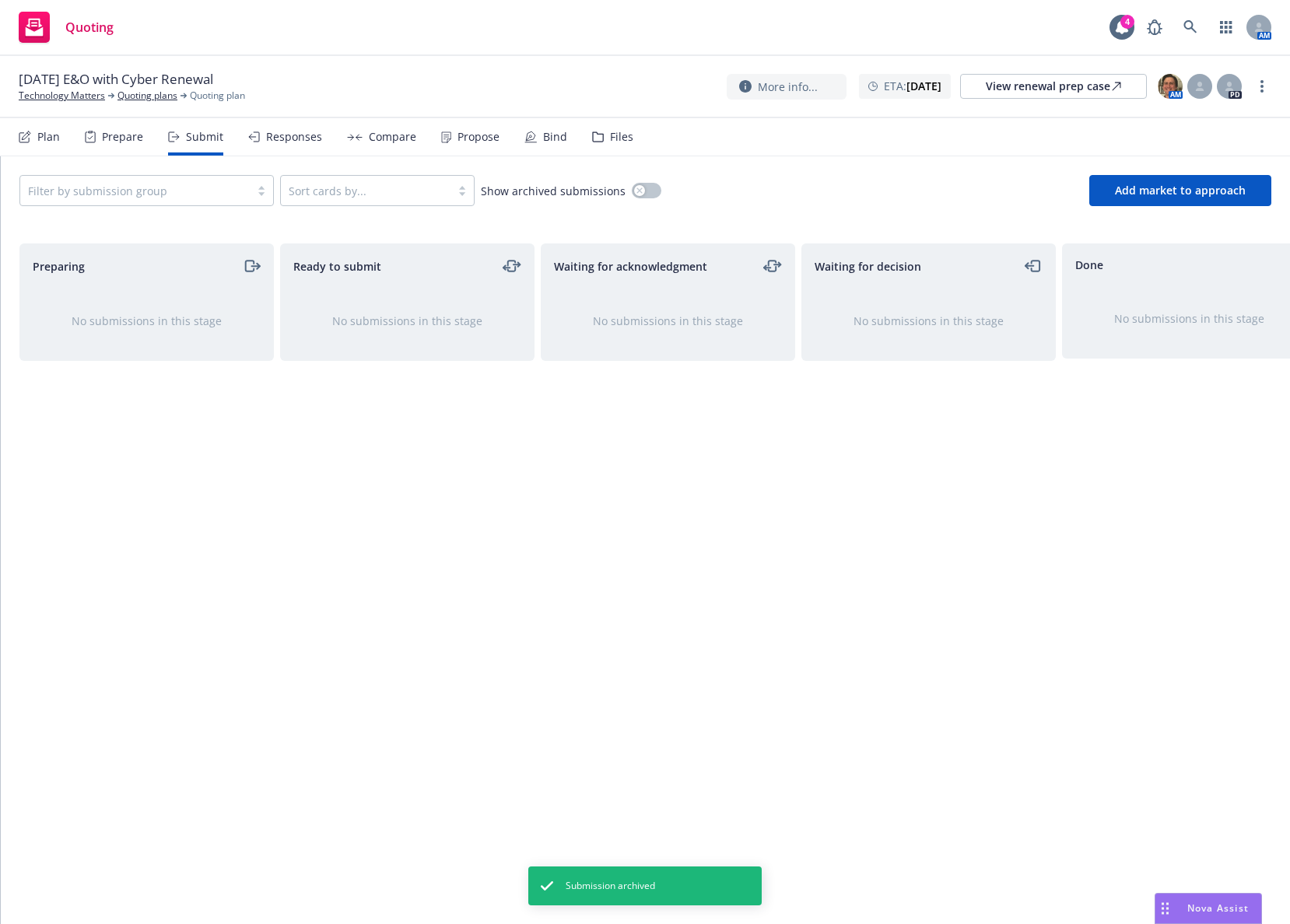
click at [70, 138] on div "Plan Prepare Submit Responses Compare Propose Bind Files" at bounding box center [325, 137] width 614 height 37
click at [61, 140] on div "Plan Prepare Submit Responses Compare Propose Bind Files" at bounding box center [325, 137] width 614 height 37
click at [56, 138] on div "Plan" at bounding box center [48, 137] width 23 height 12
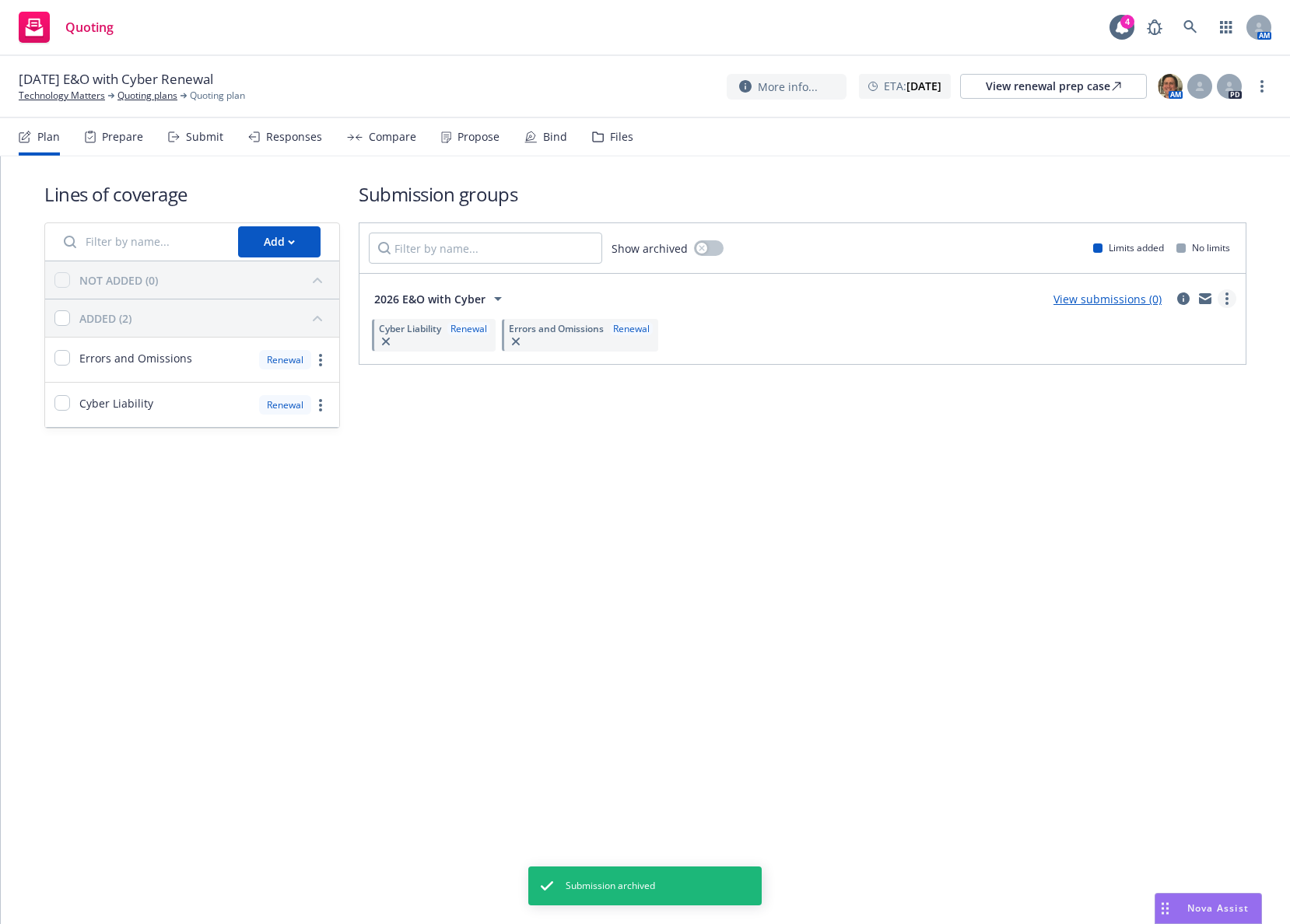
click at [1229, 296] on link "more" at bounding box center [1227, 299] width 19 height 19
drag, startPoint x: 1120, startPoint y: 469, endPoint x: 1052, endPoint y: 448, distance: 71.2
click at [1119, 470] on link "Archive" at bounding box center [1153, 462] width 164 height 31
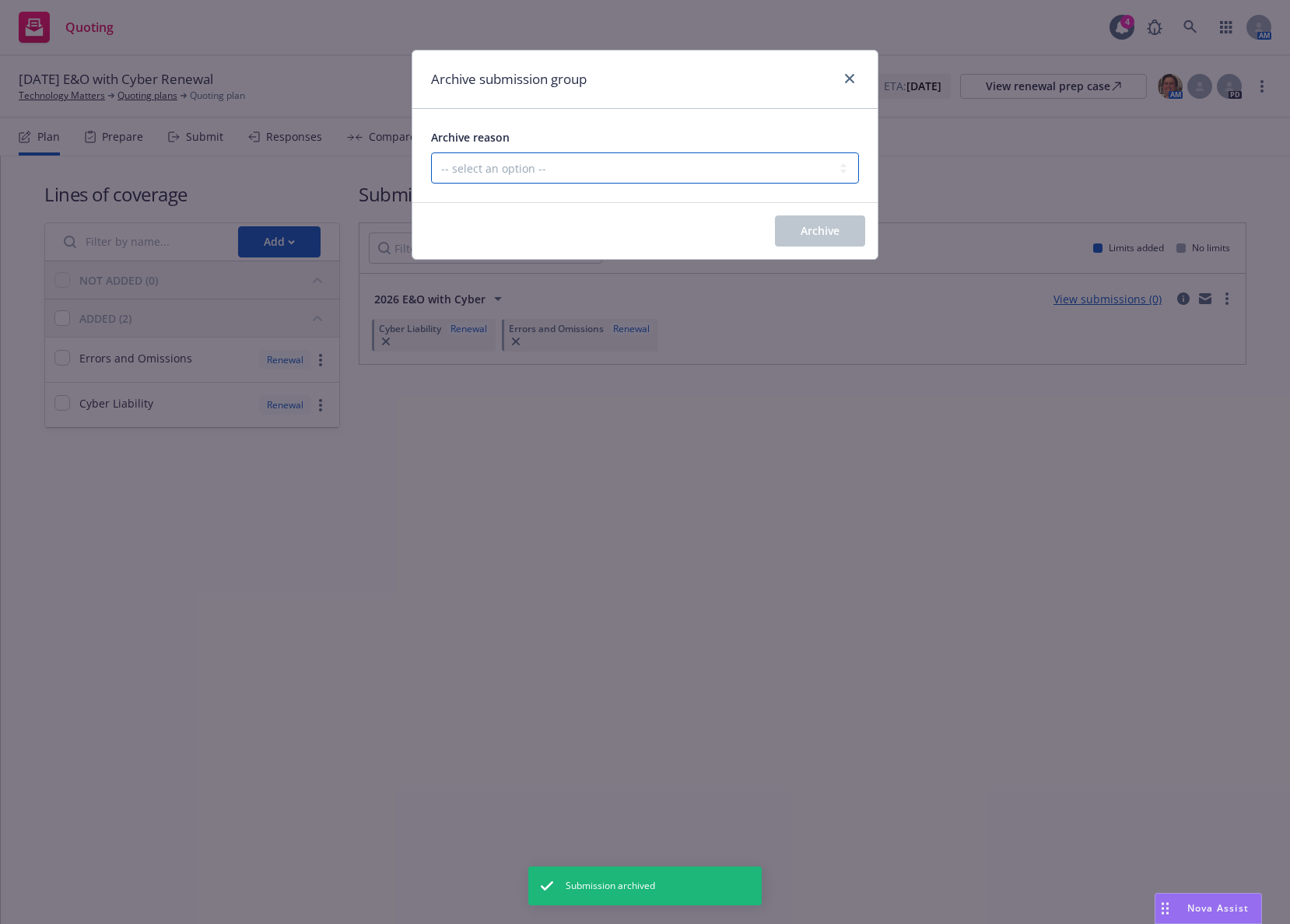
click at [561, 167] on select "-- select an option -- Customer no longer needs this coverage Duplicate Histori…" at bounding box center [645, 168] width 428 height 31
select select "MADE_BY_MISTAKE"
click at [431, 153] on select "-- select an option -- Customer no longer needs this coverage Duplicate Histori…" at bounding box center [645, 168] width 428 height 31
click at [813, 223] on button "Archive" at bounding box center [820, 231] width 90 height 31
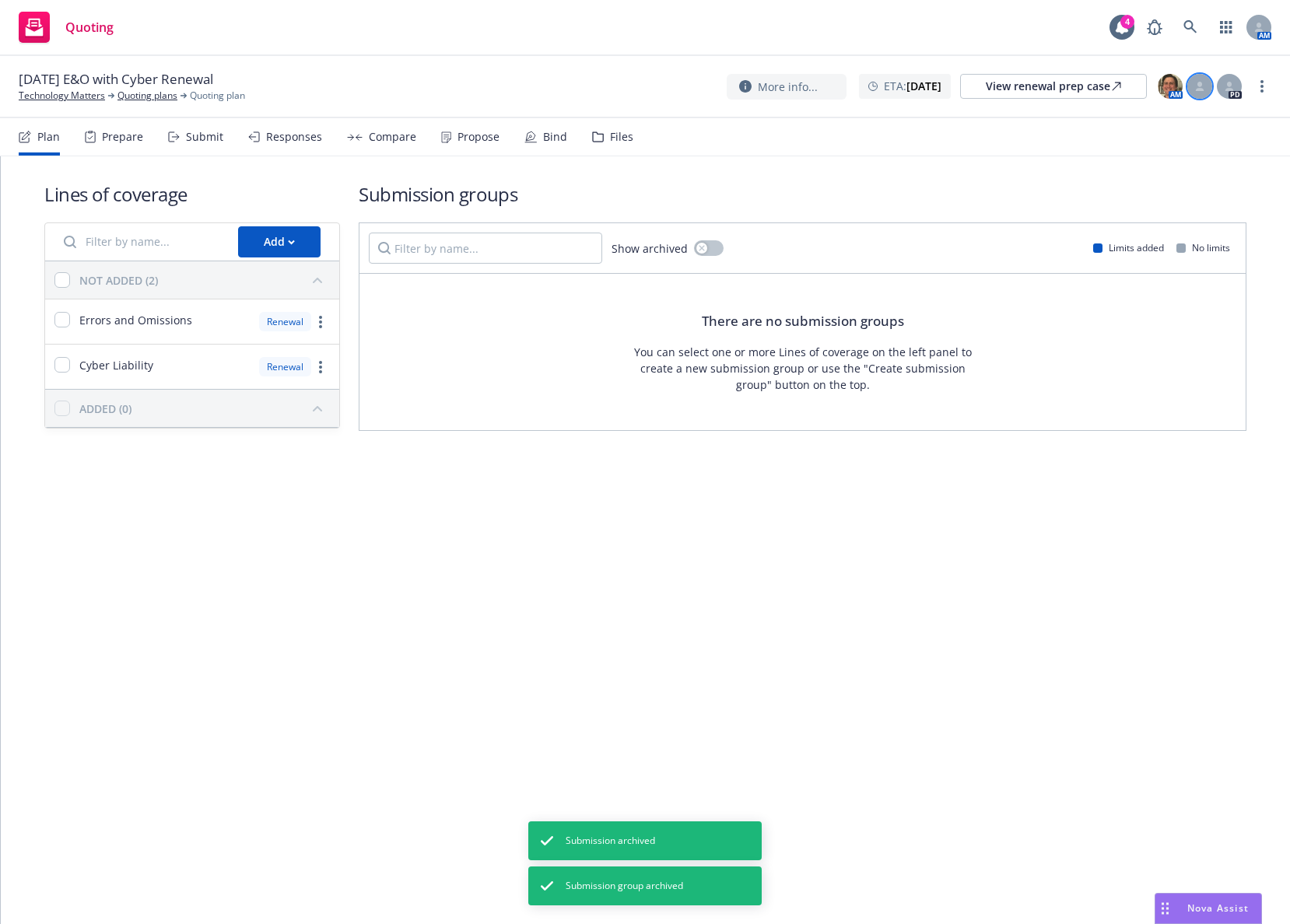
click at [1210, 89] on div at bounding box center [1200, 86] width 25 height 25
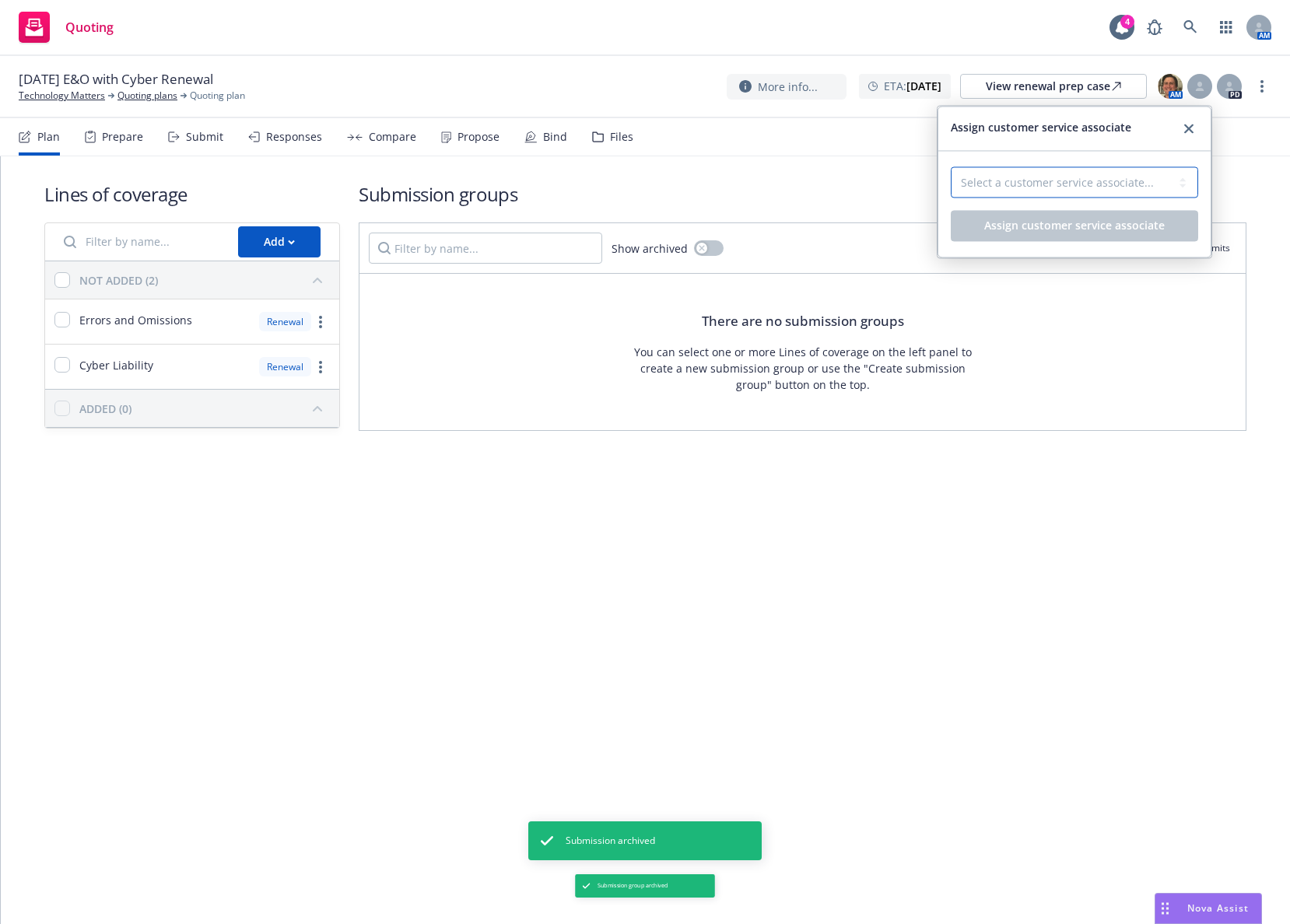
click at [1157, 174] on select "Select a customer service associate... [PERSON_NAME]" at bounding box center [1074, 182] width 248 height 31
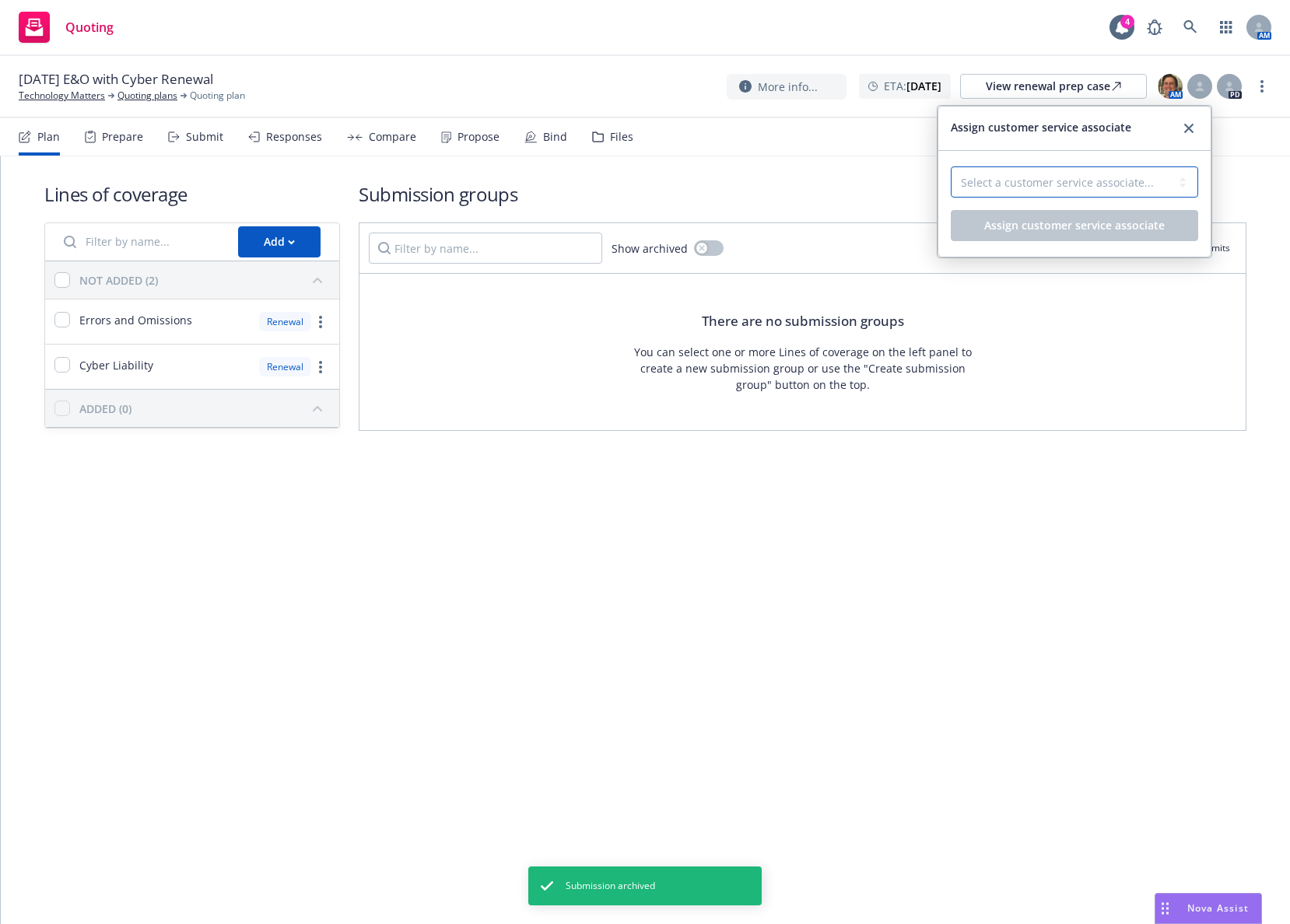
select select "4b1e75e5-47c1-4a13-9c04-5e76a23244f6"
click at [951, 167] on select "Select a customer service associate... [PERSON_NAME]" at bounding box center [1074, 182] width 248 height 31
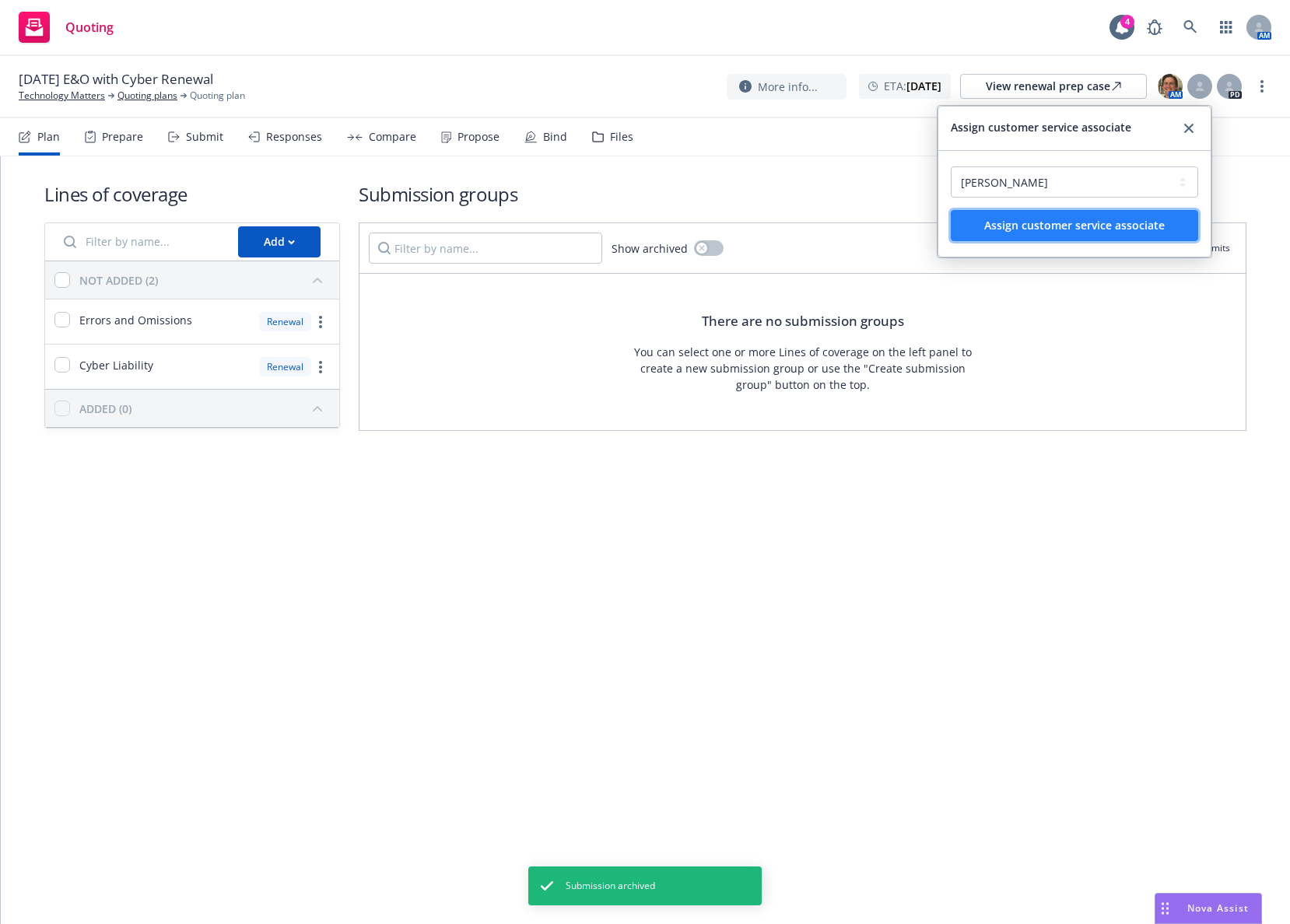
click at [1108, 227] on span "Assign customer service associate" at bounding box center [1074, 225] width 181 height 15
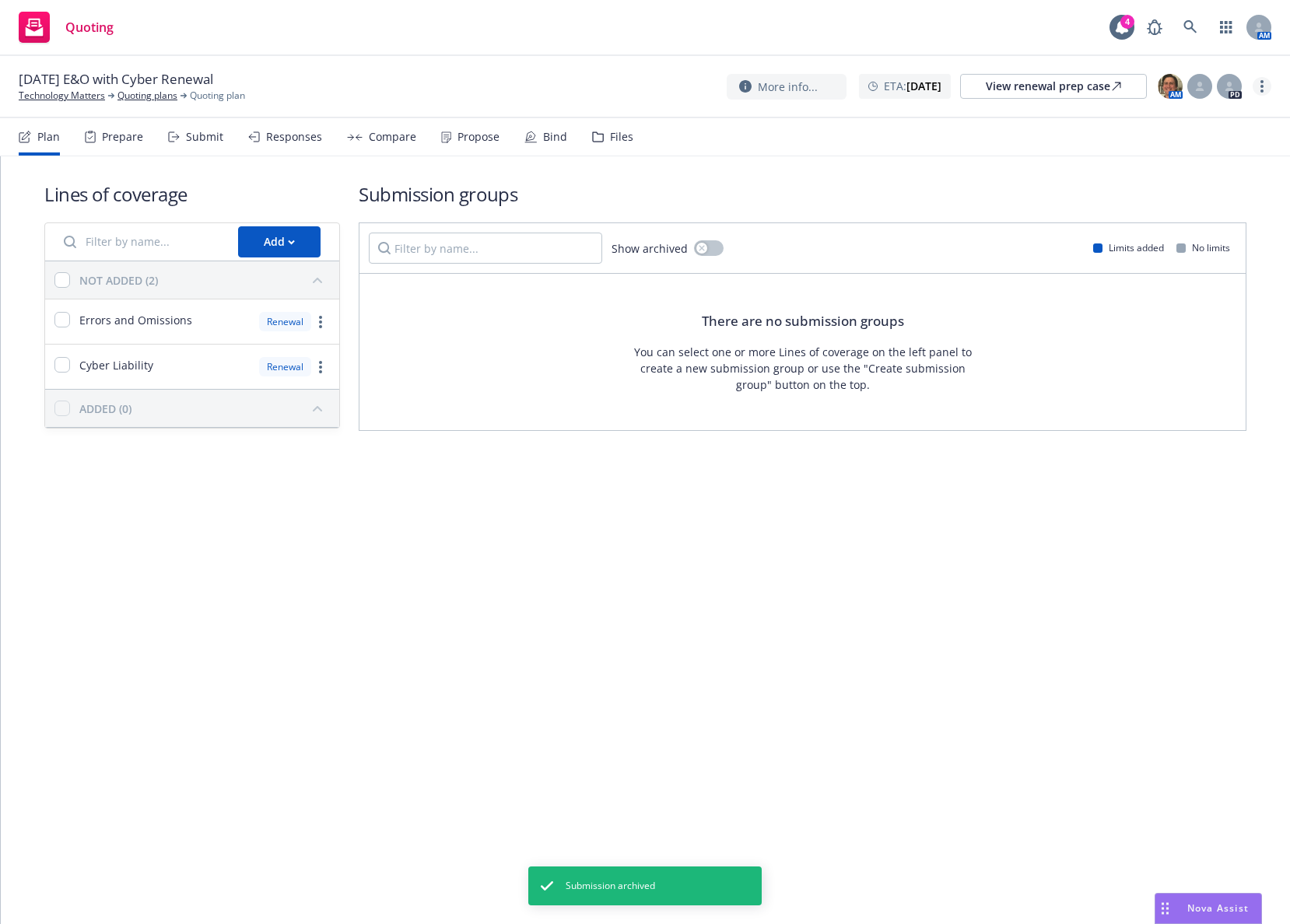
click at [1262, 90] on circle "more" at bounding box center [1262, 91] width 3 height 3
click at [1176, 241] on link "Archive quoting plan" at bounding box center [1183, 243] width 174 height 31
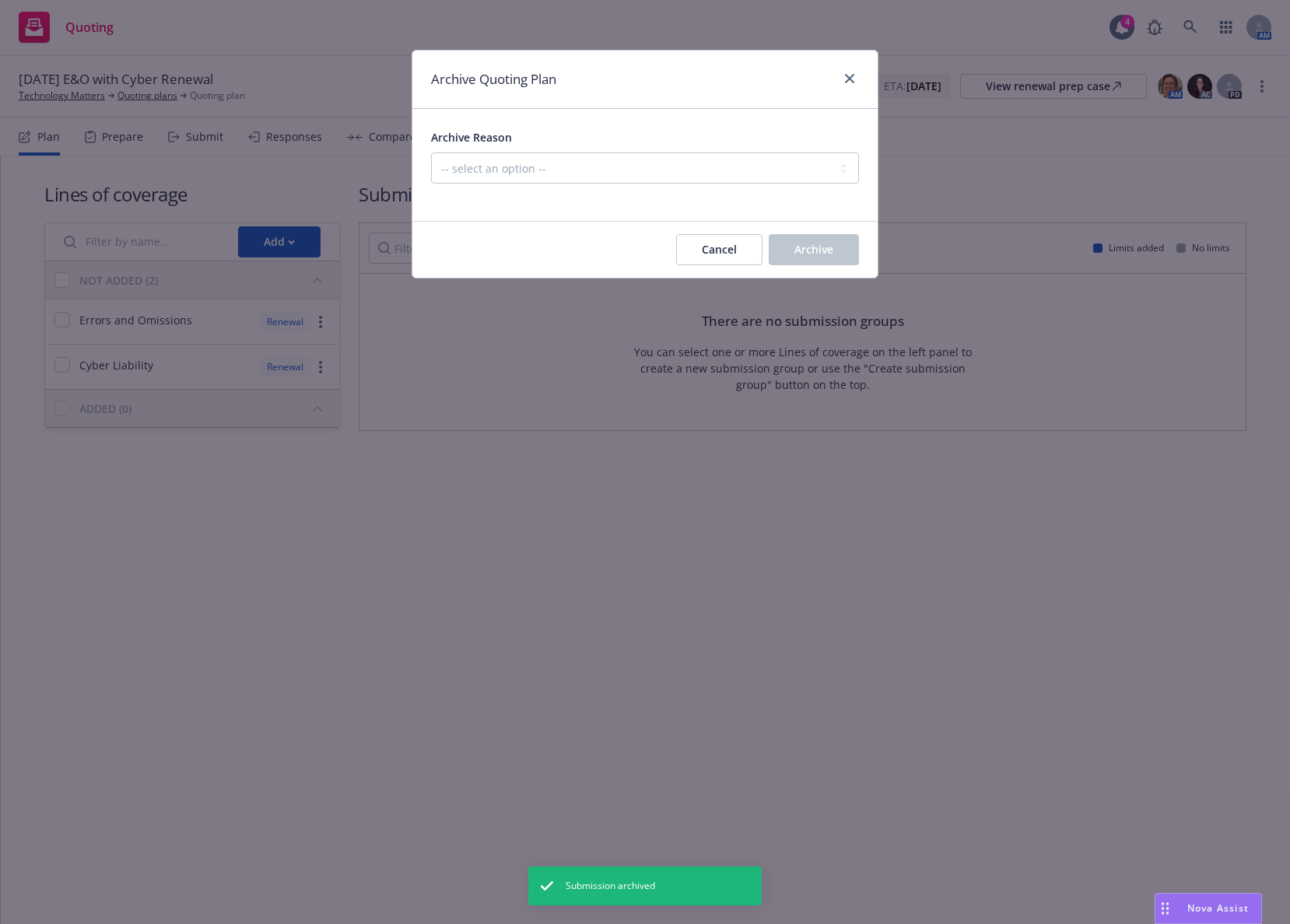
click at [743, 188] on div at bounding box center [645, 193] width 428 height 19
click at [728, 165] on select "-- select an option -- All policies in this renewal plan are auto-renewed Creat…" at bounding box center [645, 168] width 428 height 31
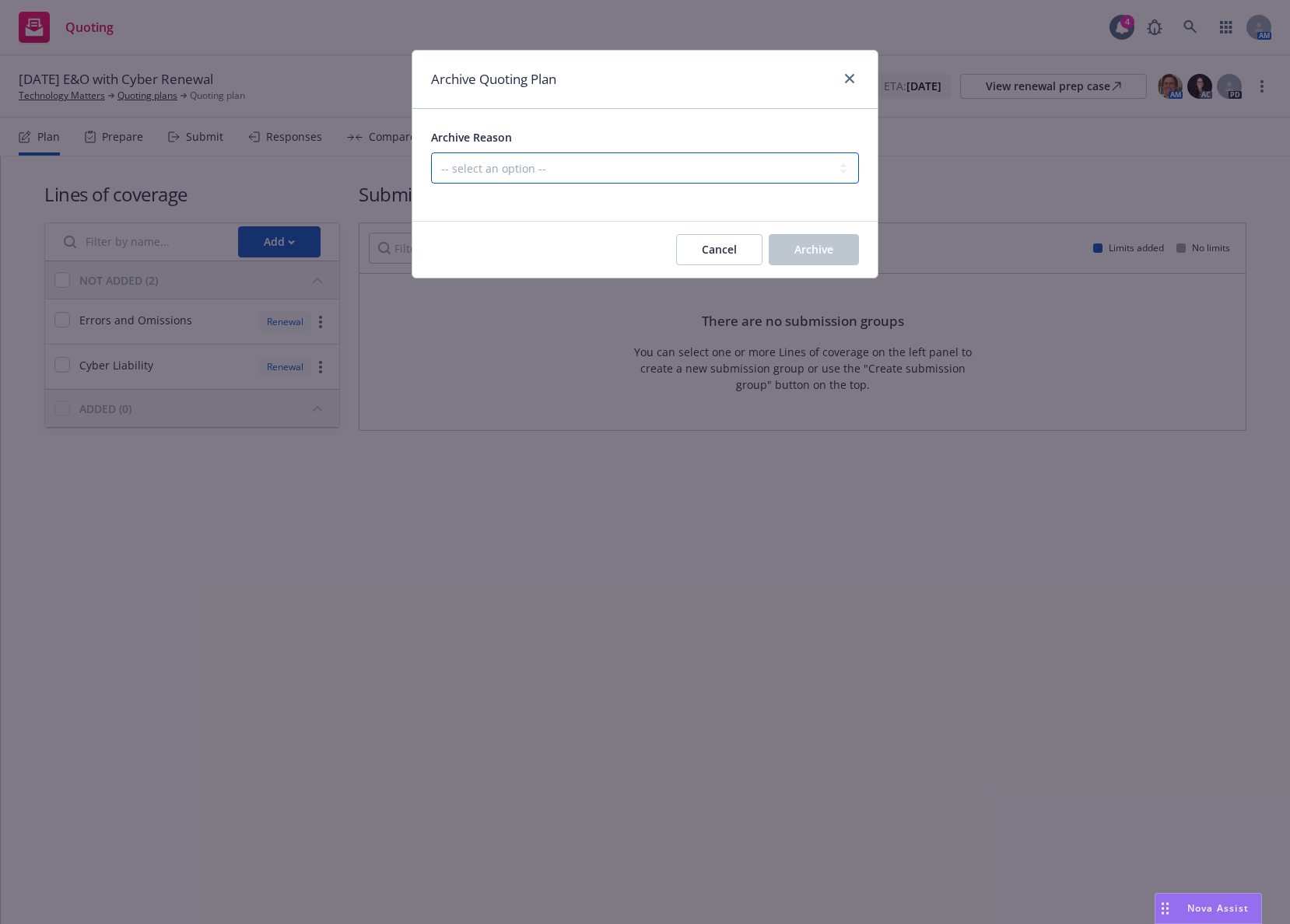
select select "ARCHIVED_CREATED_IN_ERROR"
click at [431, 153] on select "-- select an option -- All policies in this renewal plan are auto-renewed Creat…" at bounding box center [645, 168] width 428 height 31
click at [782, 248] on button "Archive" at bounding box center [814, 250] width 90 height 31
